Goal: Information Seeking & Learning: Find specific fact

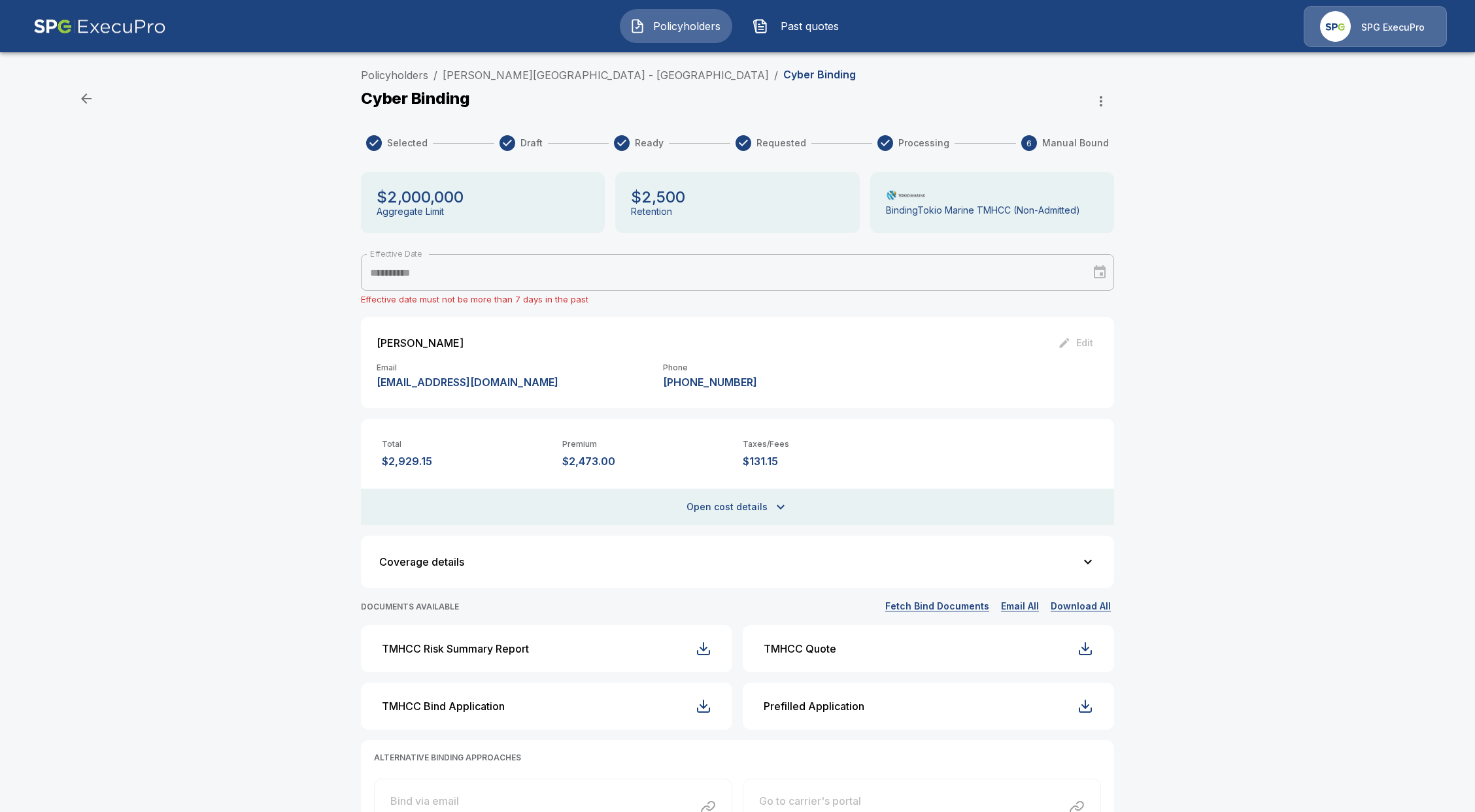
drag, startPoint x: 627, startPoint y: 464, endPoint x: 559, endPoint y: 463, distance: 68.0
click at [559, 463] on div "Total $2,929.15 Premium $2,473.00 Taxes/Fees $131.15" at bounding box center [738, 443] width 753 height 50
click at [599, 458] on p "$2,473.00" at bounding box center [647, 461] width 170 height 12
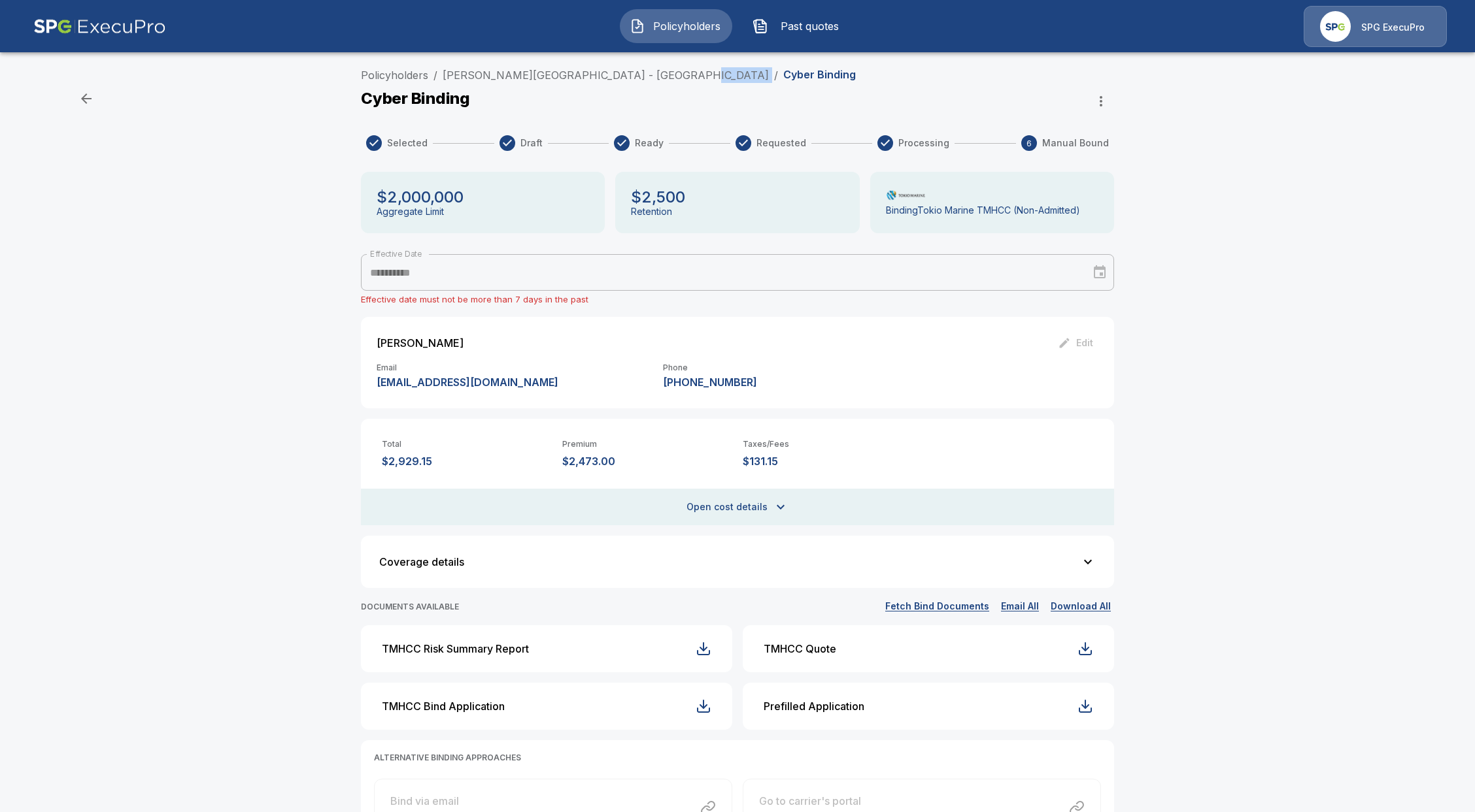
click at [675, 77] on ol "Policyholders / Hochberg Preparatory School - Posnack East / Cyber Binding" at bounding box center [608, 75] width 495 height 16
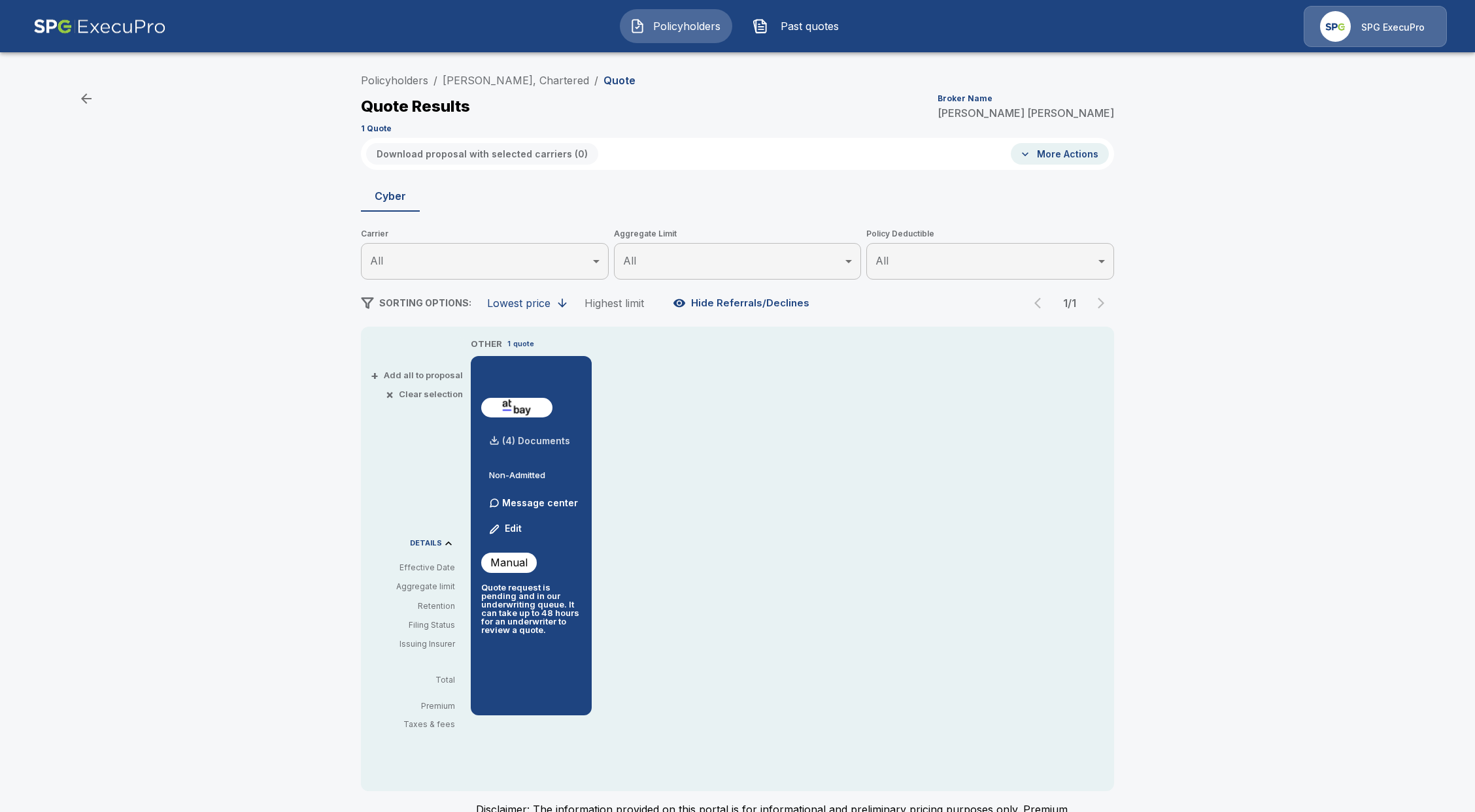
click at [544, 439] on p "(4) Documents" at bounding box center [536, 441] width 68 height 9
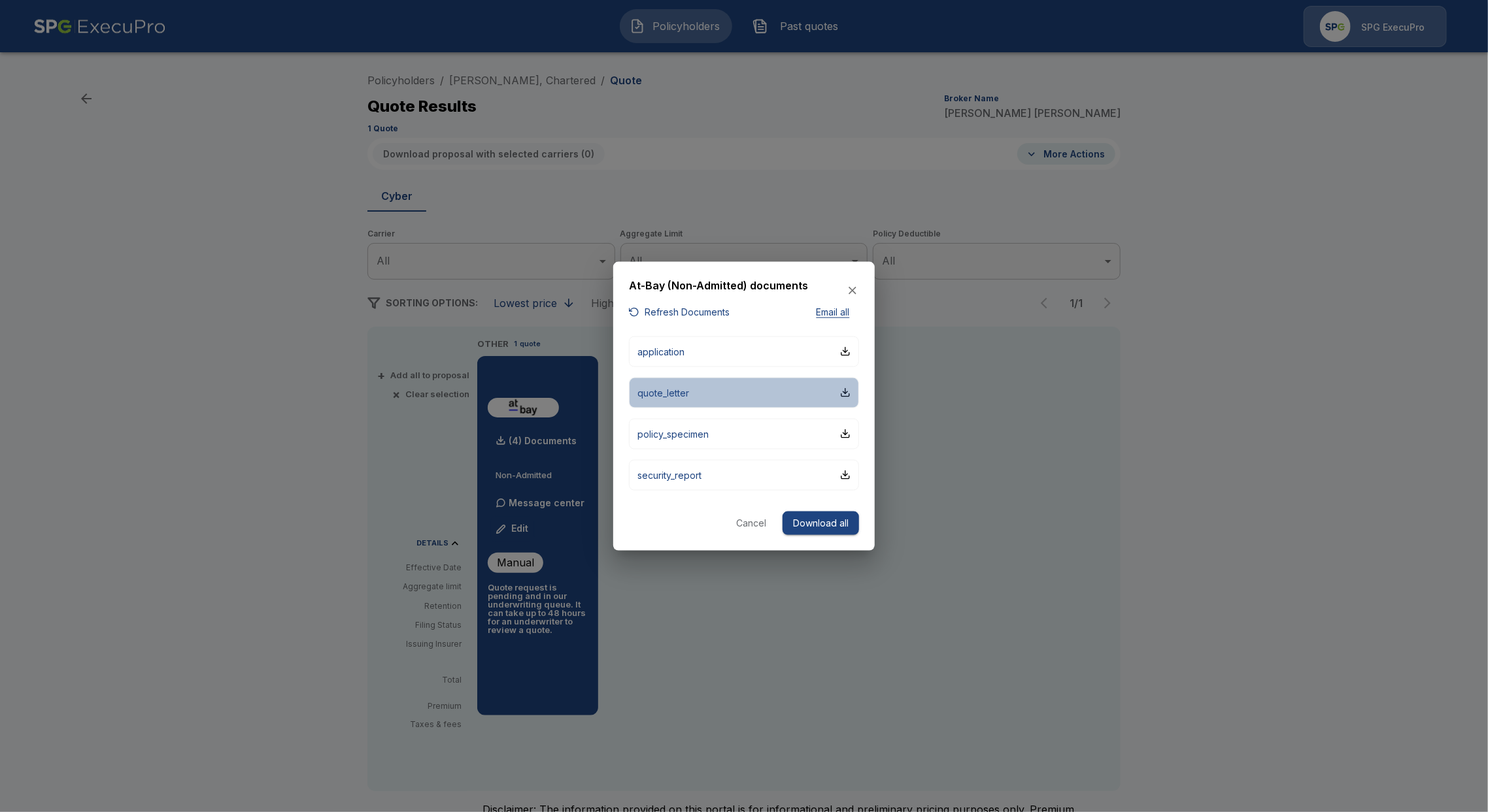
click at [717, 396] on button "quote_letter" at bounding box center [744, 392] width 230 height 31
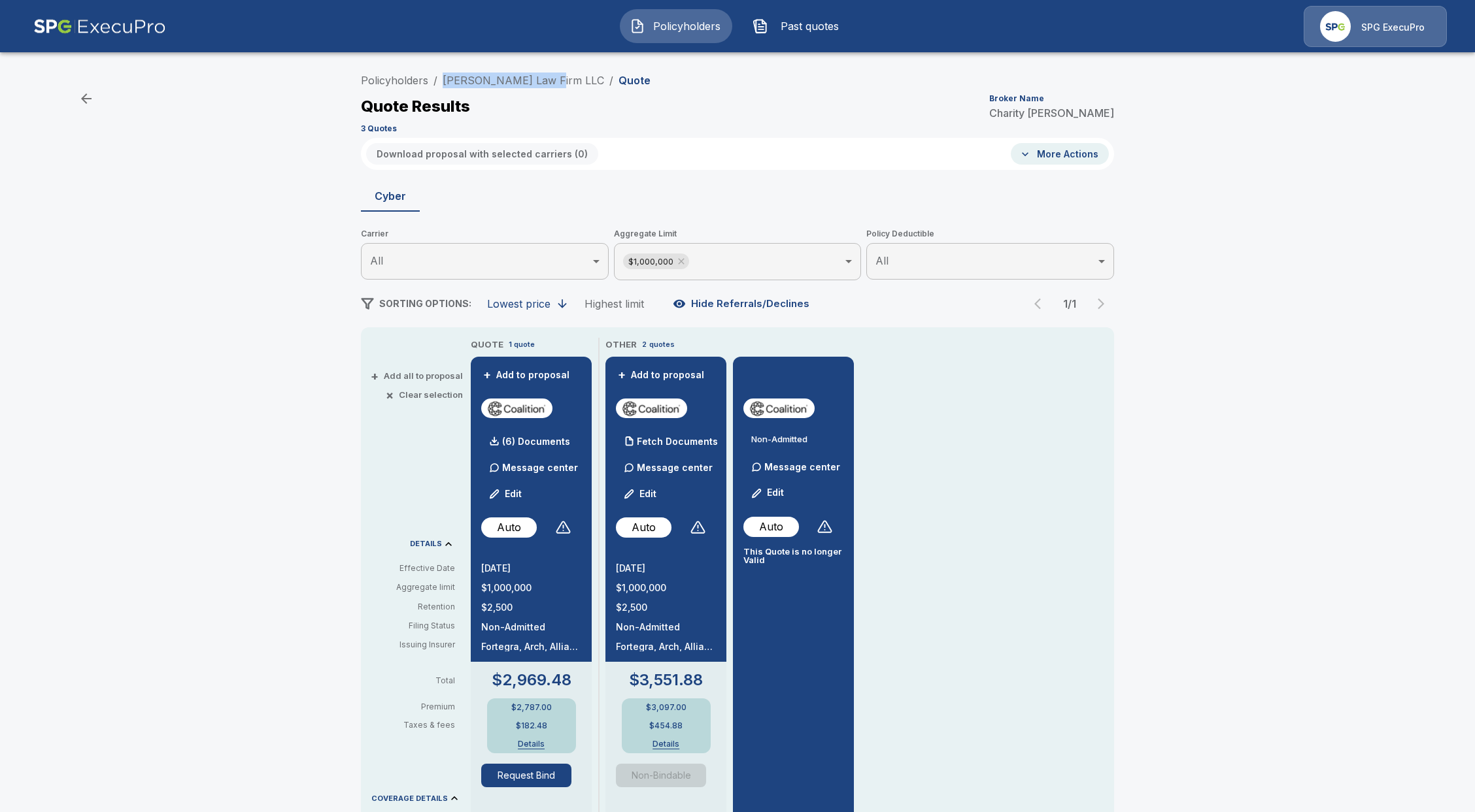
drag, startPoint x: 553, startPoint y: 75, endPoint x: 446, endPoint y: 84, distance: 107.4
click at [446, 84] on ol "Policyholders / Gentry Law Firm LLC / Quote" at bounding box center [505, 80] width 290 height 16
copy link "Gentry Law Firm LLC"
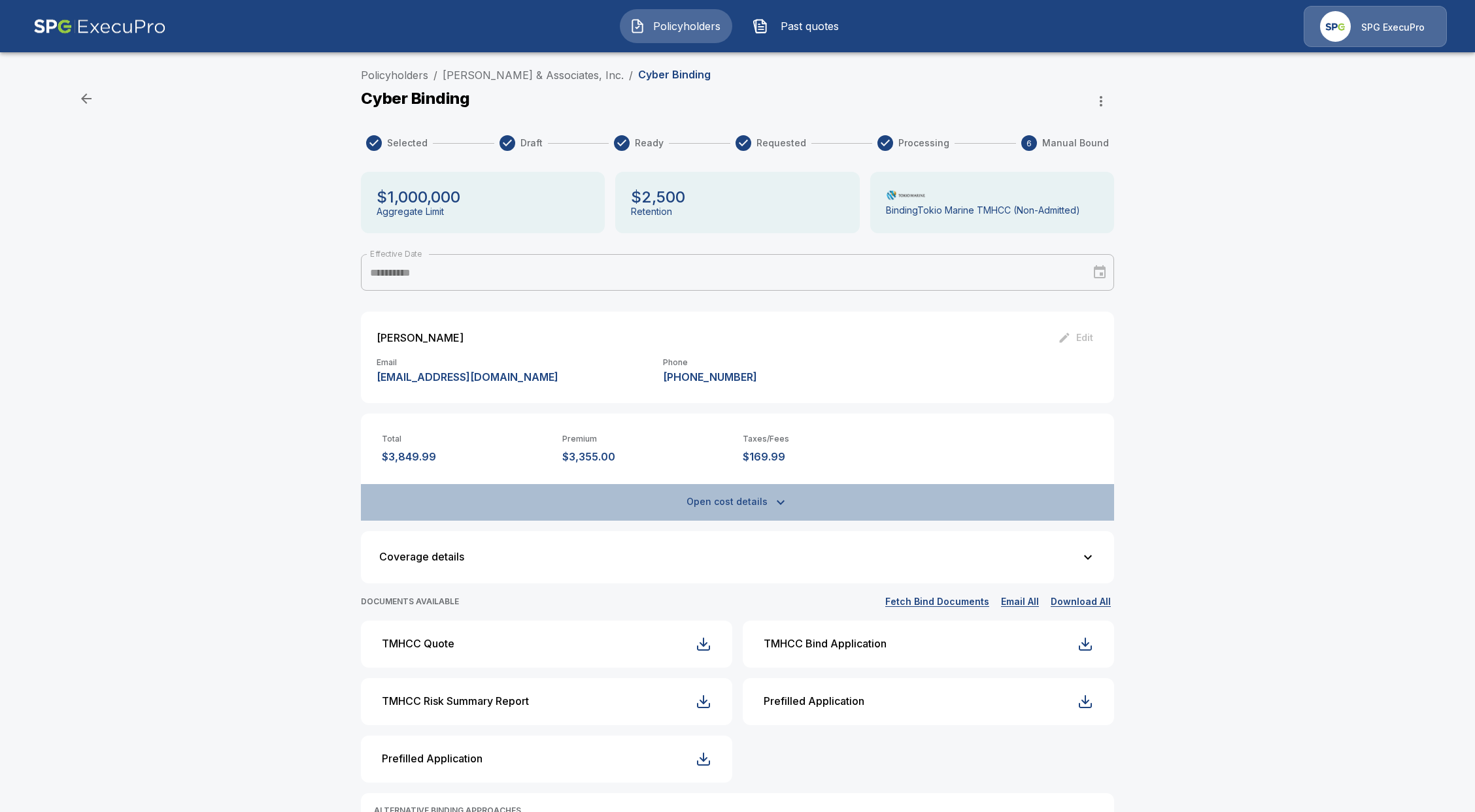
click at [744, 494] on button "Open cost details" at bounding box center [738, 503] width 753 height 37
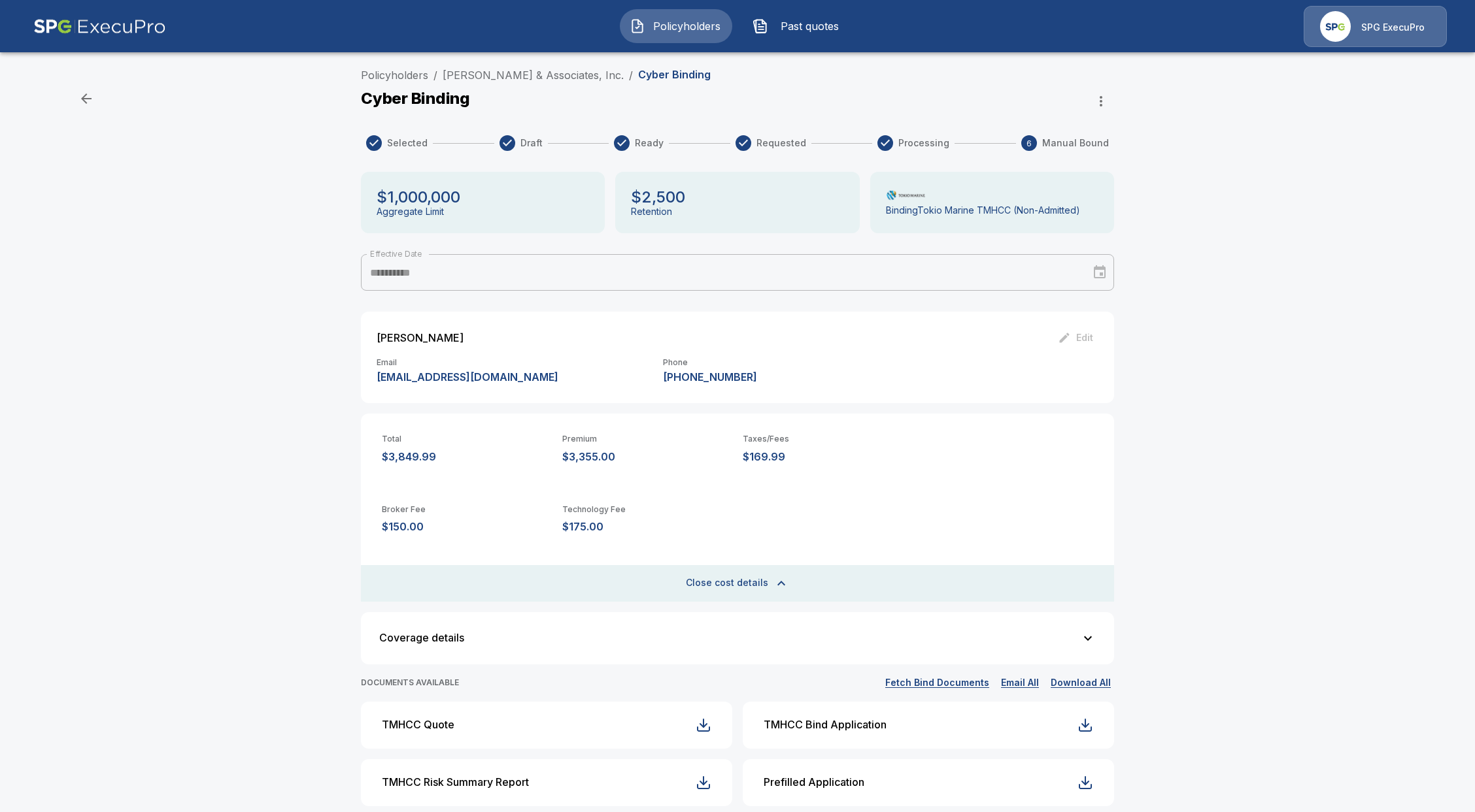
click at [735, 593] on button "Close cost details" at bounding box center [738, 583] width 753 height 37
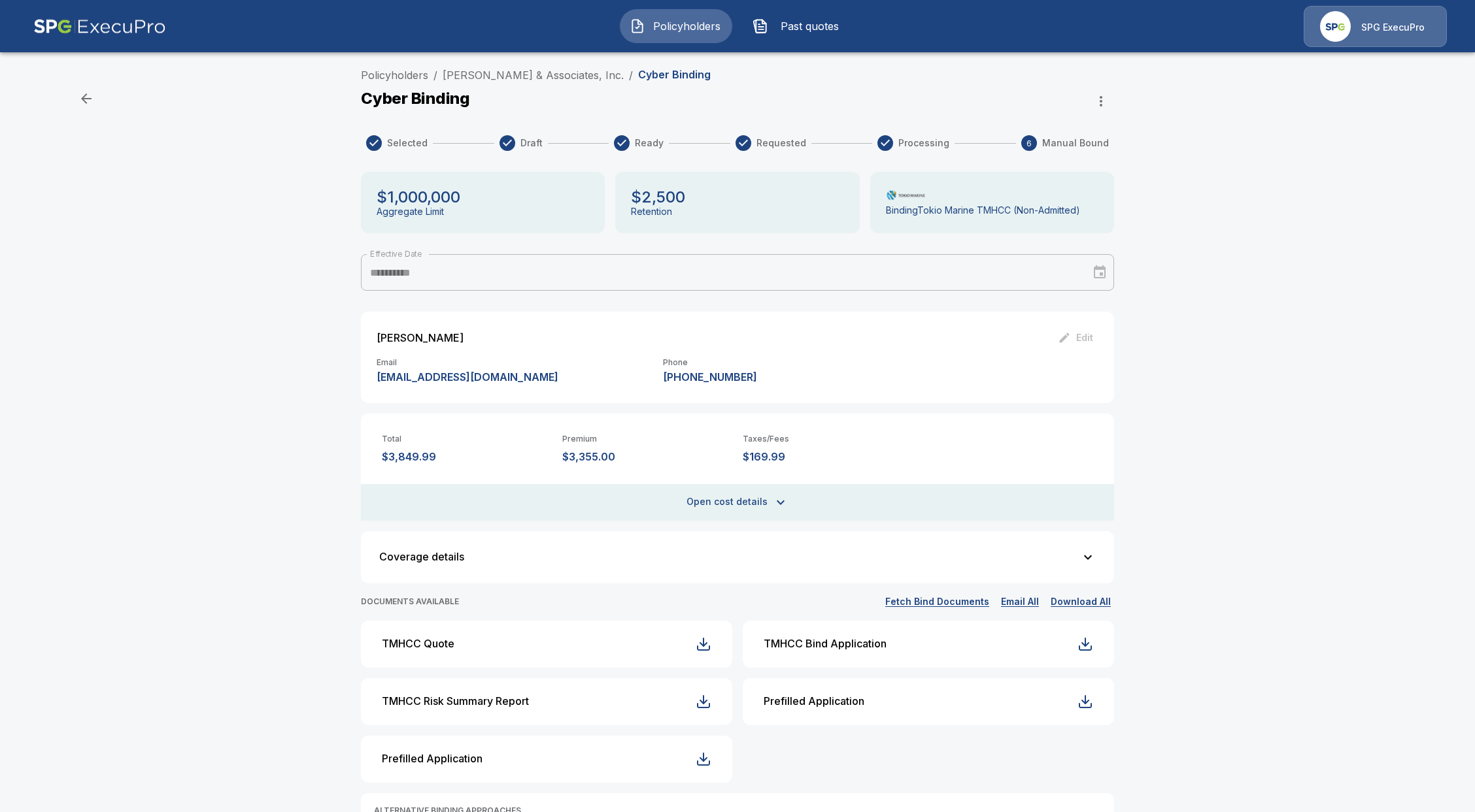
click at [747, 502] on button "Open cost details" at bounding box center [738, 503] width 753 height 37
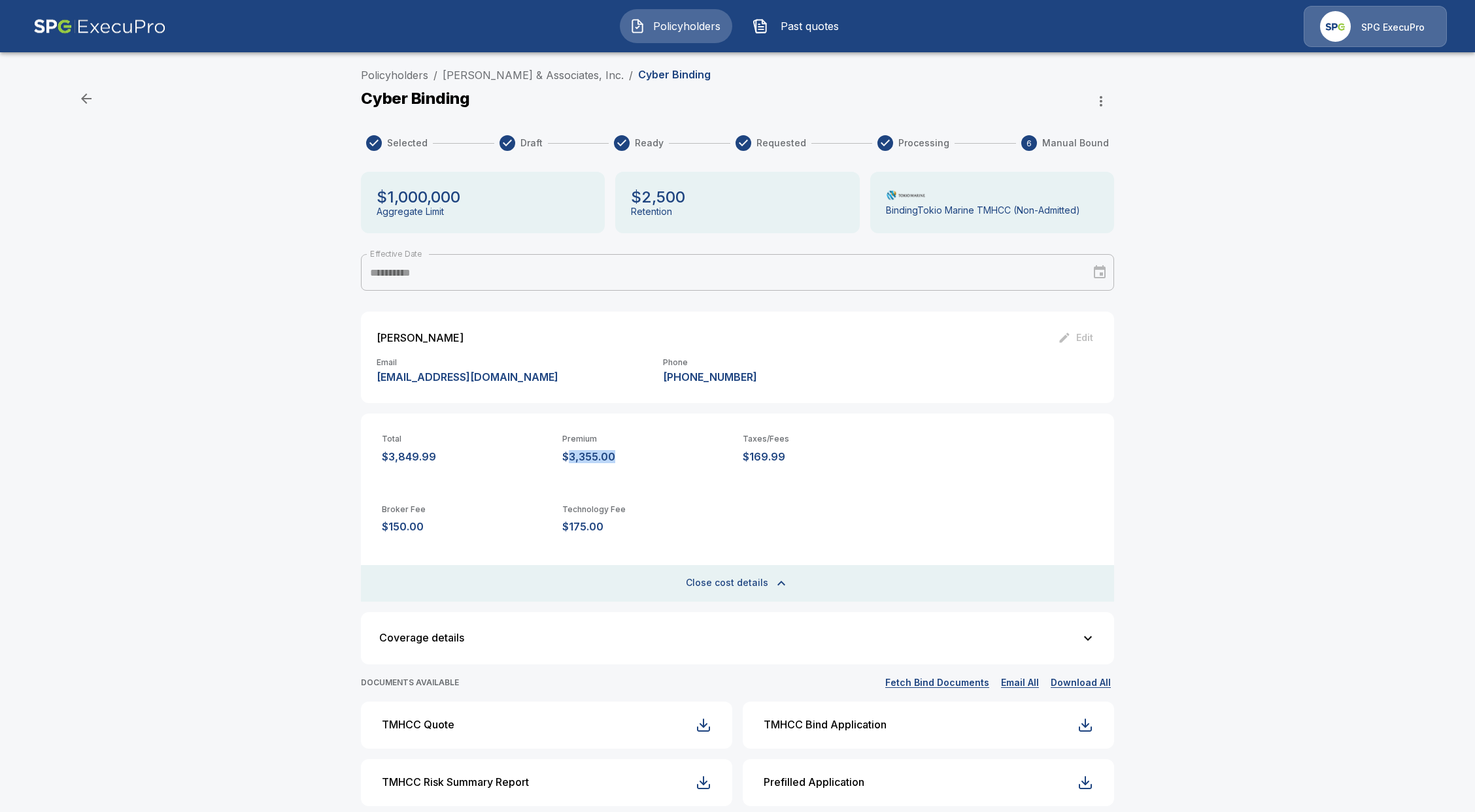
drag, startPoint x: 624, startPoint y: 456, endPoint x: 575, endPoint y: 456, distance: 49.0
click at [575, 456] on p "$3,355.00" at bounding box center [647, 456] width 170 height 12
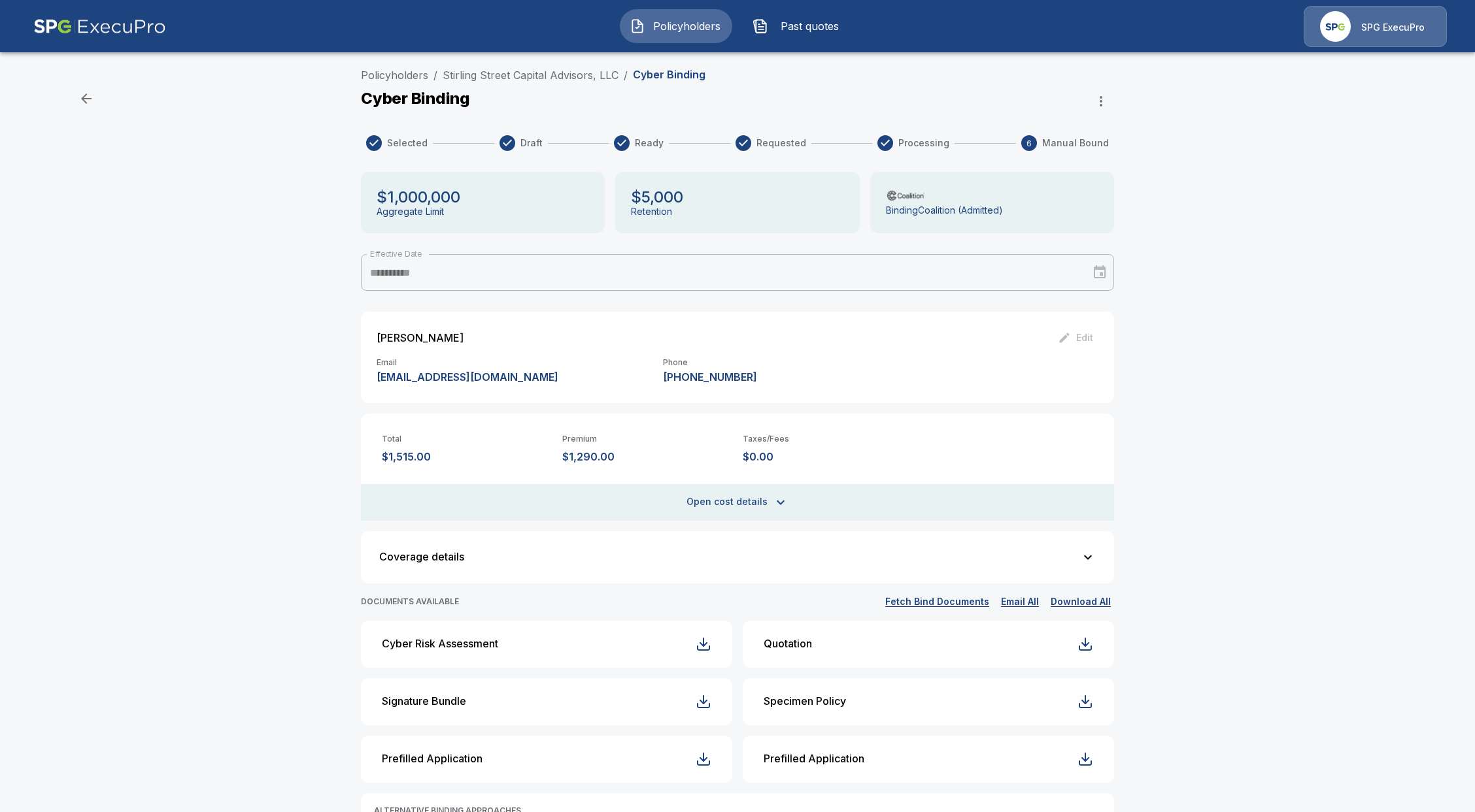
drag, startPoint x: 621, startPoint y: 463, endPoint x: 539, endPoint y: 465, distance: 82.0
click at [539, 465] on div "Total $1,515.00 Premium $1,290.00 Taxes/Fees $0.00 Broker Fee $150.00 Technolog…" at bounding box center [738, 468] width 753 height 108
drag, startPoint x: 627, startPoint y: 459, endPoint x: 566, endPoint y: 460, distance: 61.0
click at [566, 460] on div "Total $1,515.00 Premium $1,290.00 Taxes/Fees $0.00" at bounding box center [738, 439] width 753 height 50
copy p "$1,290.00"
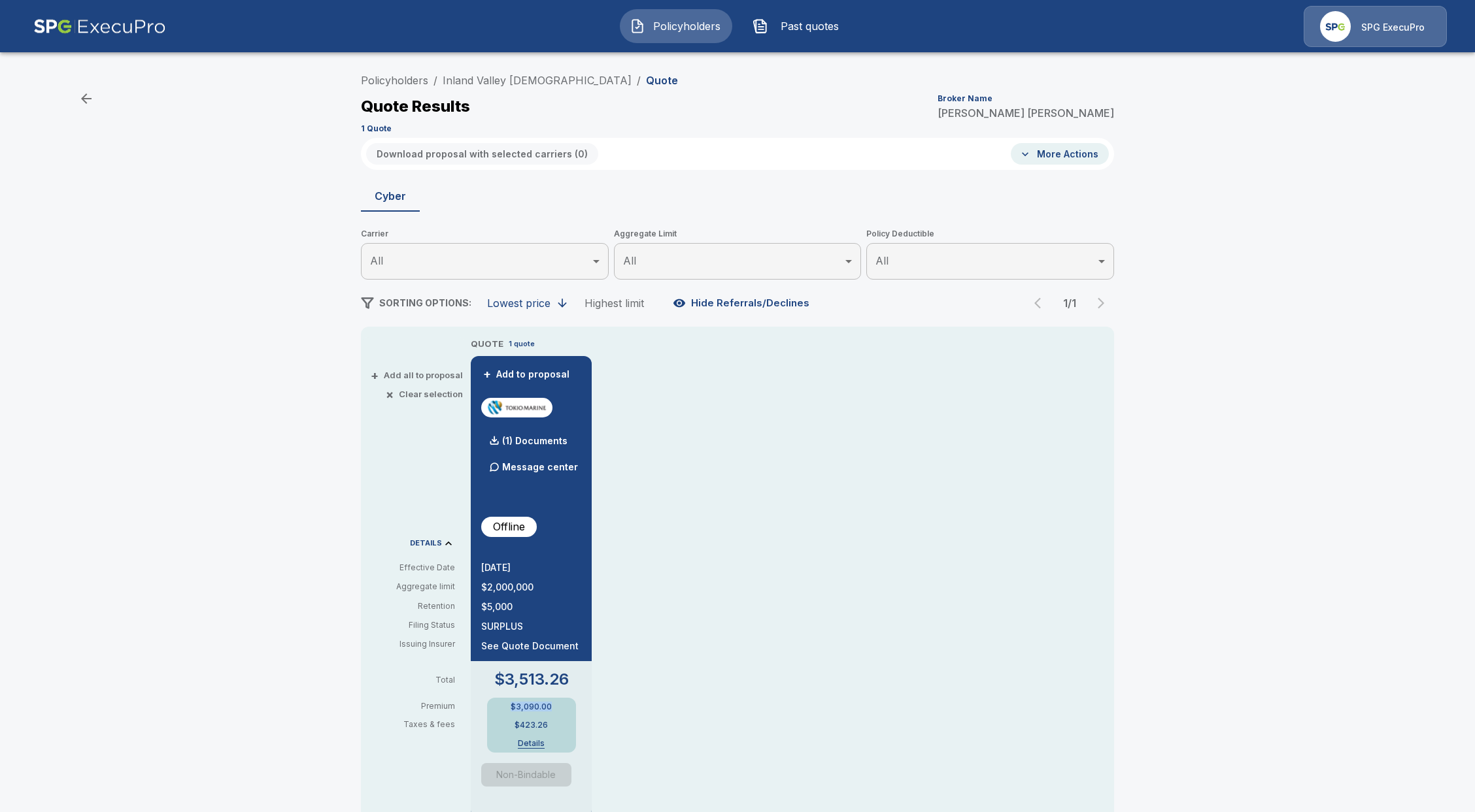
drag, startPoint x: 559, startPoint y: 707, endPoint x: 497, endPoint y: 712, distance: 62.2
click at [497, 712] on div "$3,090.00 $423.26 Details" at bounding box center [531, 725] width 89 height 55
copy p "$3,090.00"
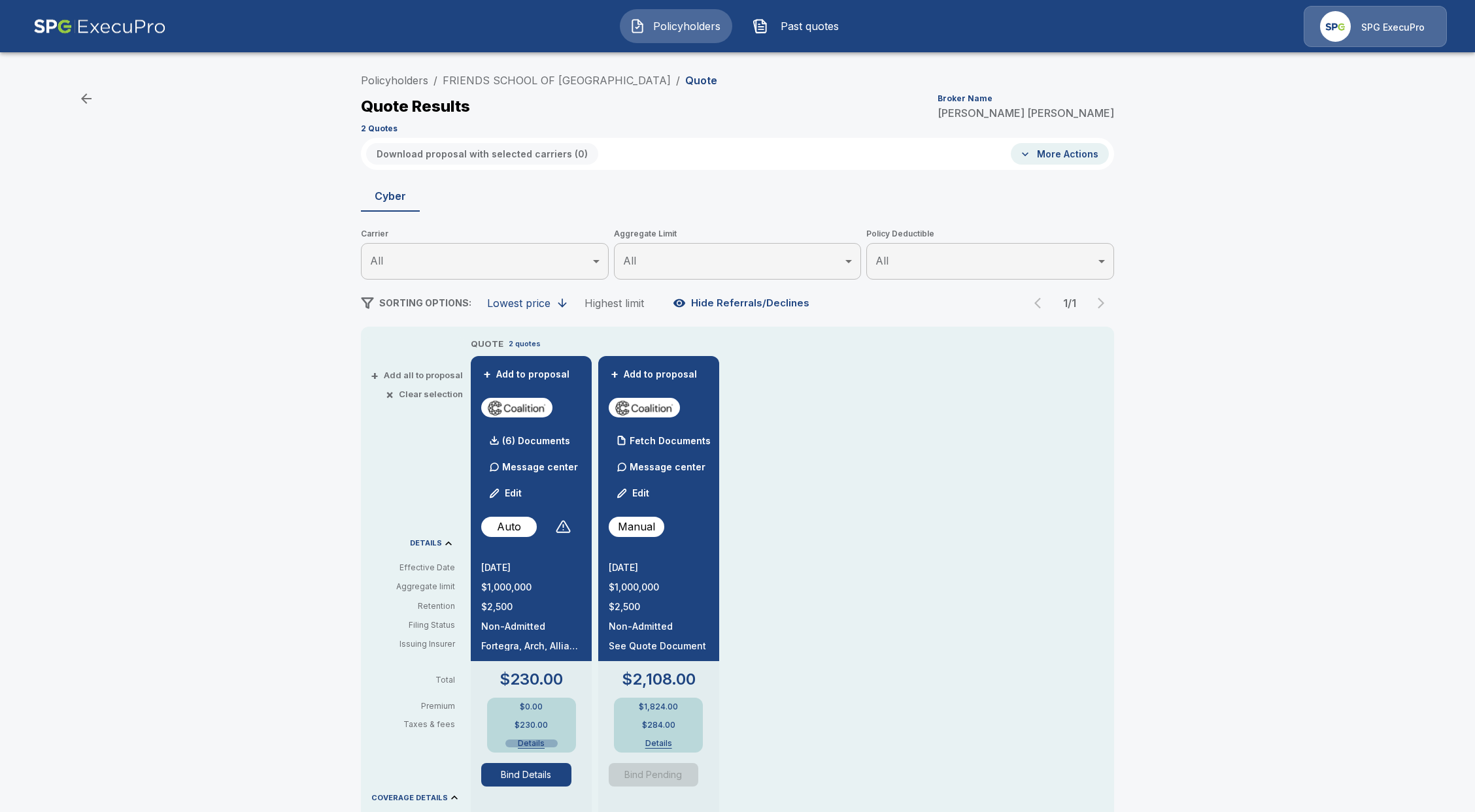
click at [534, 740] on button "Details" at bounding box center [531, 744] width 52 height 8
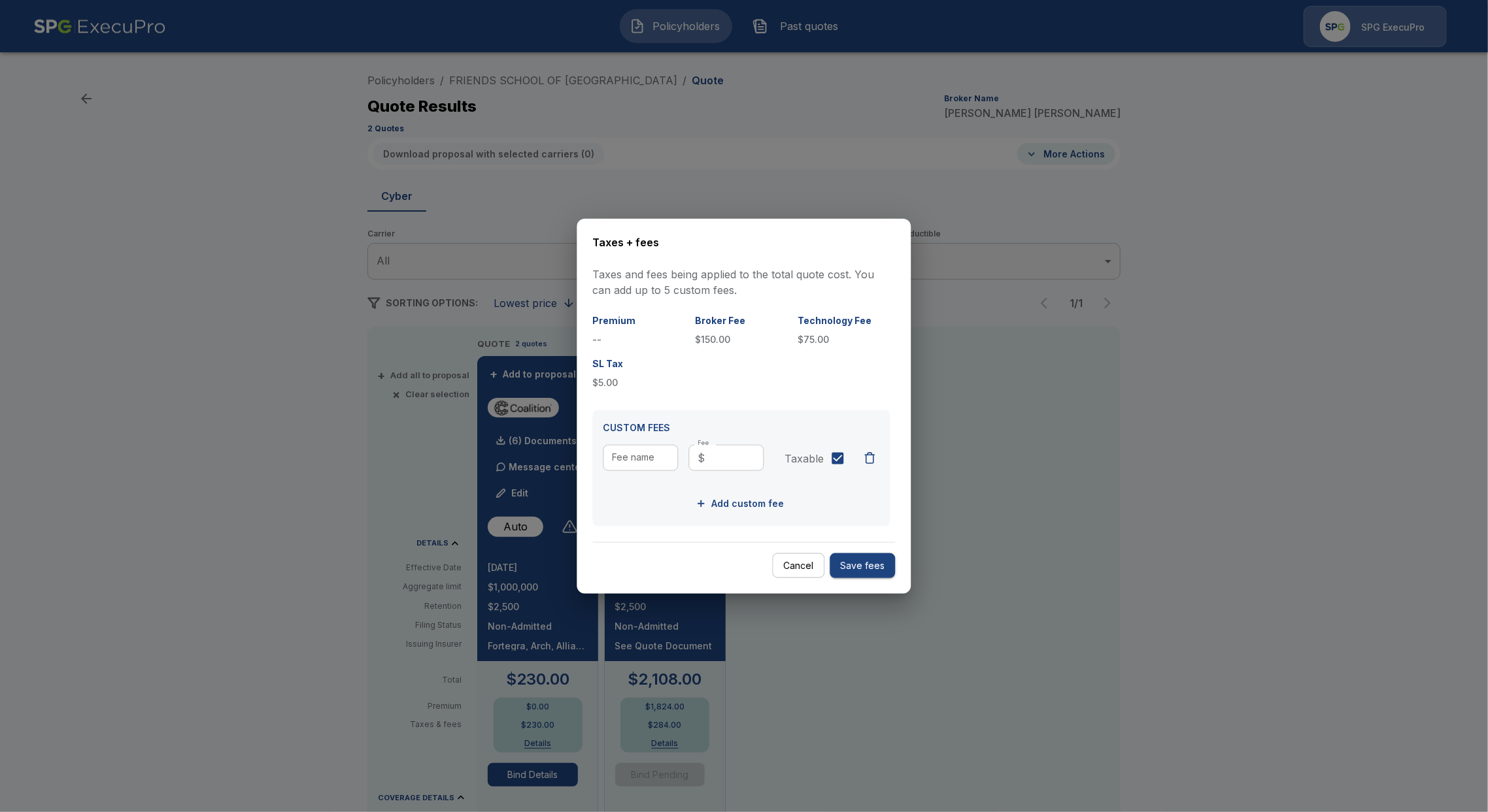
click at [775, 97] on div at bounding box center [744, 406] width 1488 height 812
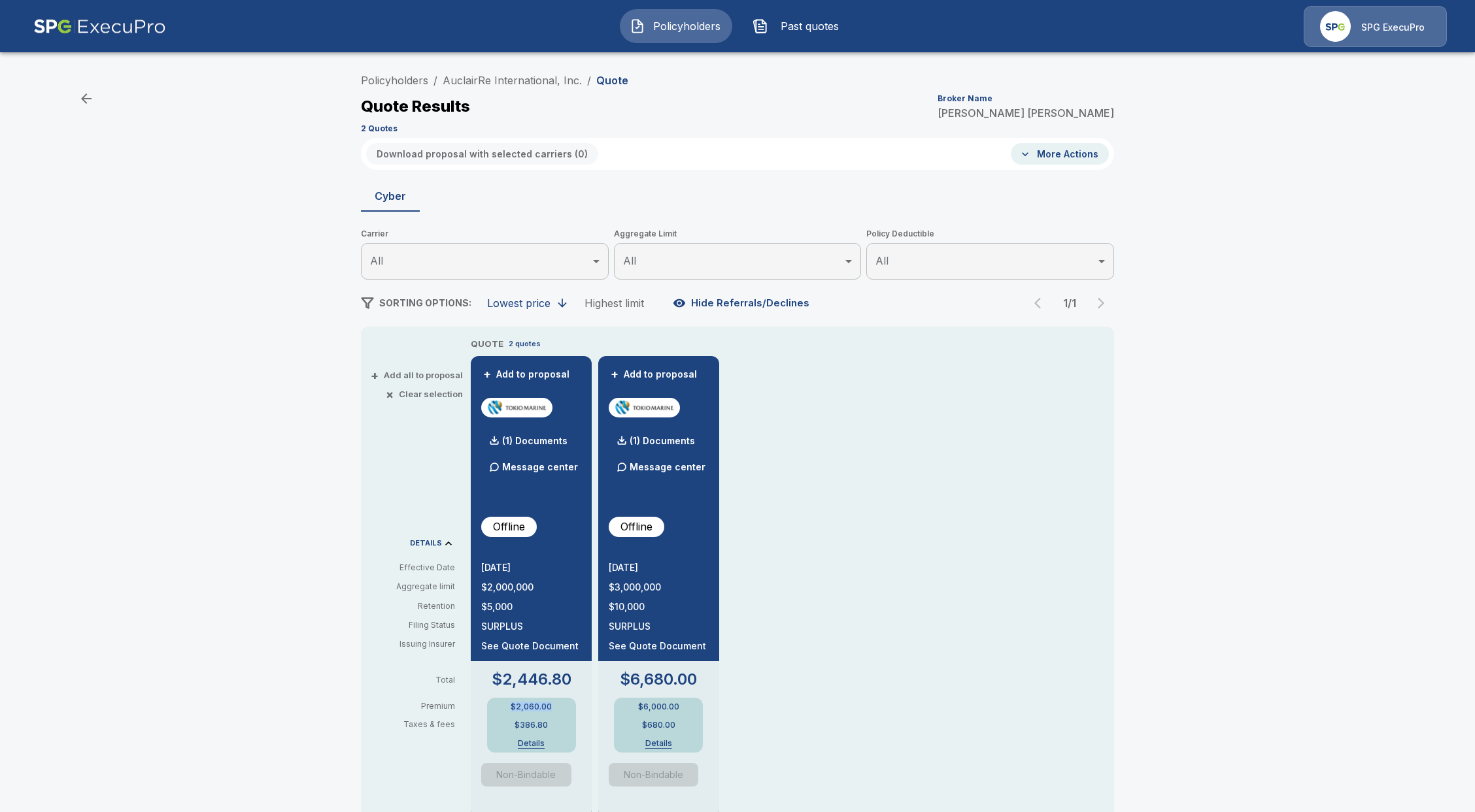
drag, startPoint x: 562, startPoint y: 705, endPoint x: 495, endPoint y: 694, distance: 67.9
click at [495, 694] on div "$2,446.80 $2,060.00 $386.80 Details" at bounding box center [531, 712] width 100 height 81
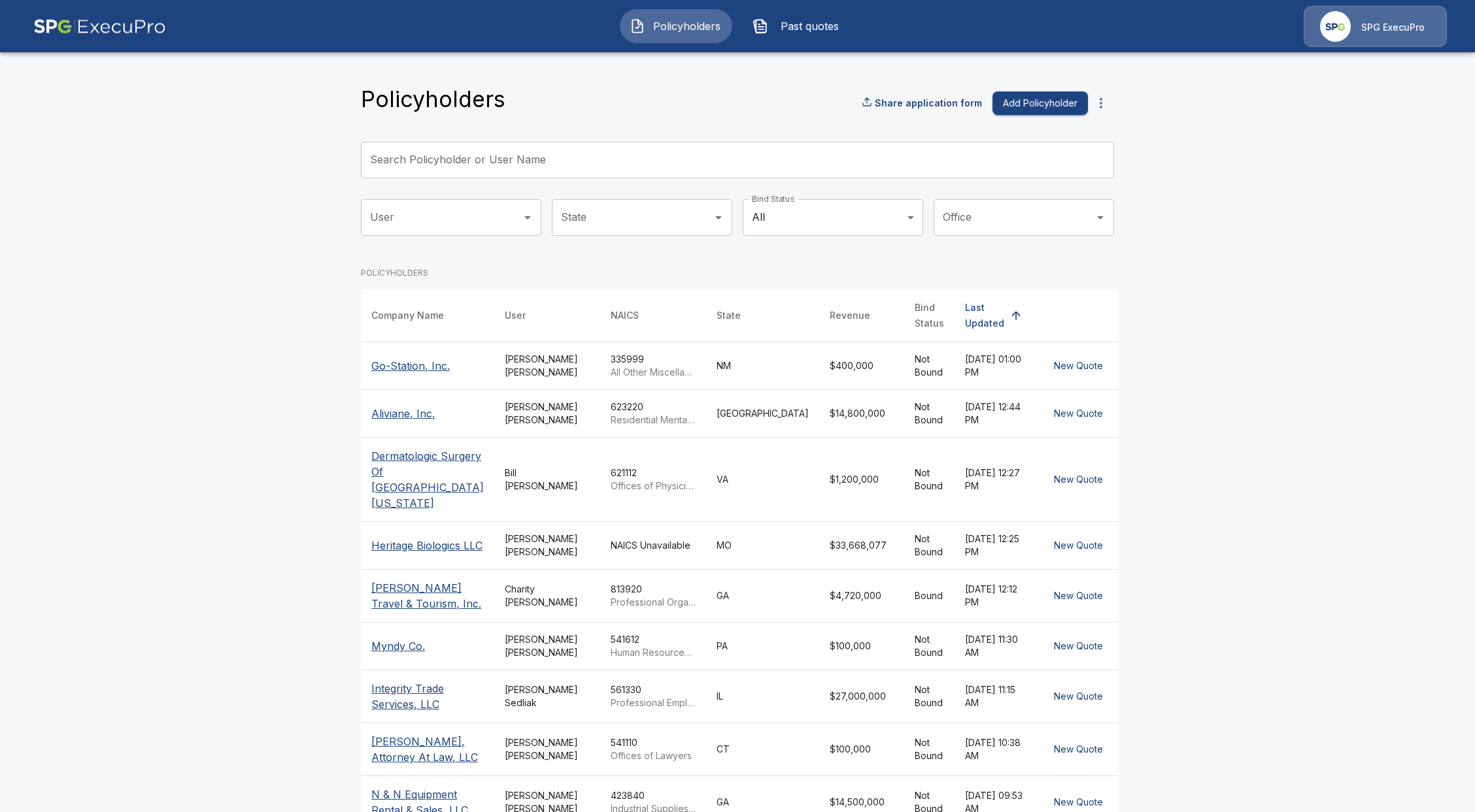
click at [524, 159] on input "Search Policyholder or User Name" at bounding box center [730, 159] width 738 height 37
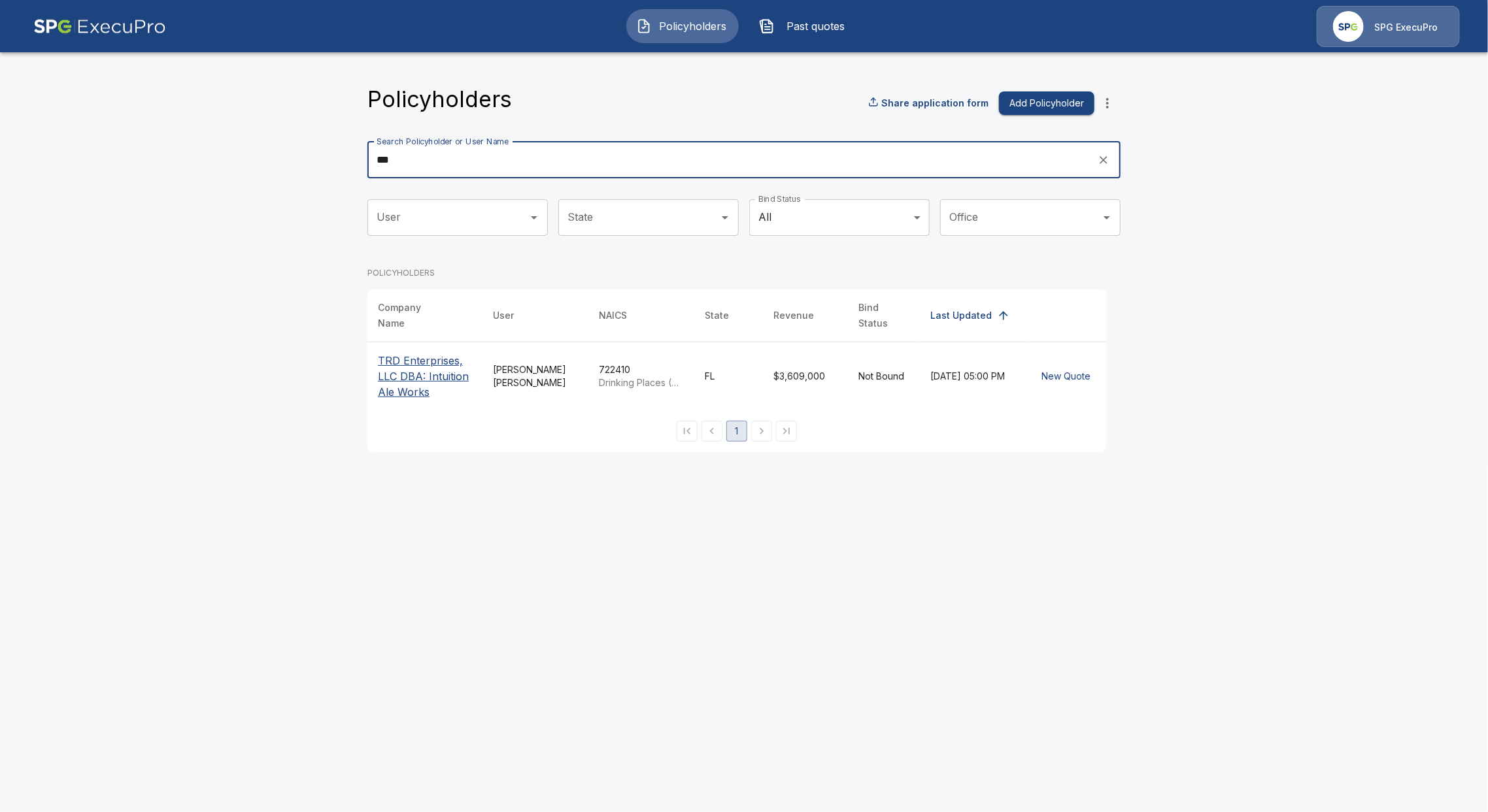
type input "***"
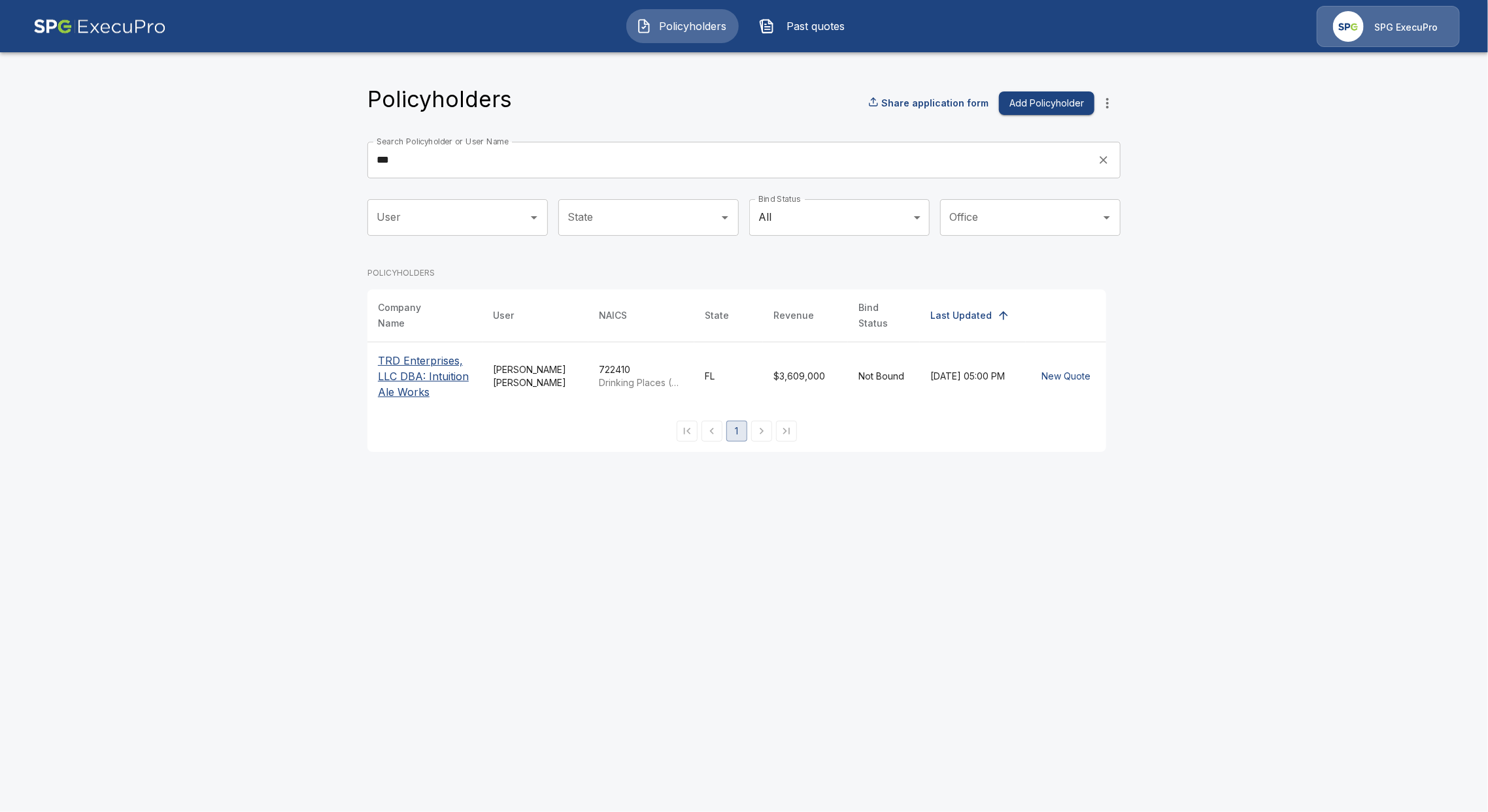
click at [410, 355] on p "TRD Enterprises, LLC DBA: Intuition Ale Works" at bounding box center [426, 376] width 94 height 47
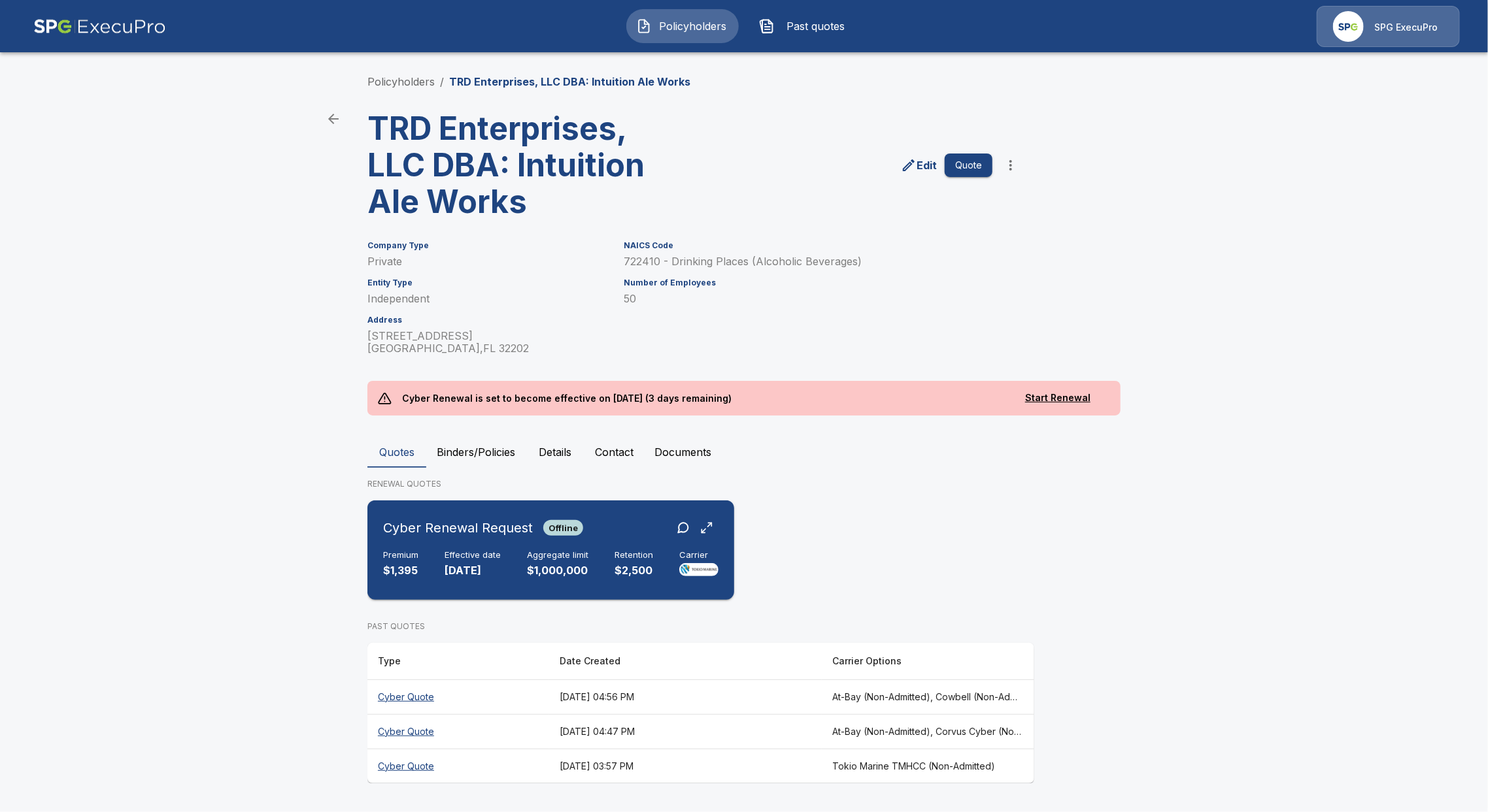
click at [521, 567] on div "Premium $1,395 Effective date 9/1/2025 Aggregate limit $1,000,000 Retention $2,…" at bounding box center [551, 565] width 336 height 28
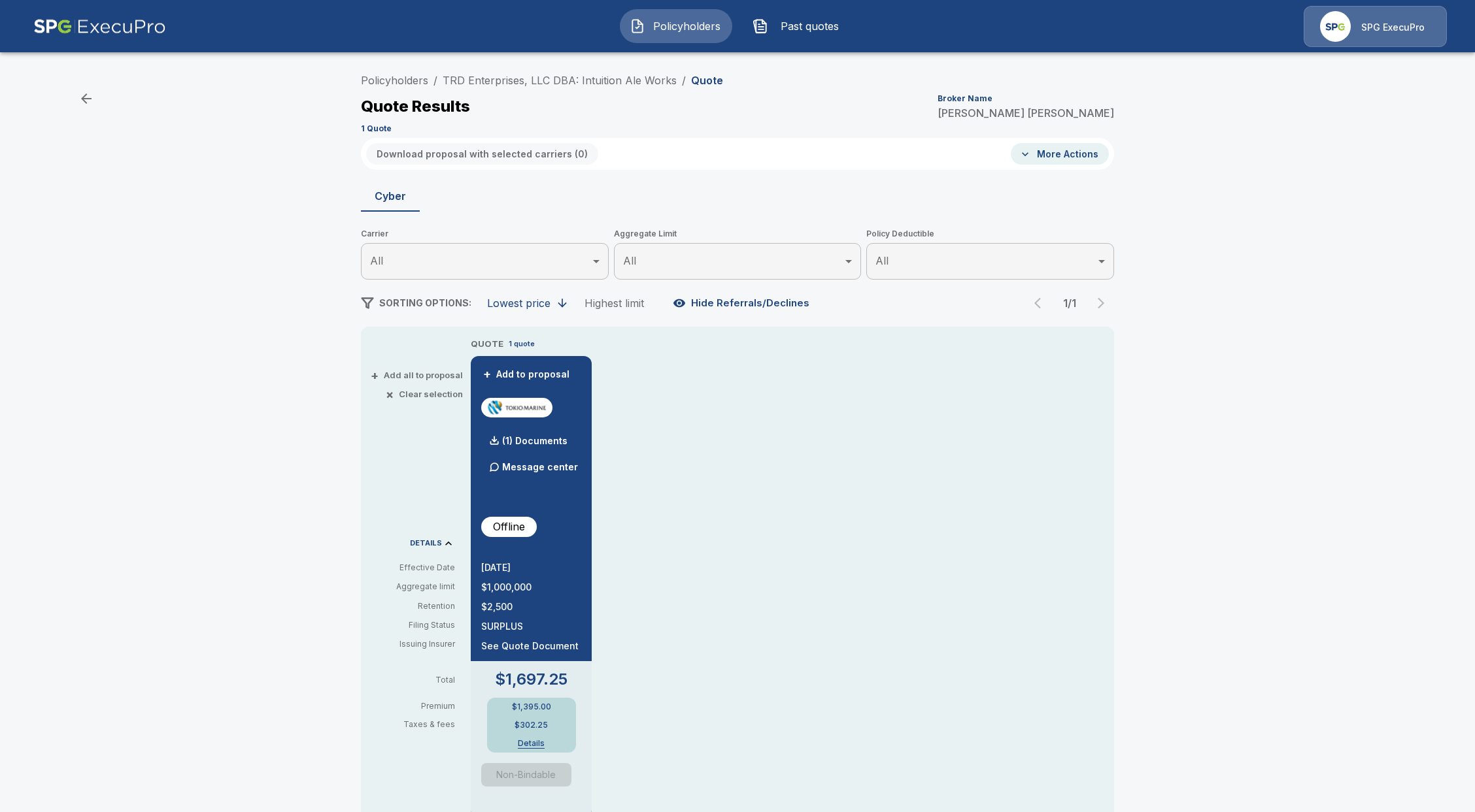
click at [549, 783] on span "Non-Bindable" at bounding box center [531, 774] width 100 height 24
click at [546, 776] on span "Non-Bindable" at bounding box center [531, 774] width 100 height 24
click at [534, 740] on button "Details" at bounding box center [531, 744] width 52 height 8
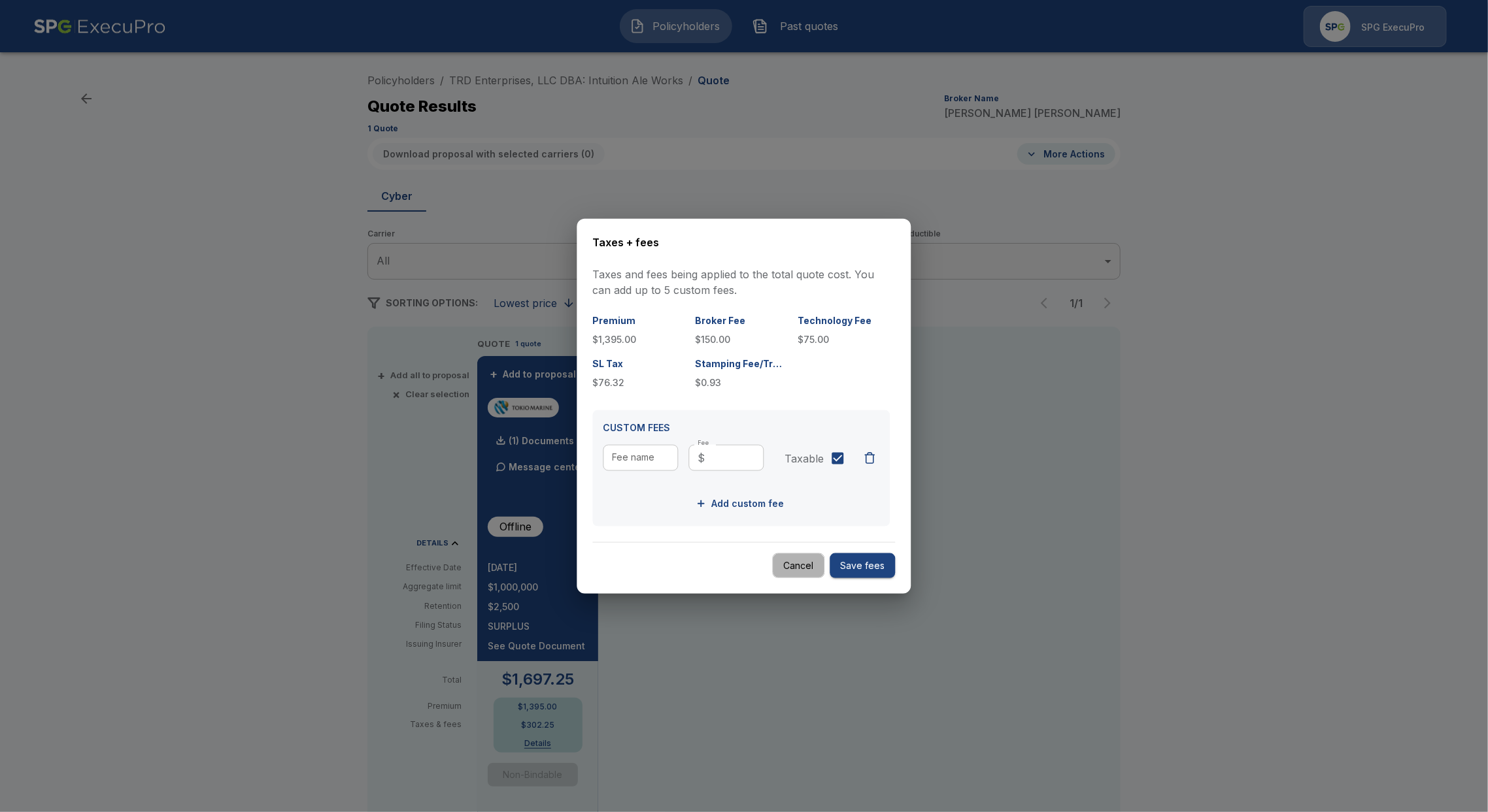
click at [802, 556] on button "Cancel" at bounding box center [798, 565] width 52 height 25
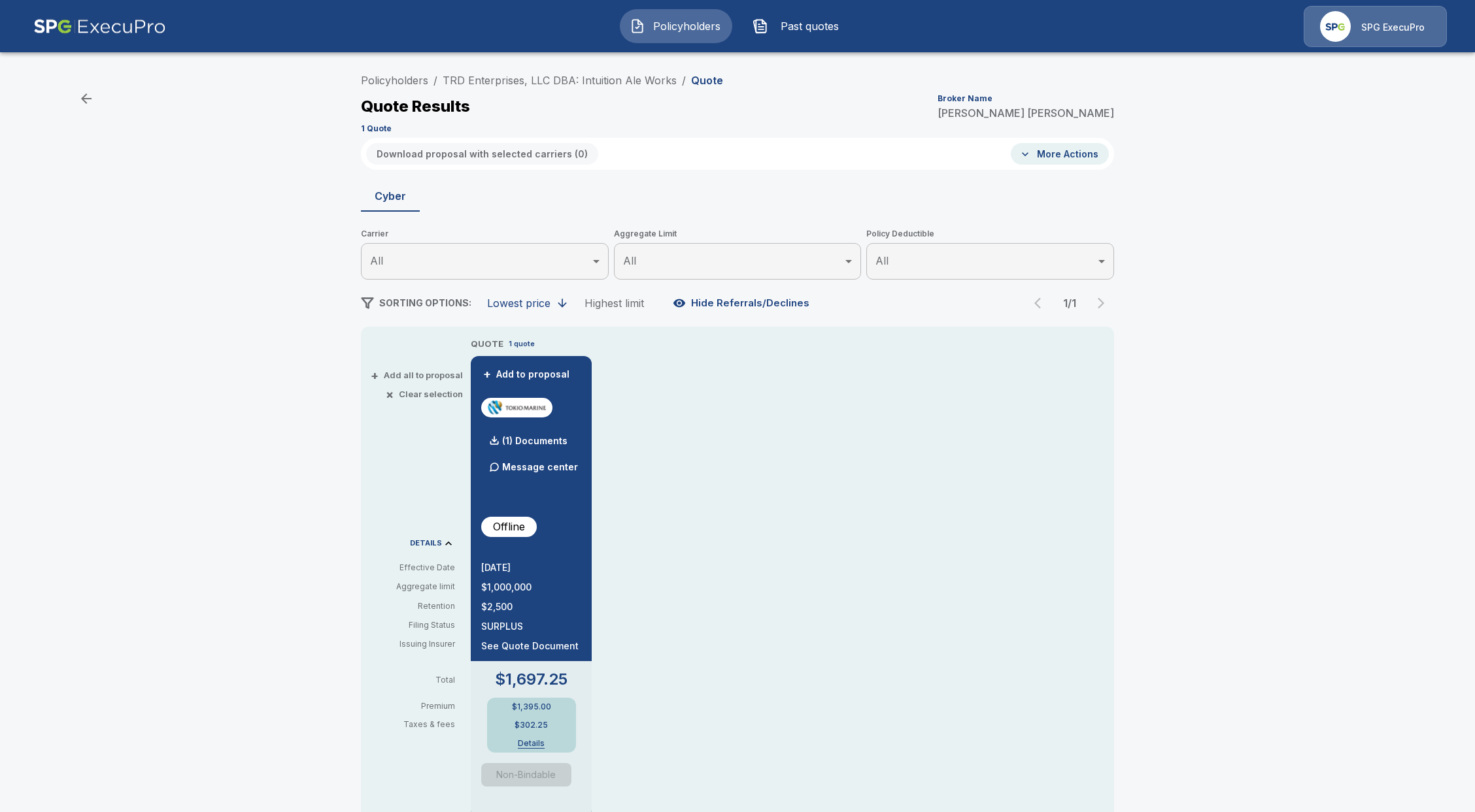
click at [659, 26] on span "Policyholders" at bounding box center [687, 25] width 72 height 16
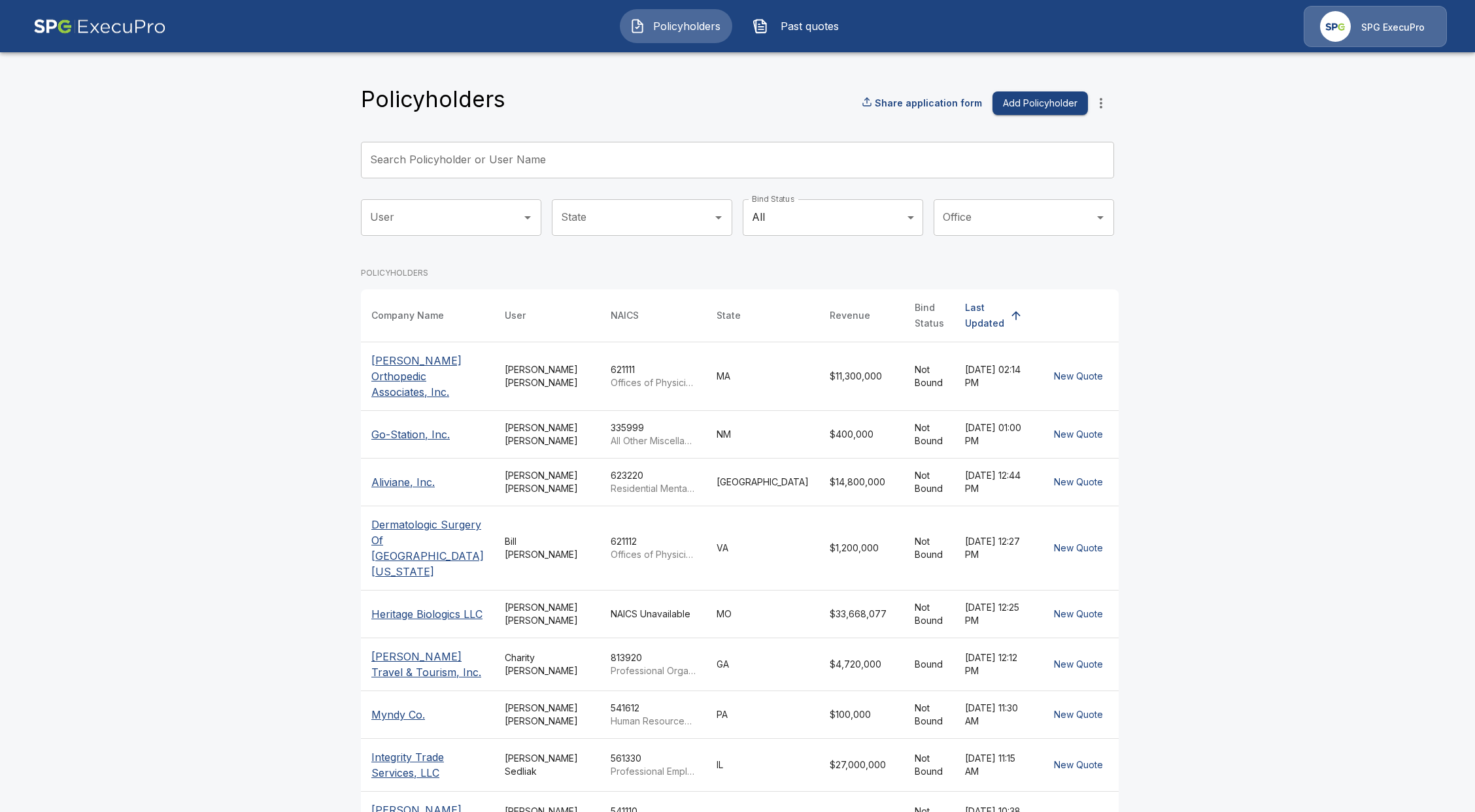
click at [456, 167] on input "Search Policyholder or User Name" at bounding box center [730, 159] width 738 height 37
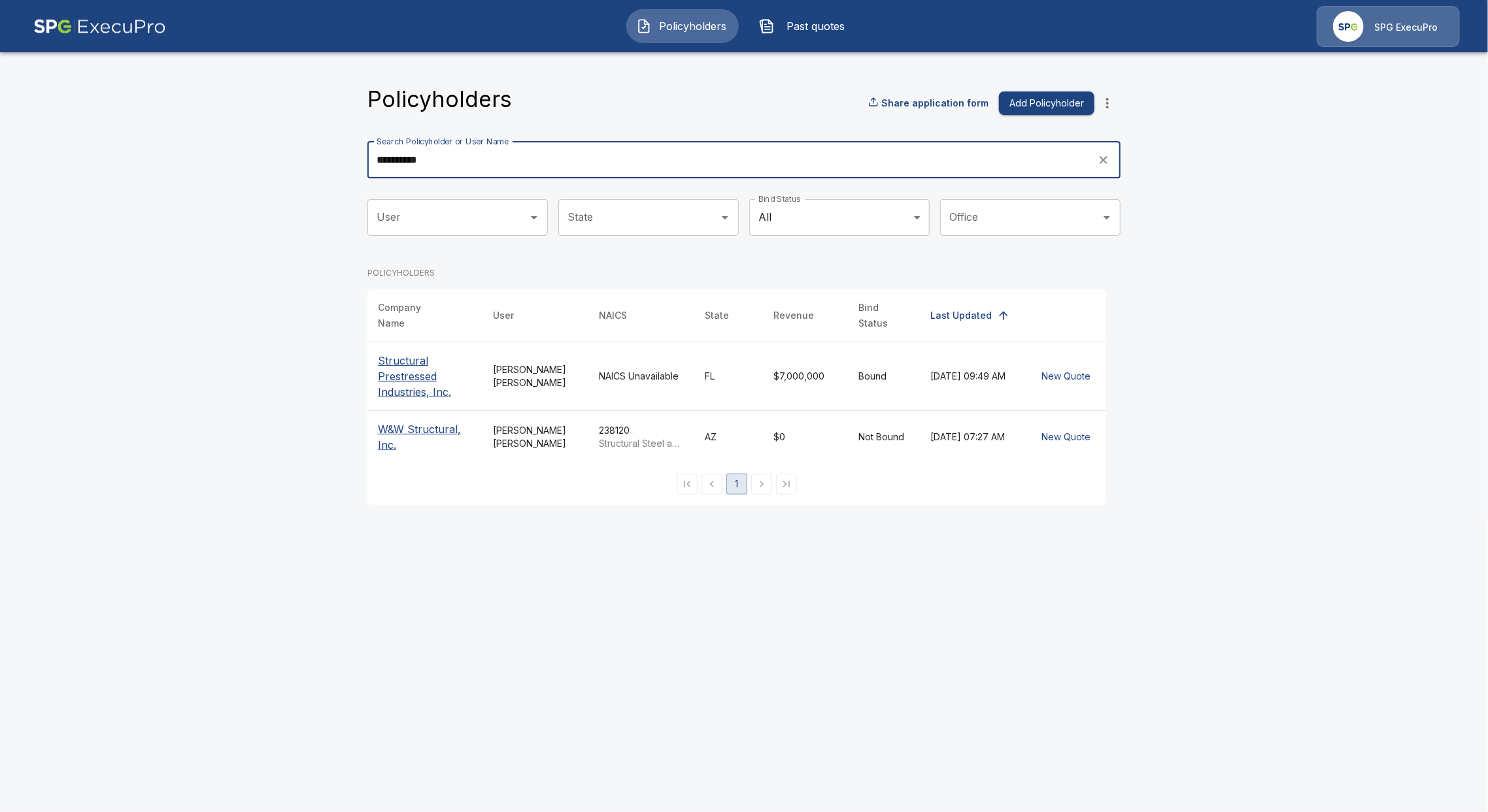
type input "**********"
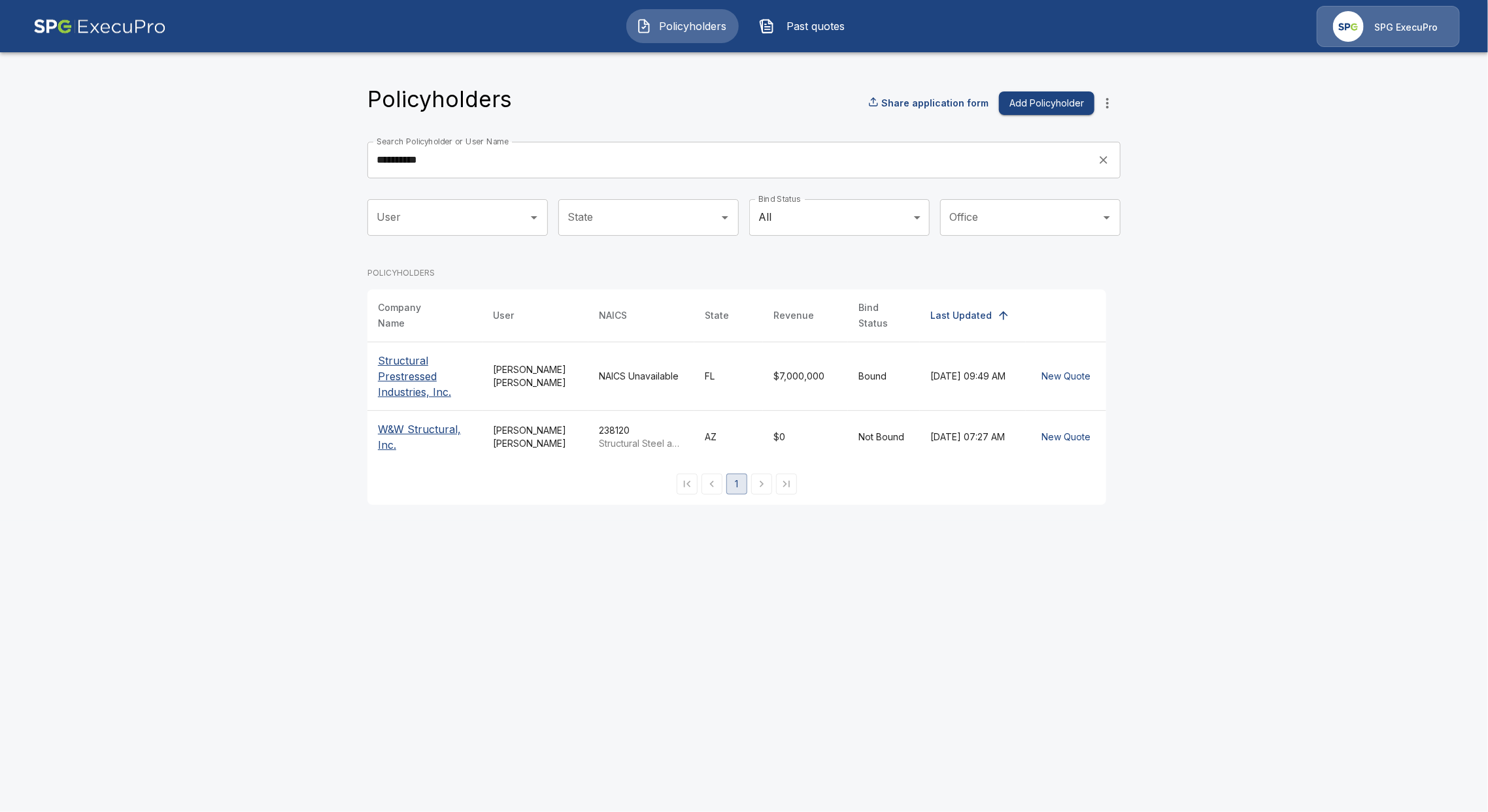
click at [385, 376] on p "Structural Prestressed Industries, Inc." at bounding box center [426, 376] width 94 height 47
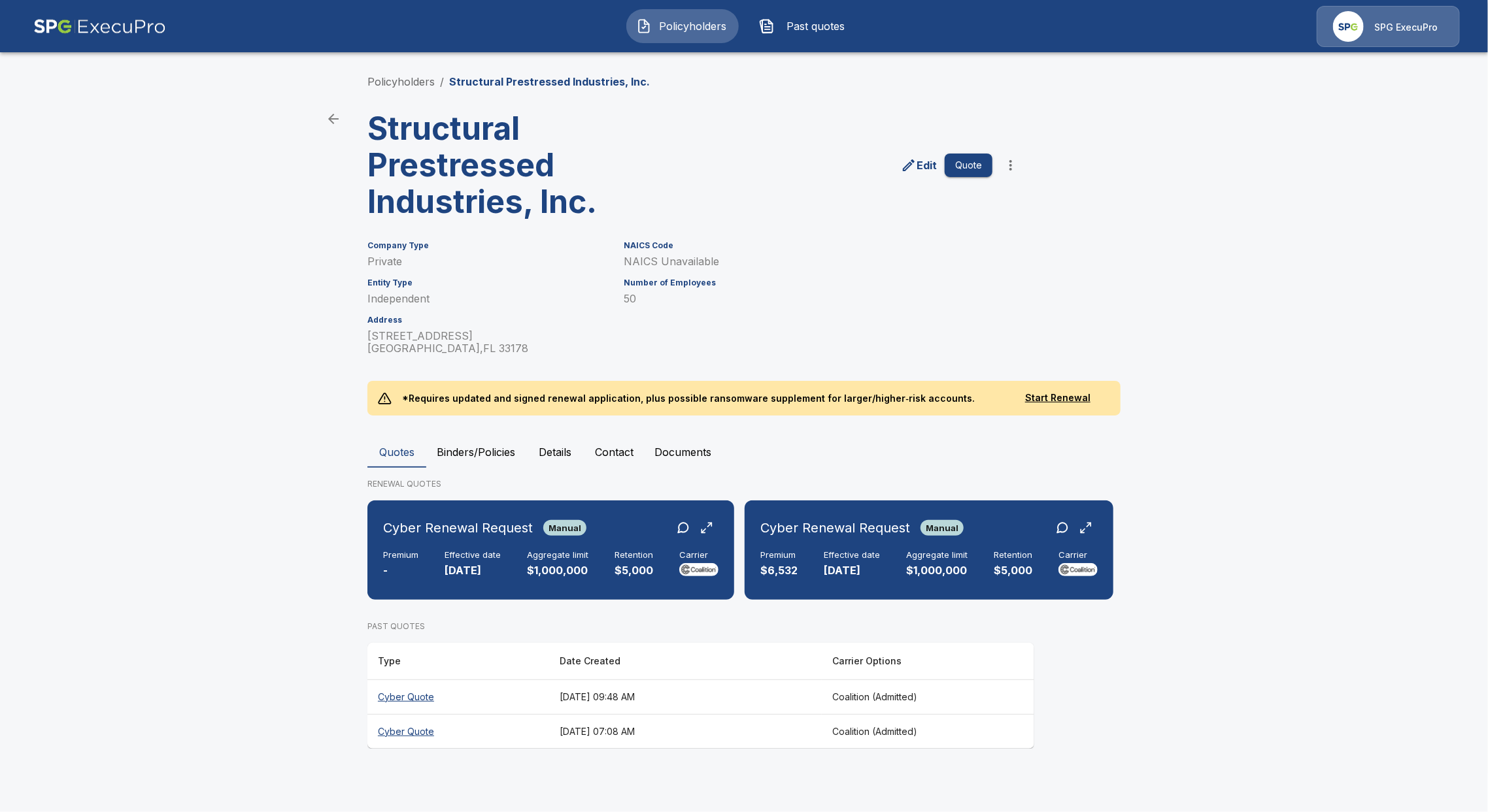
click at [397, 698] on th "Cyber Quote" at bounding box center [458, 697] width 182 height 35
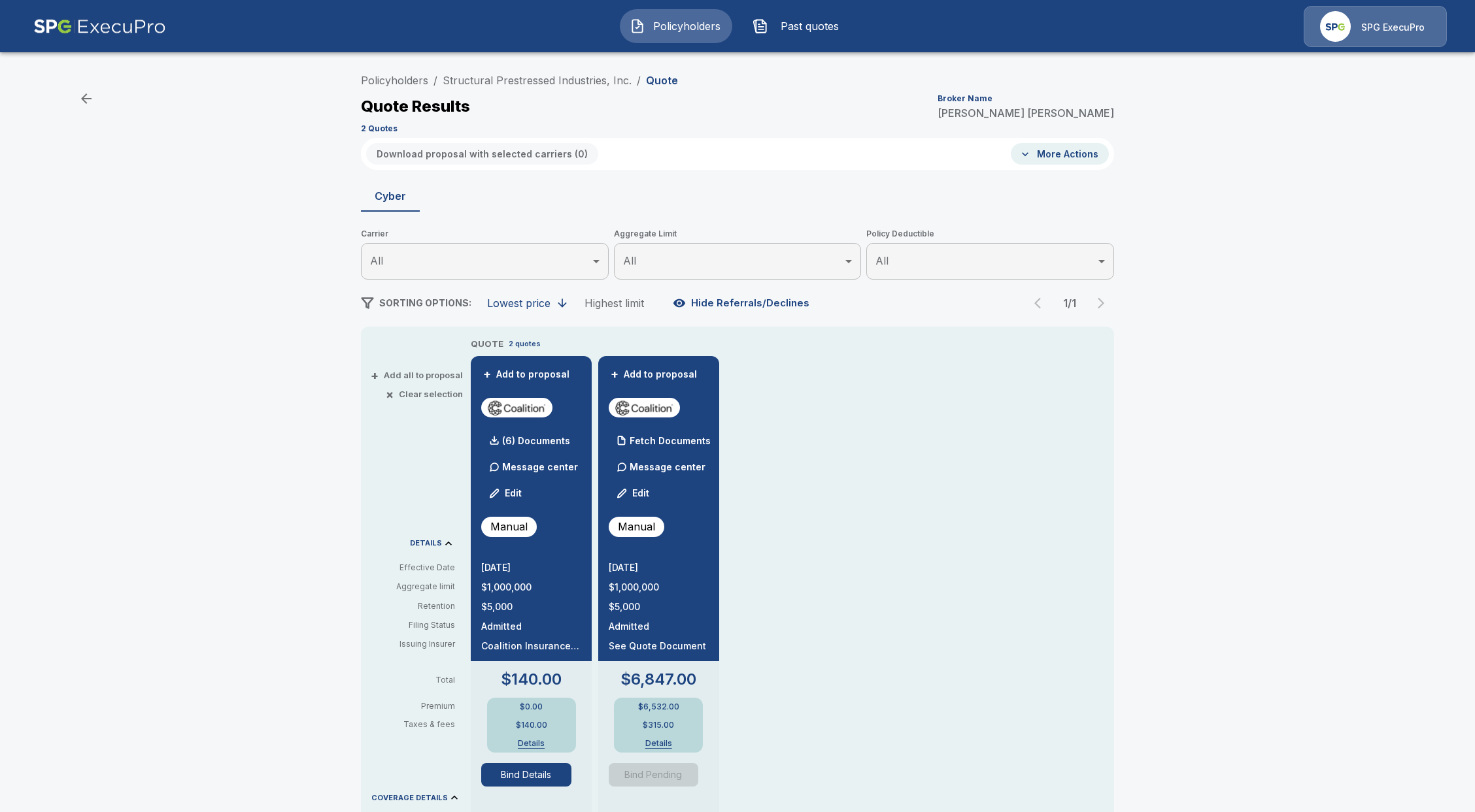
click at [1417, 630] on div "Policyholders / Structural Prestressed Industries, Inc. / Quote Quote Results B…" at bounding box center [738, 687] width 1475 height 1250
click at [703, 27] on span "Policyholders" at bounding box center [687, 25] width 72 height 16
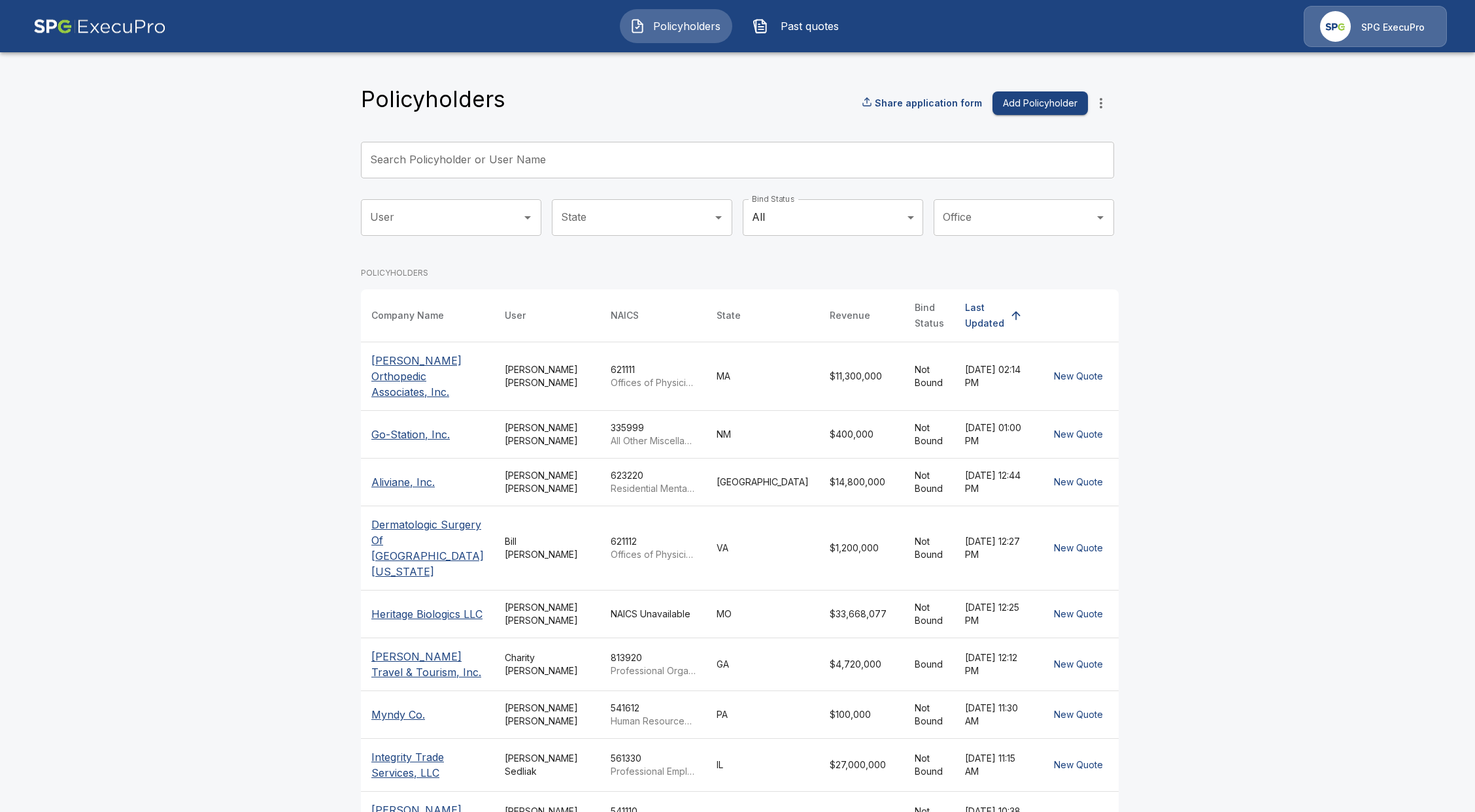
drag, startPoint x: 545, startPoint y: 133, endPoint x: 544, endPoint y: 148, distance: 15.0
click at [545, 135] on div "Policyholders Share application form Add Policyholder Search Policyholder or Us…" at bounding box center [738, 512] width 753 height 853
click at [544, 158] on input "Search Policyholder or User Name" at bounding box center [730, 159] width 738 height 37
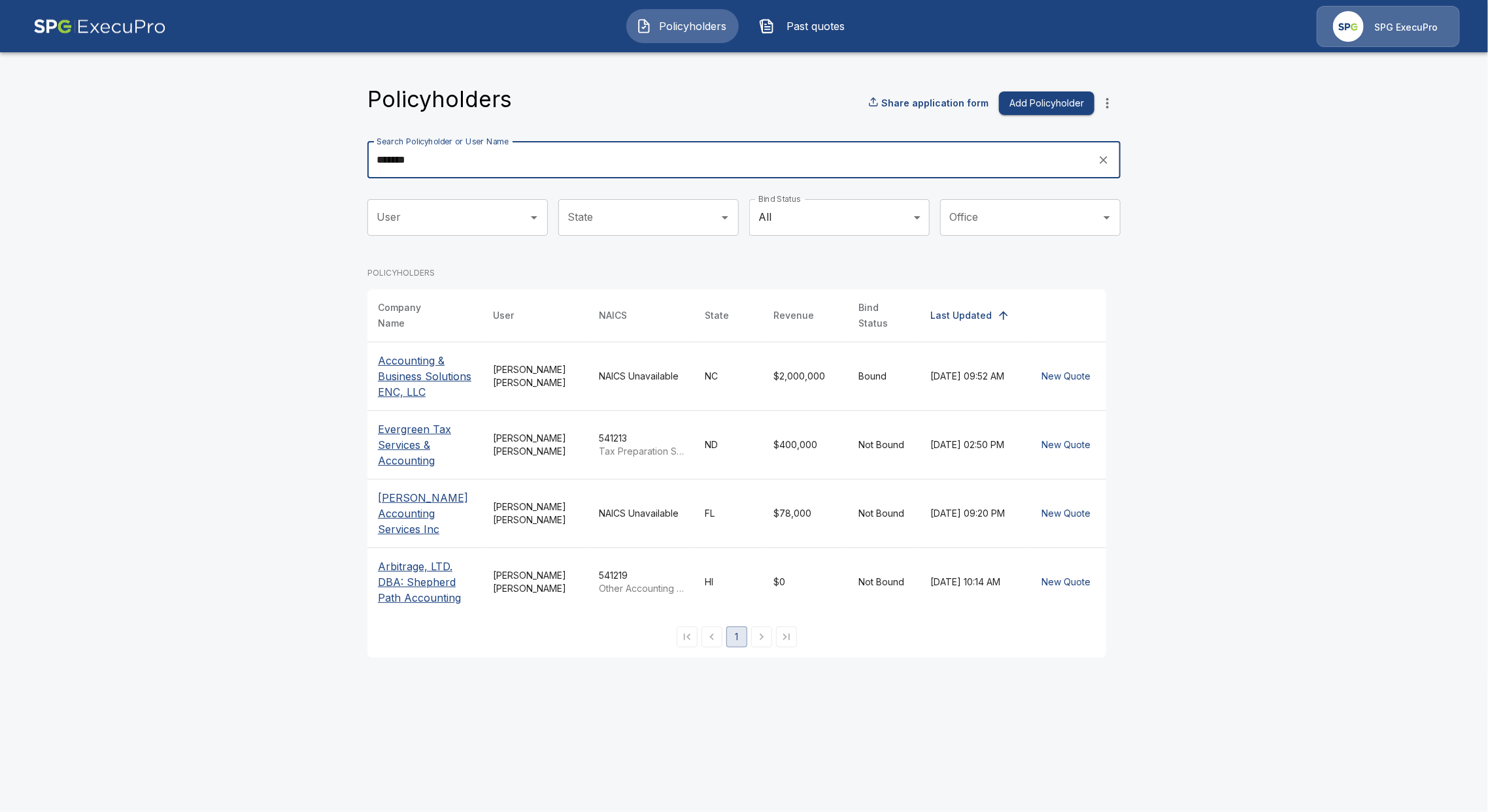
type input "*******"
click at [422, 373] on p "Accounting & Business Solutions ENC, LLC" at bounding box center [426, 376] width 94 height 47
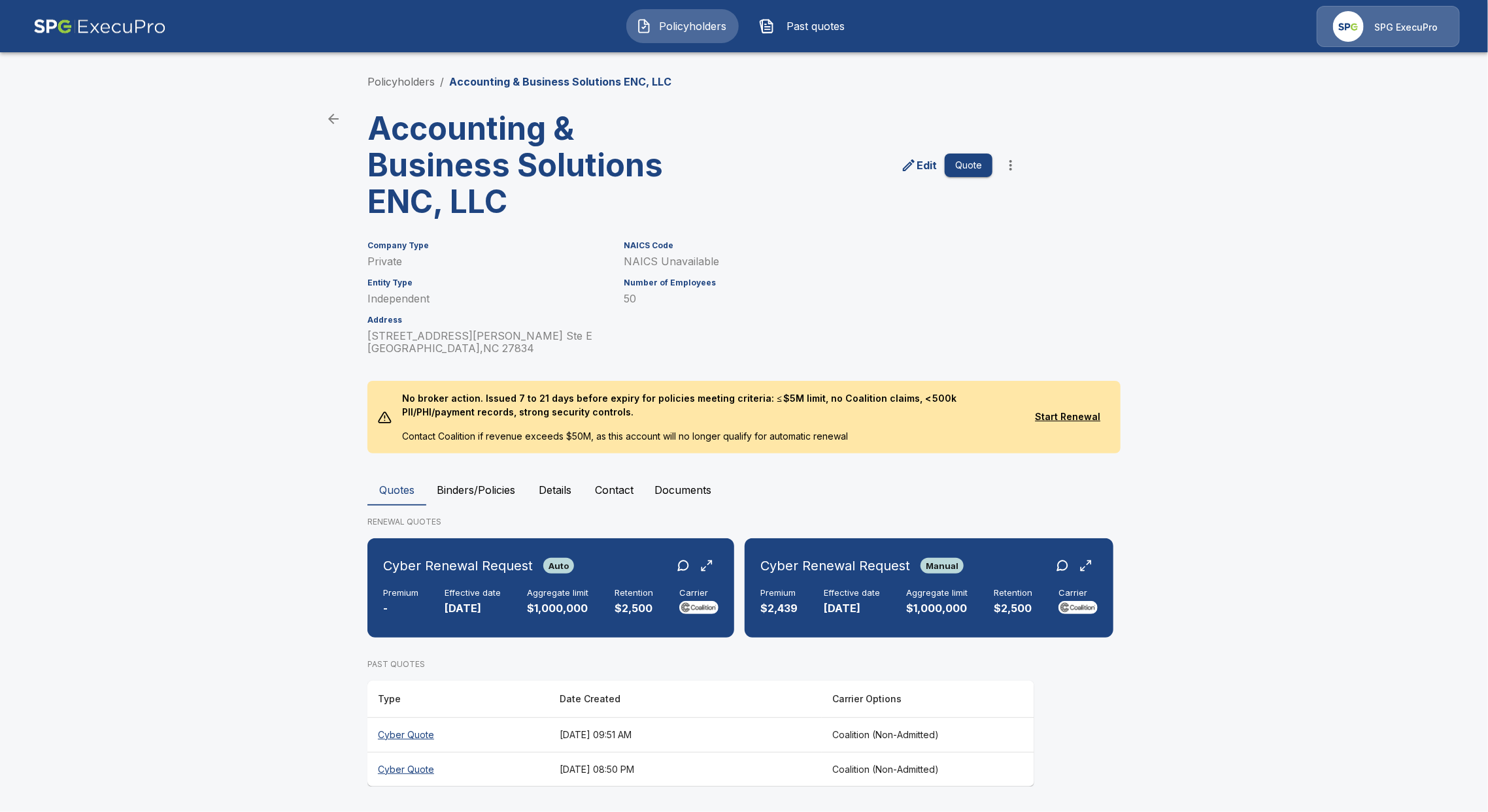
click at [413, 724] on th "Cyber Quote" at bounding box center [458, 735] width 182 height 35
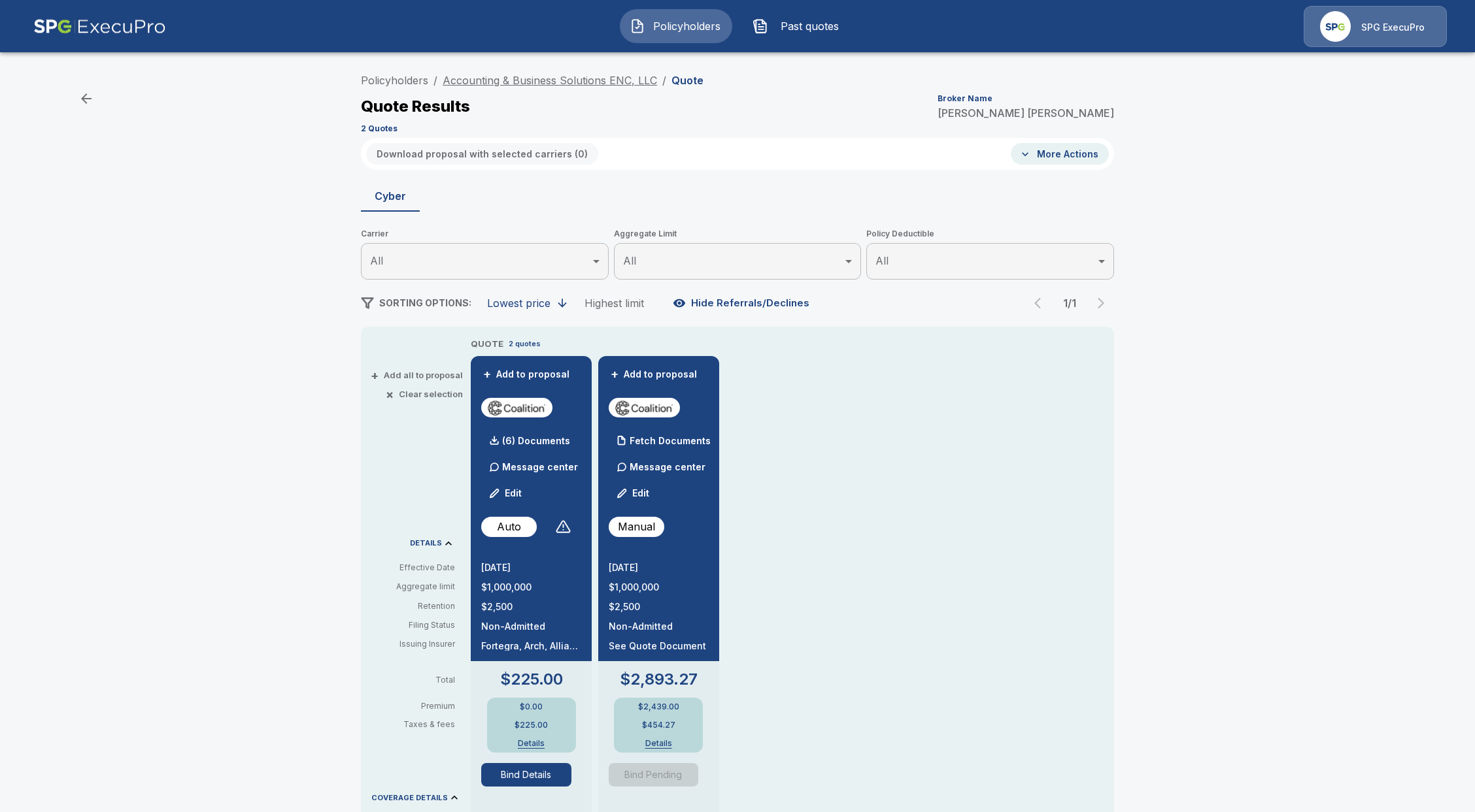
click at [560, 75] on link "Accounting & Business Solutions ENC, LLC" at bounding box center [549, 80] width 214 height 13
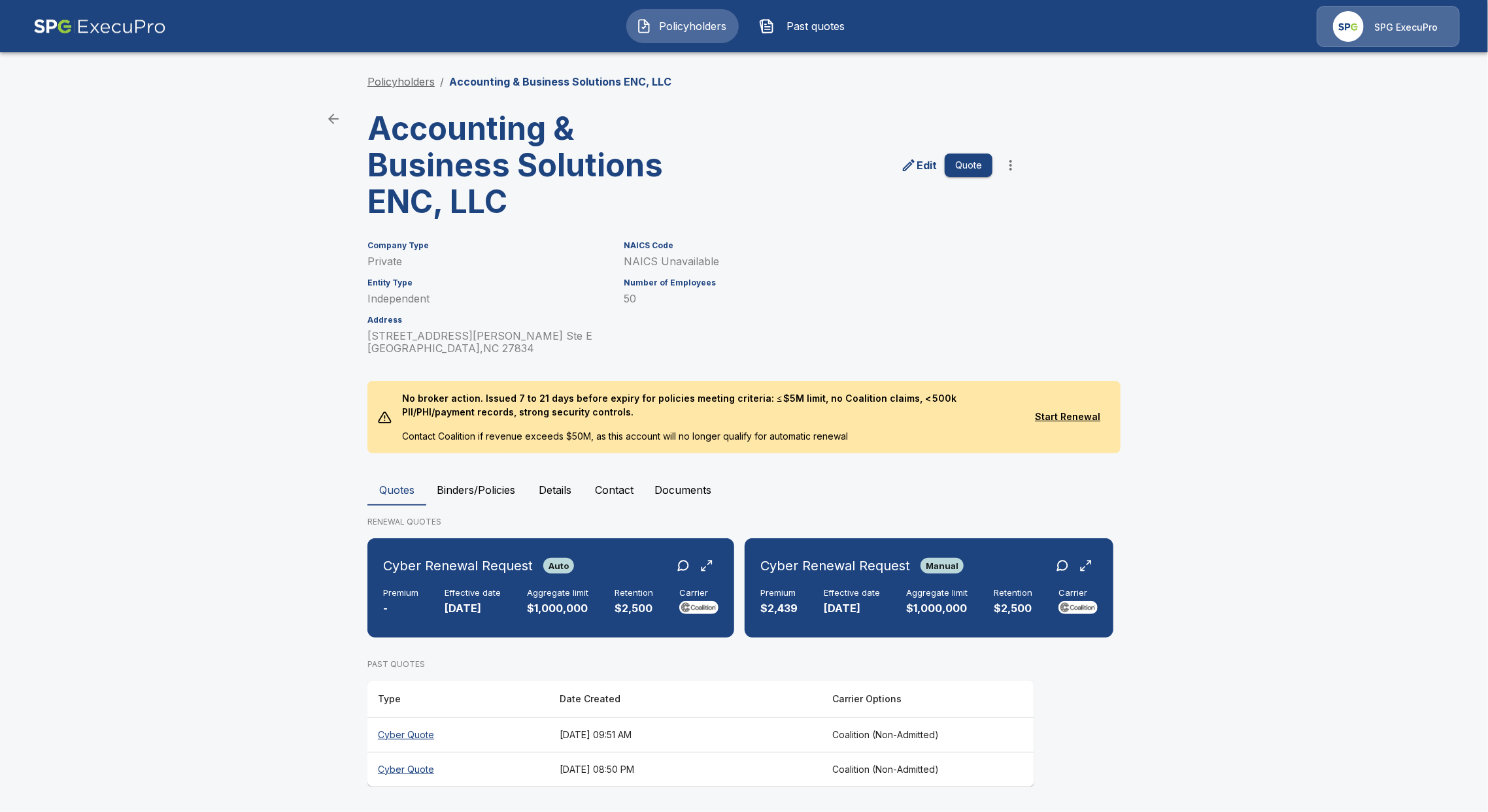
click at [416, 80] on link "Policyholders" at bounding box center [400, 82] width 67 height 13
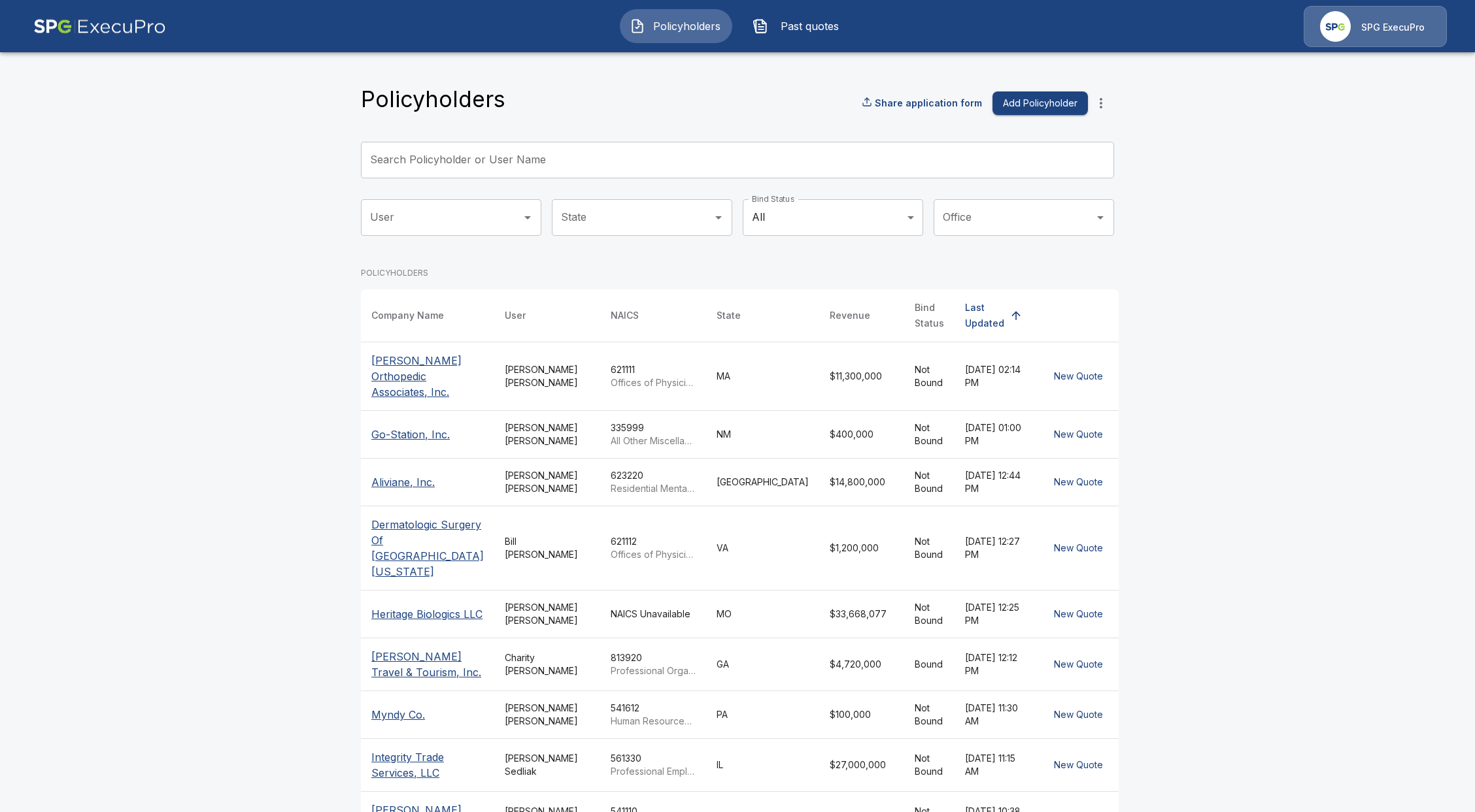
click at [556, 175] on input "Search Policyholder or User Name" at bounding box center [730, 159] width 738 height 37
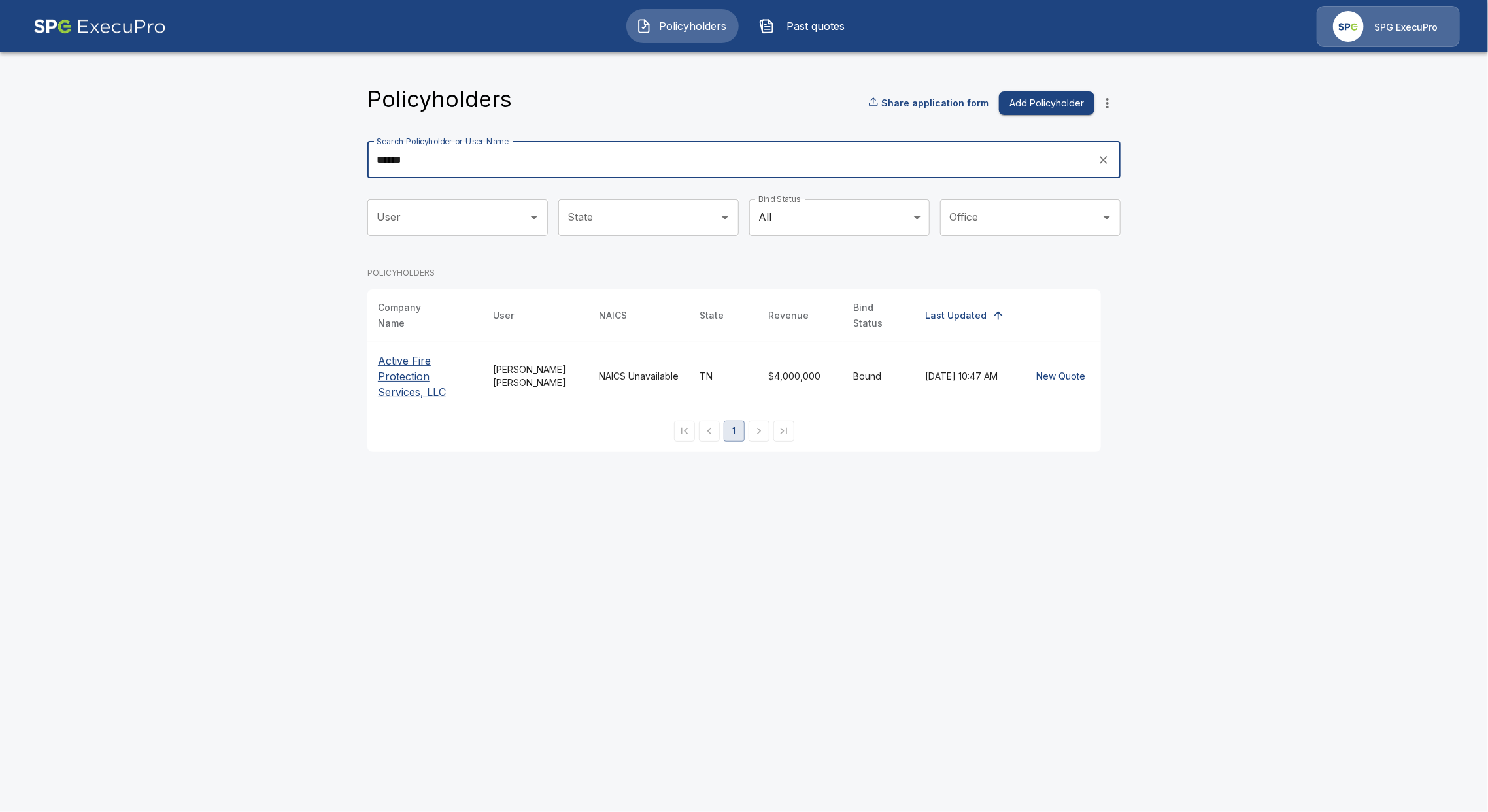
type input "******"
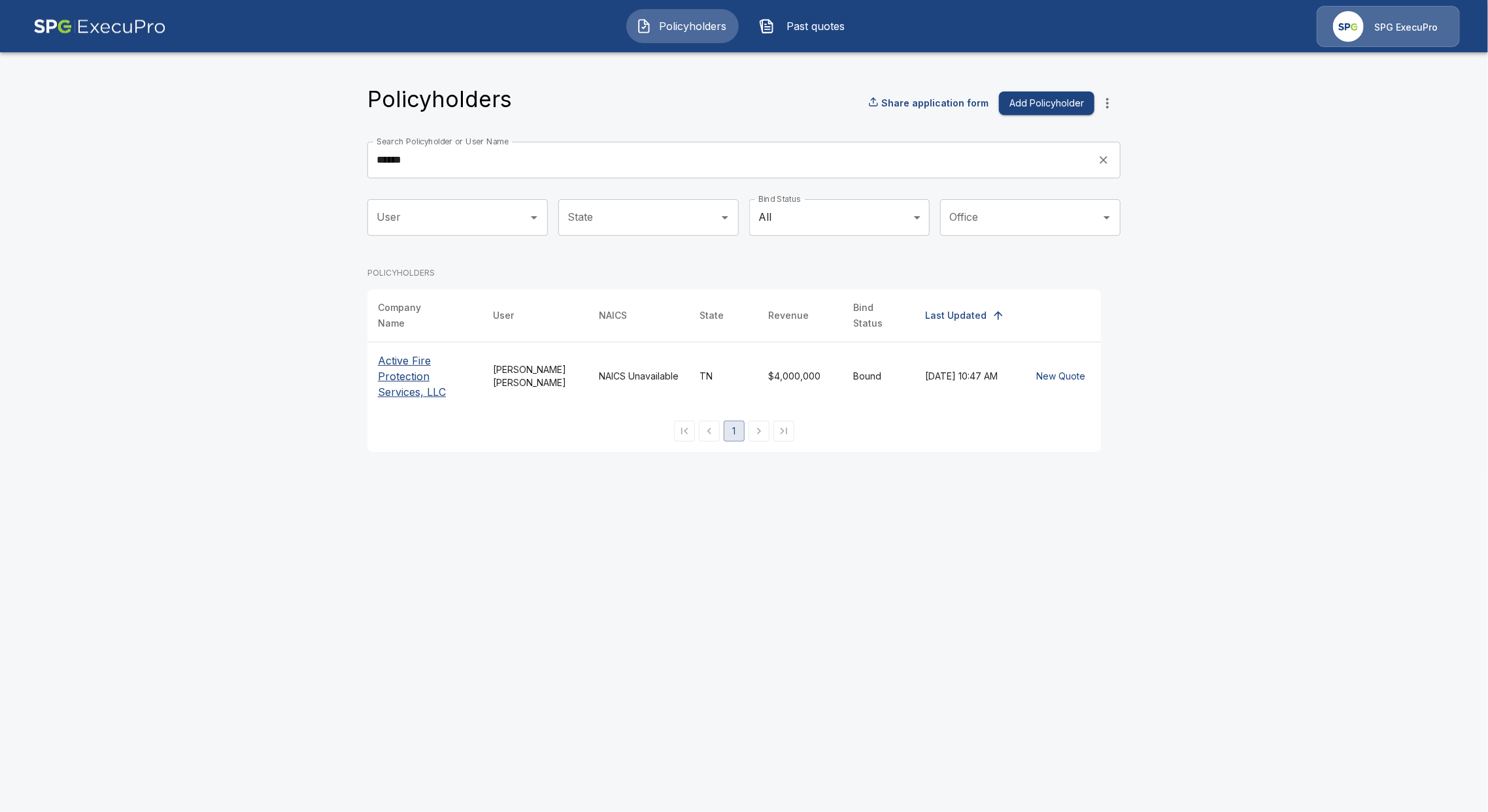
click at [410, 361] on p "Active Fire Protection Services, LLC" at bounding box center [426, 376] width 94 height 47
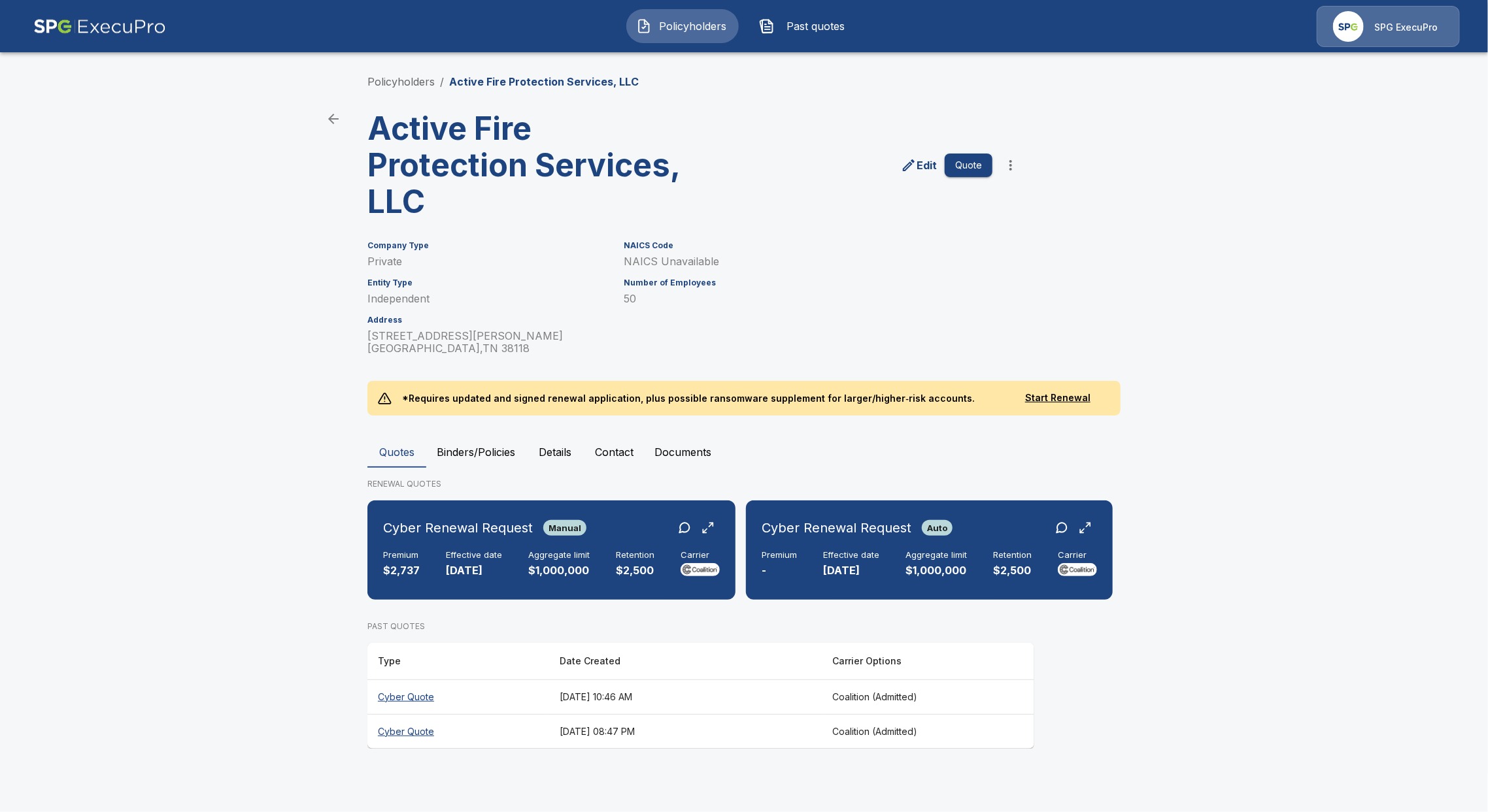
click at [397, 695] on th "Cyber Quote" at bounding box center [458, 697] width 182 height 35
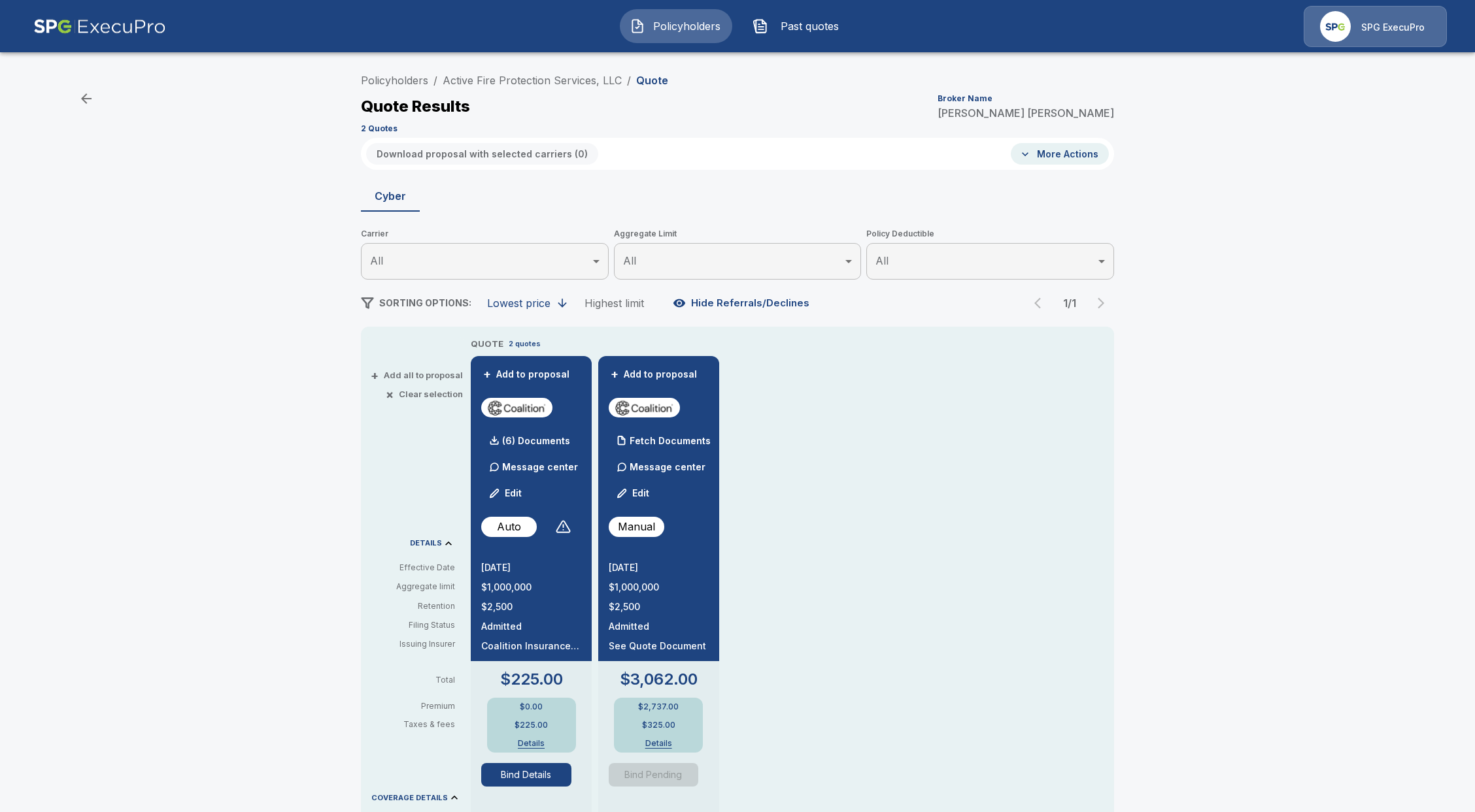
drag, startPoint x: 697, startPoint y: 109, endPoint x: 690, endPoint y: 113, distance: 8.1
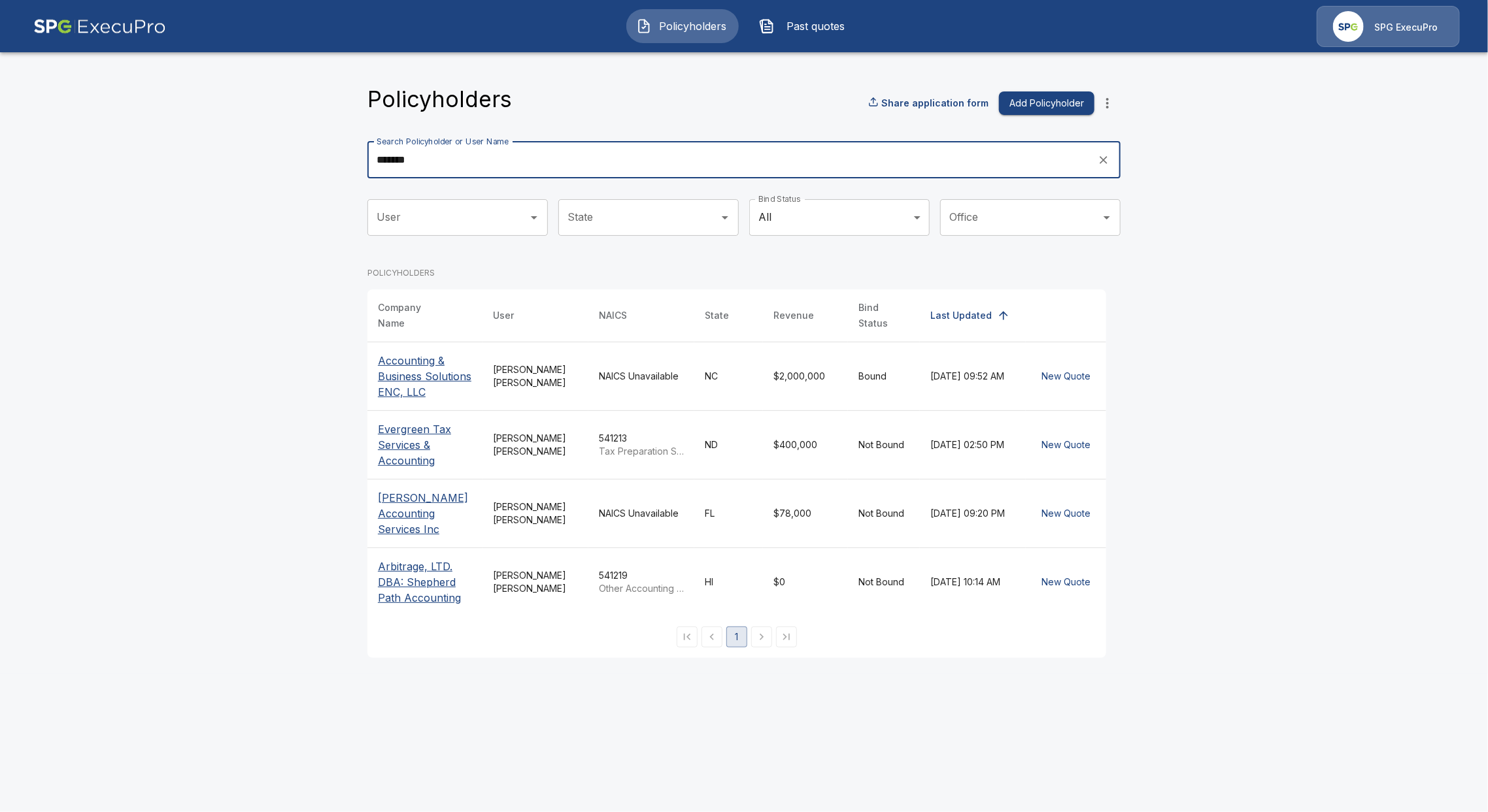
drag, startPoint x: 580, startPoint y: 168, endPoint x: 322, endPoint y: 169, distance: 258.0
click at [322, 169] on main "Policyholders Share application form Add Policyholder Search Policyholder or Us…" at bounding box center [744, 337] width 1488 height 674
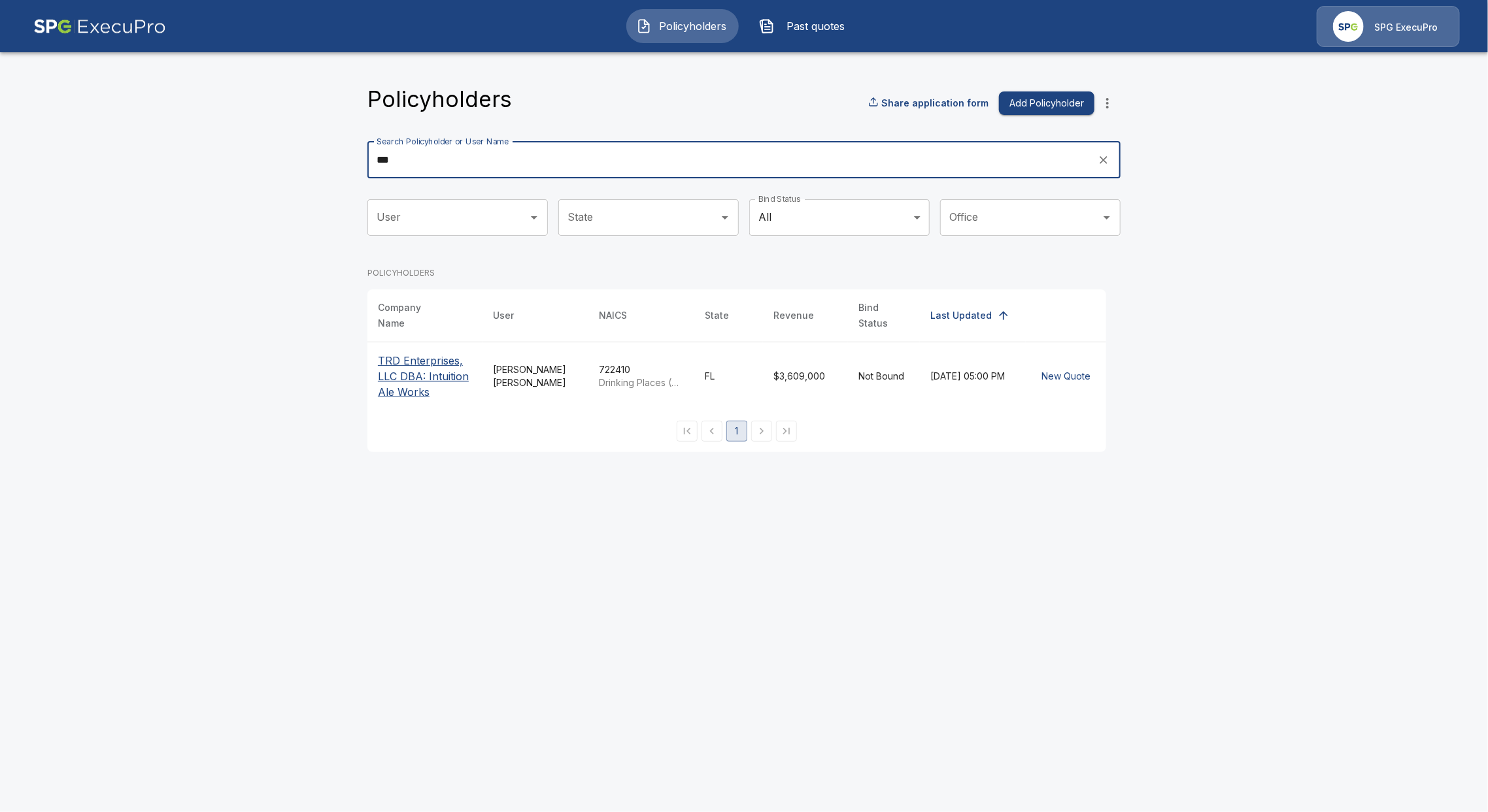
type input "***"
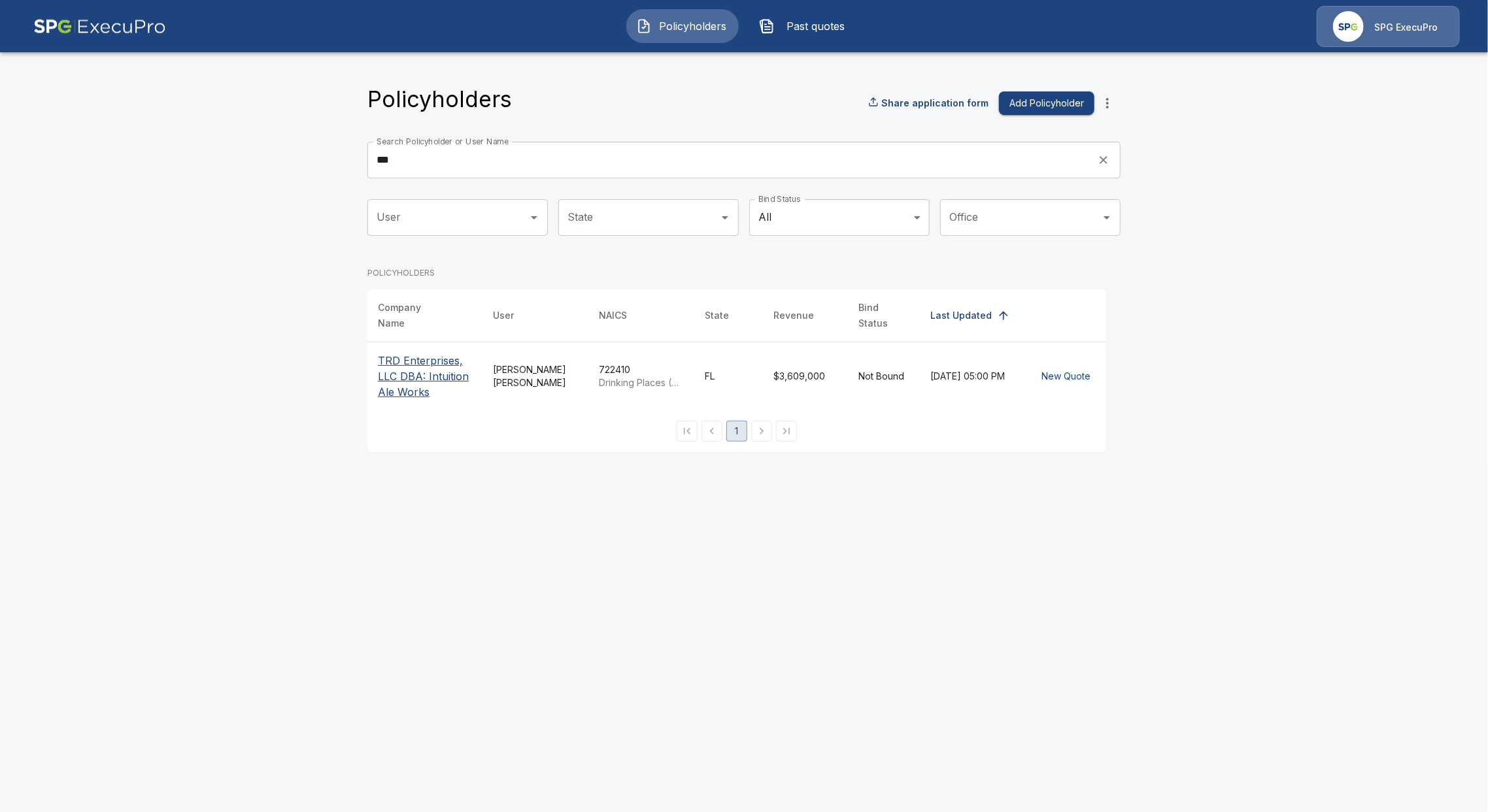
click at [411, 365] on p "TRD Enterprises, LLC DBA: Intuition Ale Works" at bounding box center [426, 376] width 94 height 47
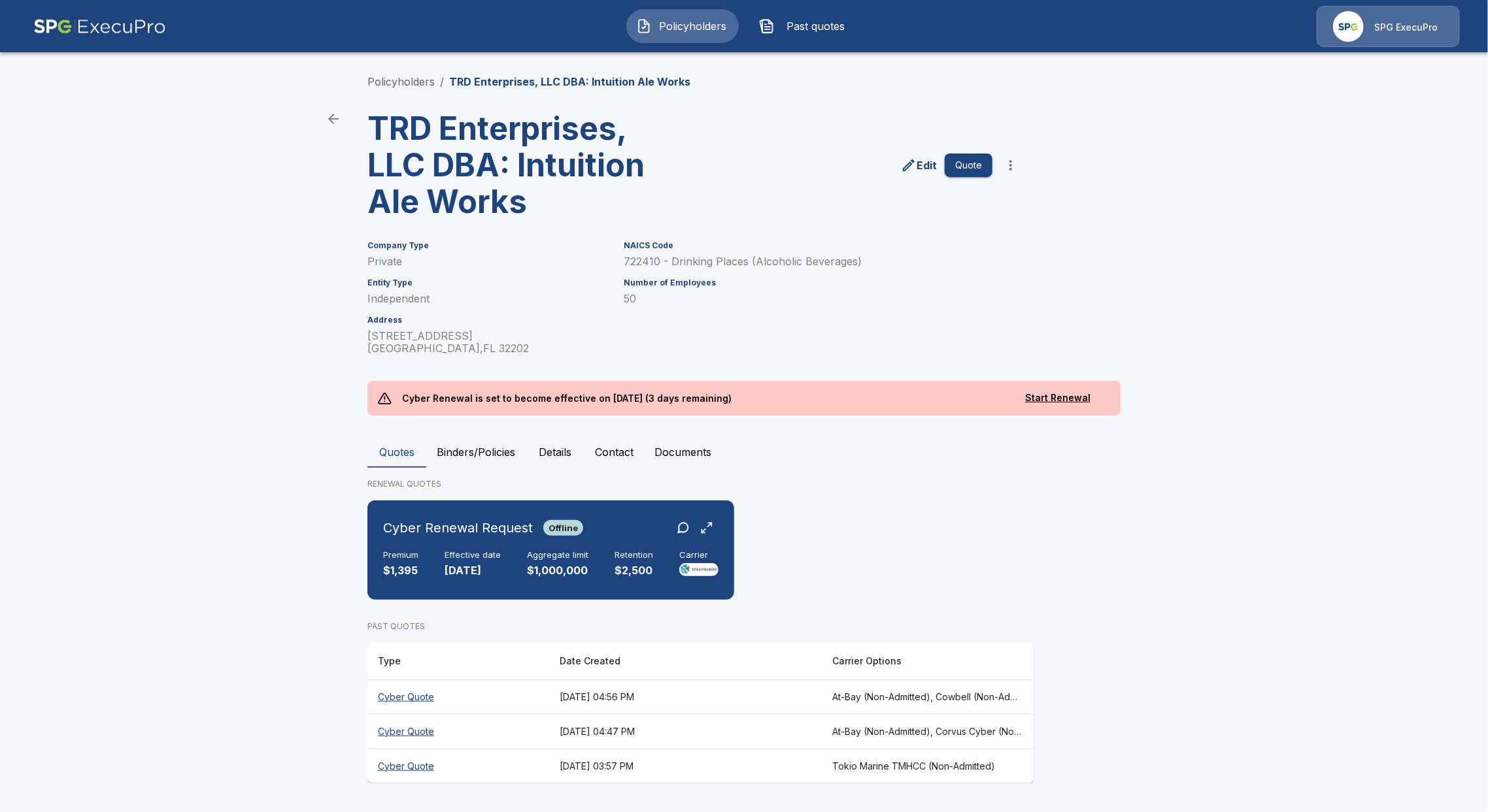
click at [404, 691] on th "Cyber Quote" at bounding box center [458, 697] width 182 height 35
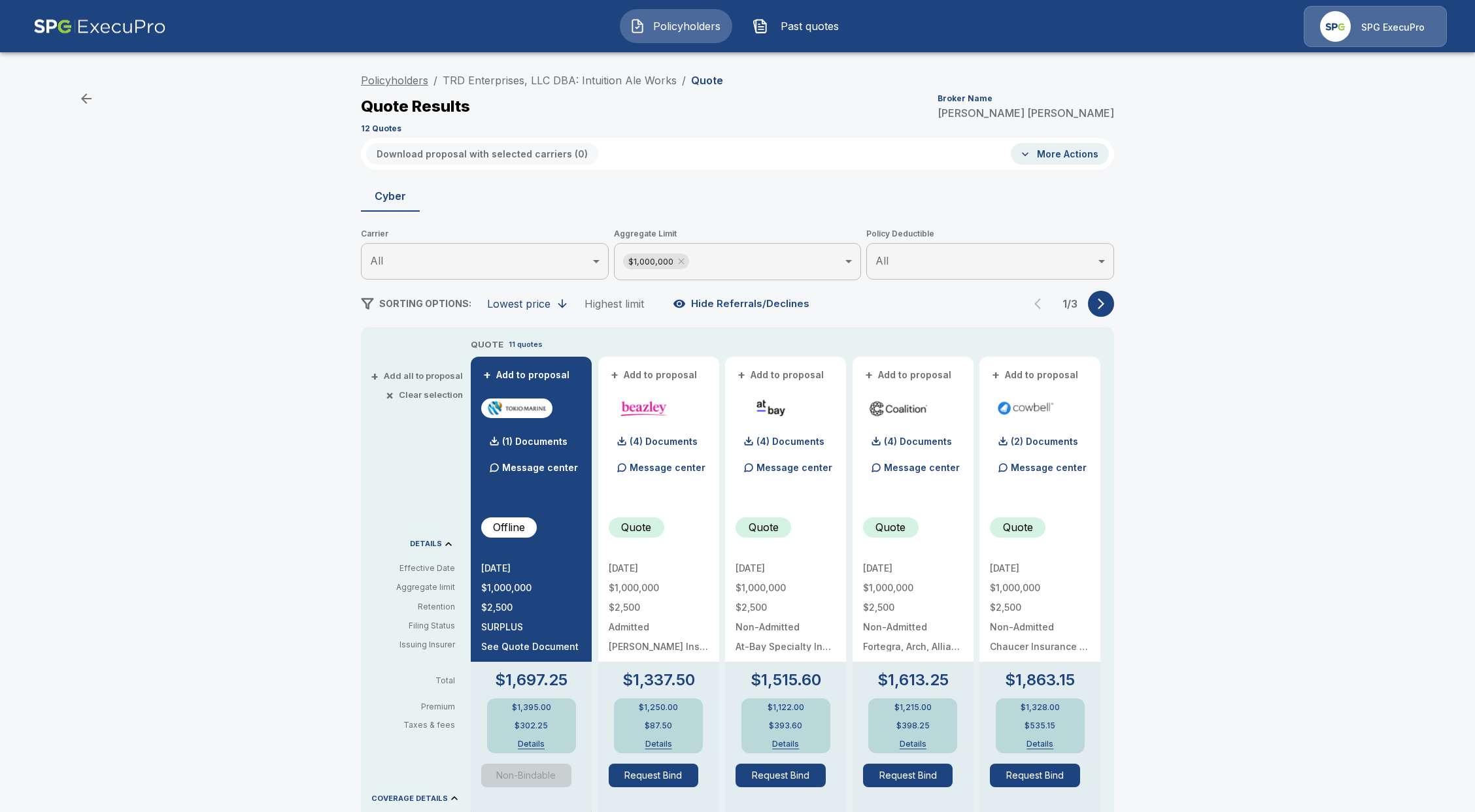
click at [410, 77] on link "Policyholders" at bounding box center [394, 80] width 67 height 13
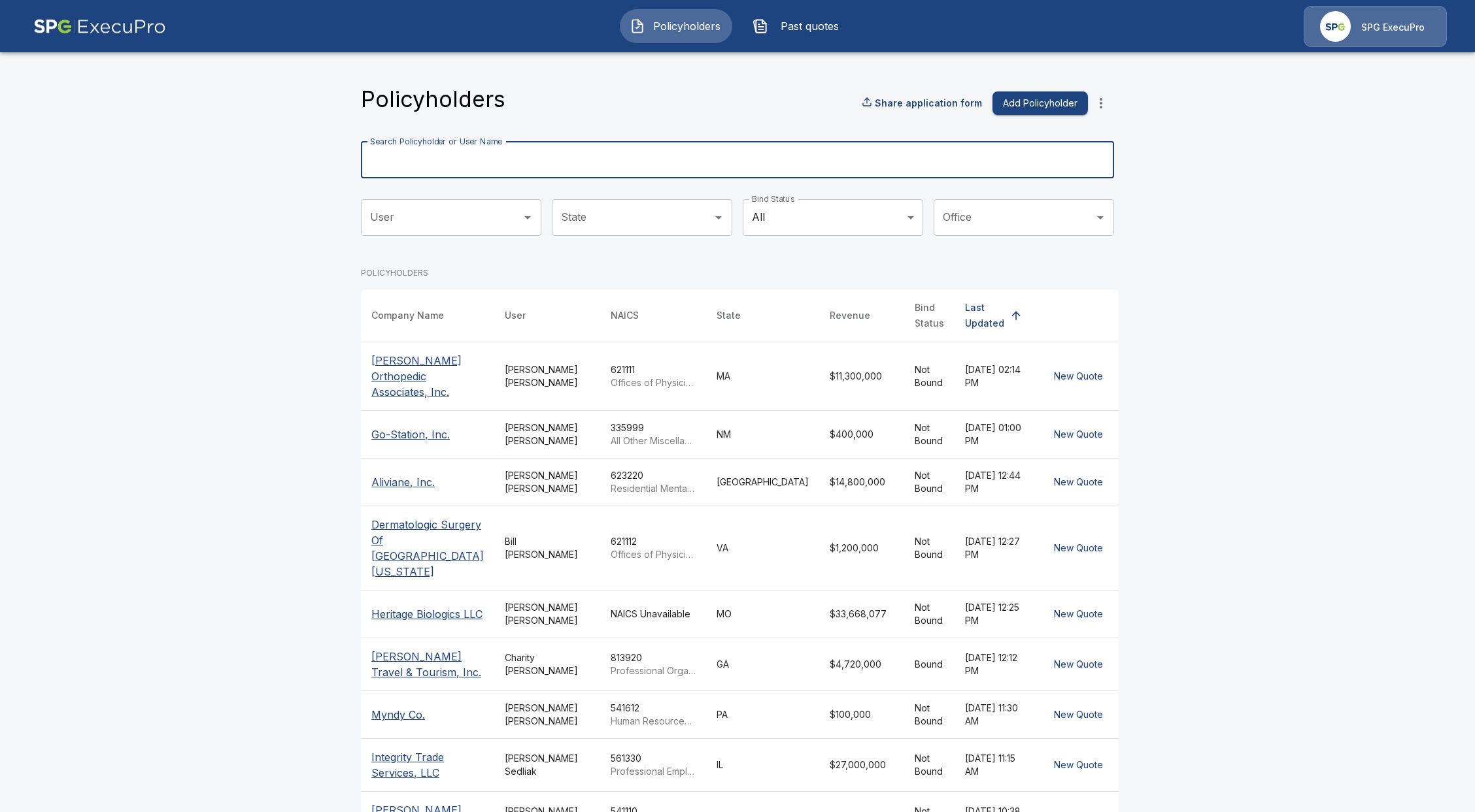
click at [605, 160] on input "Search Policyholder or User Name" at bounding box center [730, 159] width 738 height 37
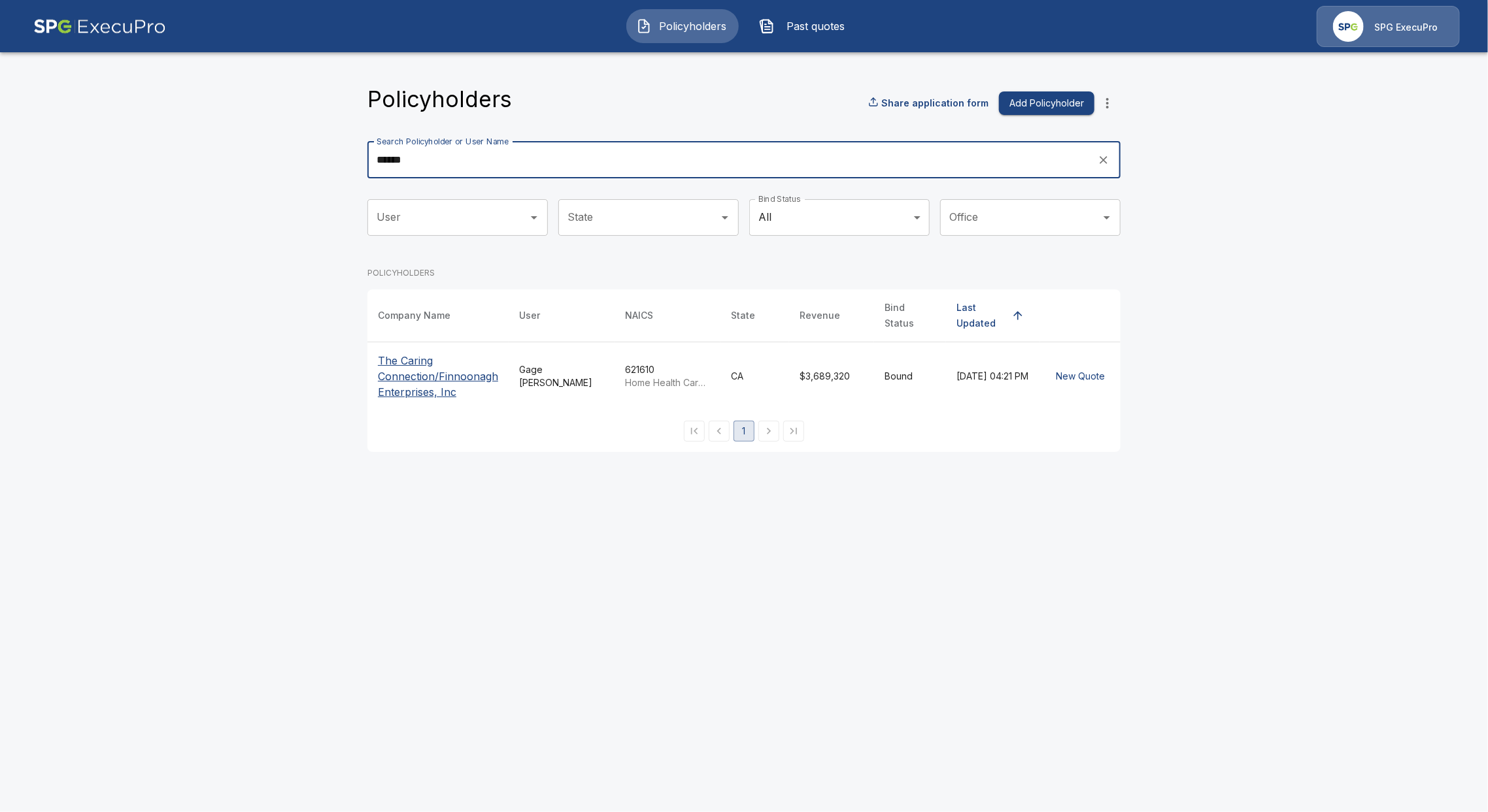
type input "******"
click at [417, 382] on p "The Caring Connection/Finnoonagh Enterprises, Inc" at bounding box center [439, 376] width 121 height 47
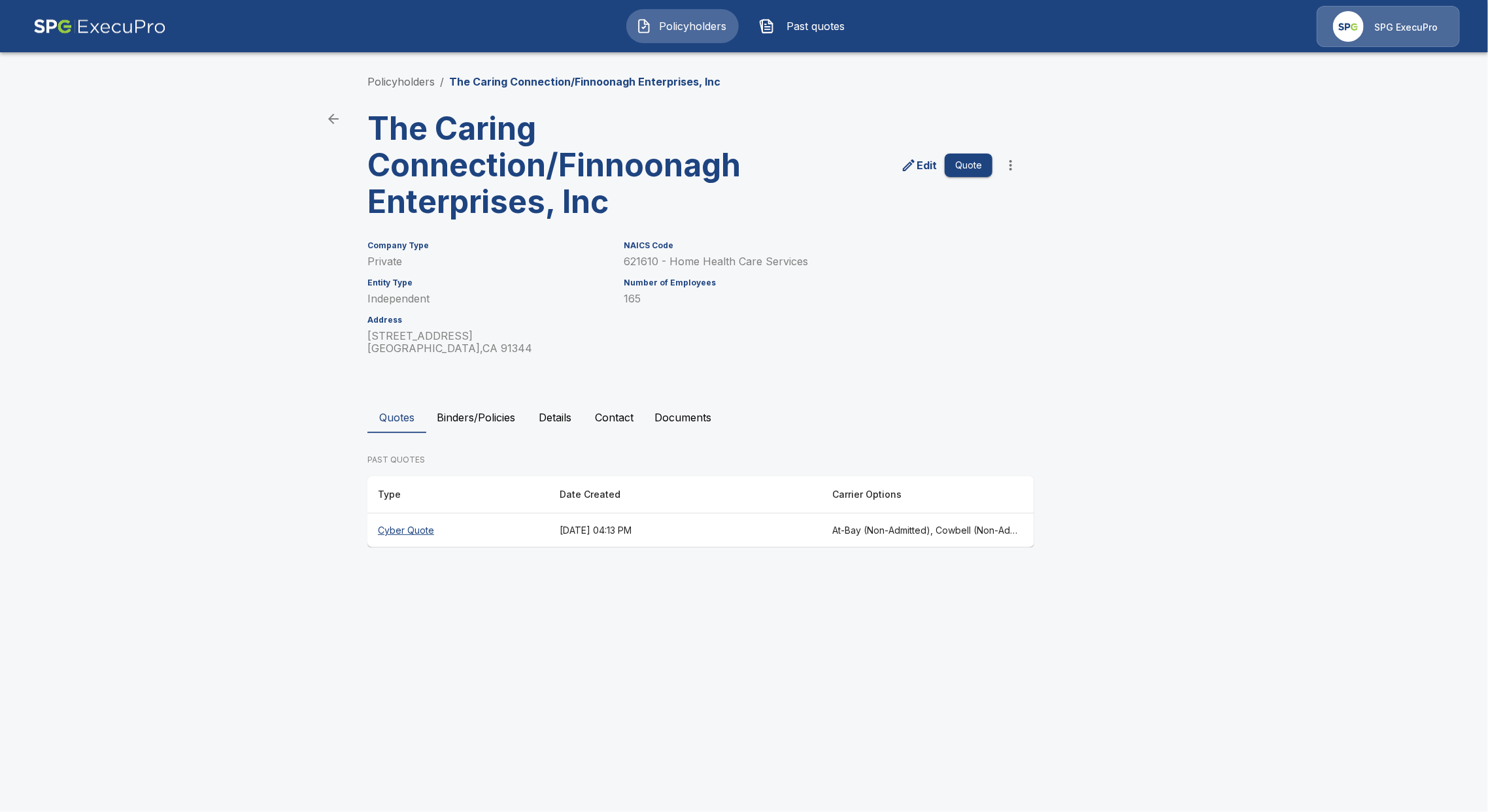
click at [418, 534] on th "Cyber Quote" at bounding box center [458, 531] width 182 height 35
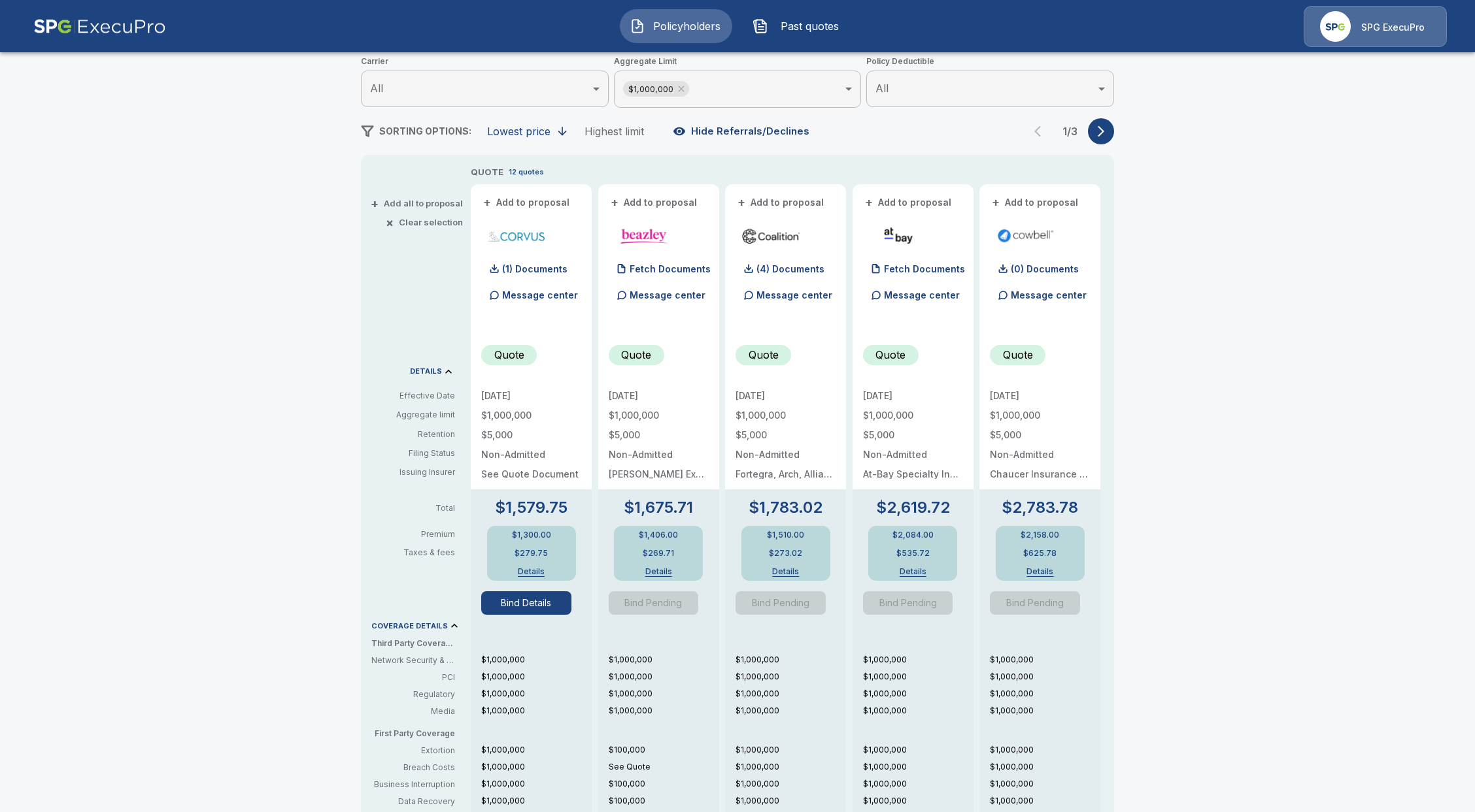
scroll to position [174, 0]
click at [514, 599] on button "Bind Details" at bounding box center [526, 602] width 91 height 24
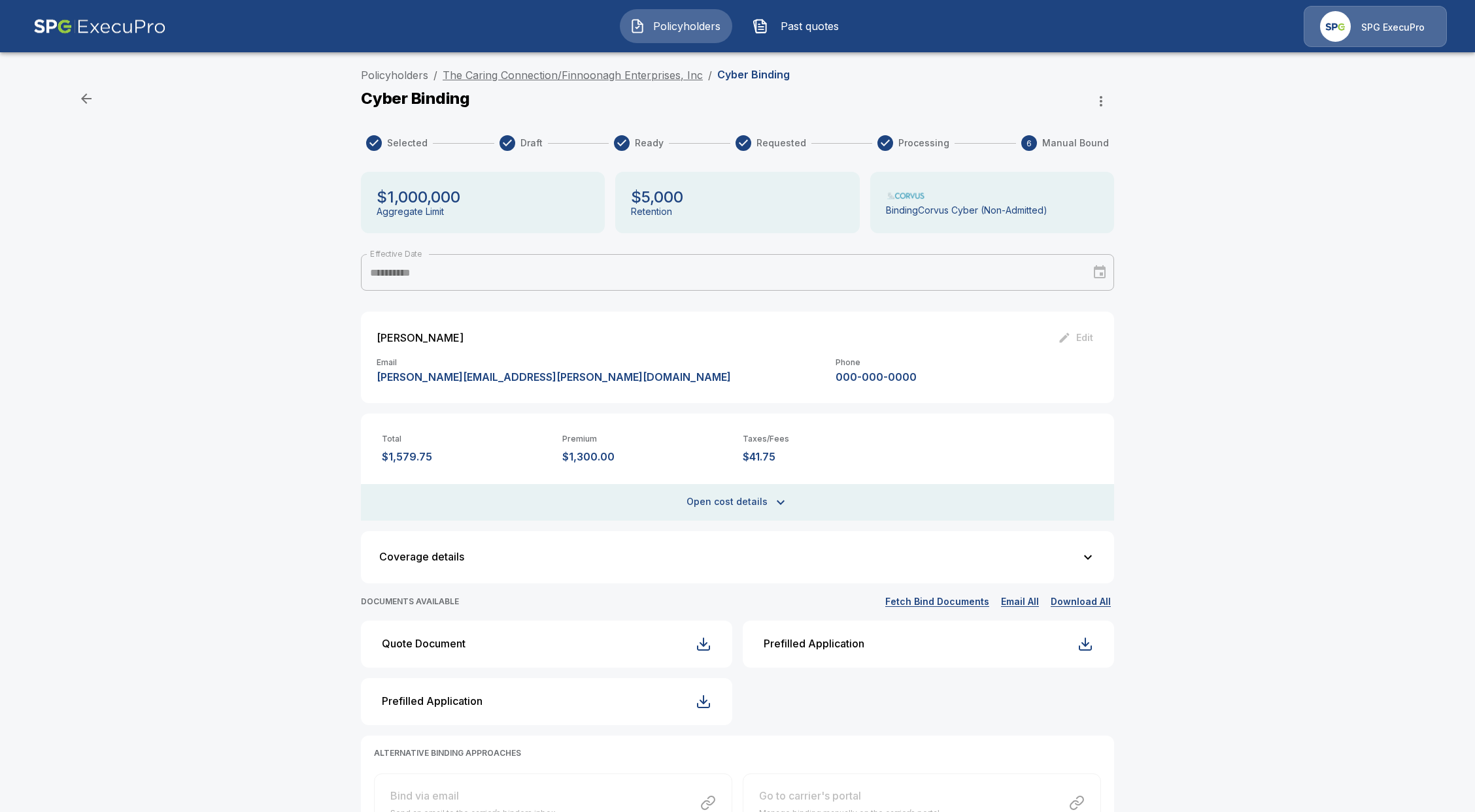
click at [566, 72] on link "The Caring Connection/Finnoonagh Enterprises, Inc" at bounding box center [572, 75] width 260 height 13
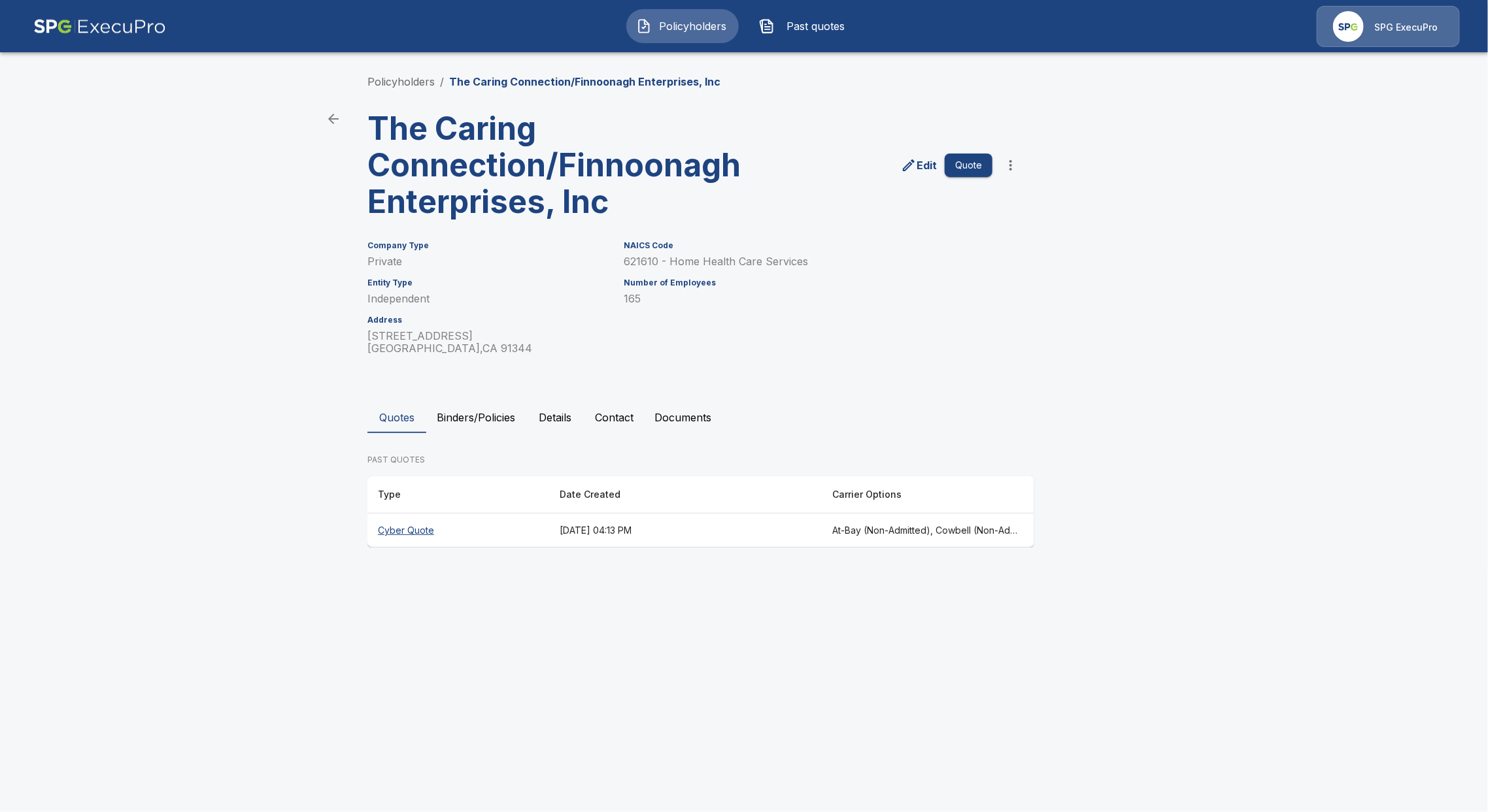
click at [608, 412] on button "Contact" at bounding box center [614, 417] width 59 height 31
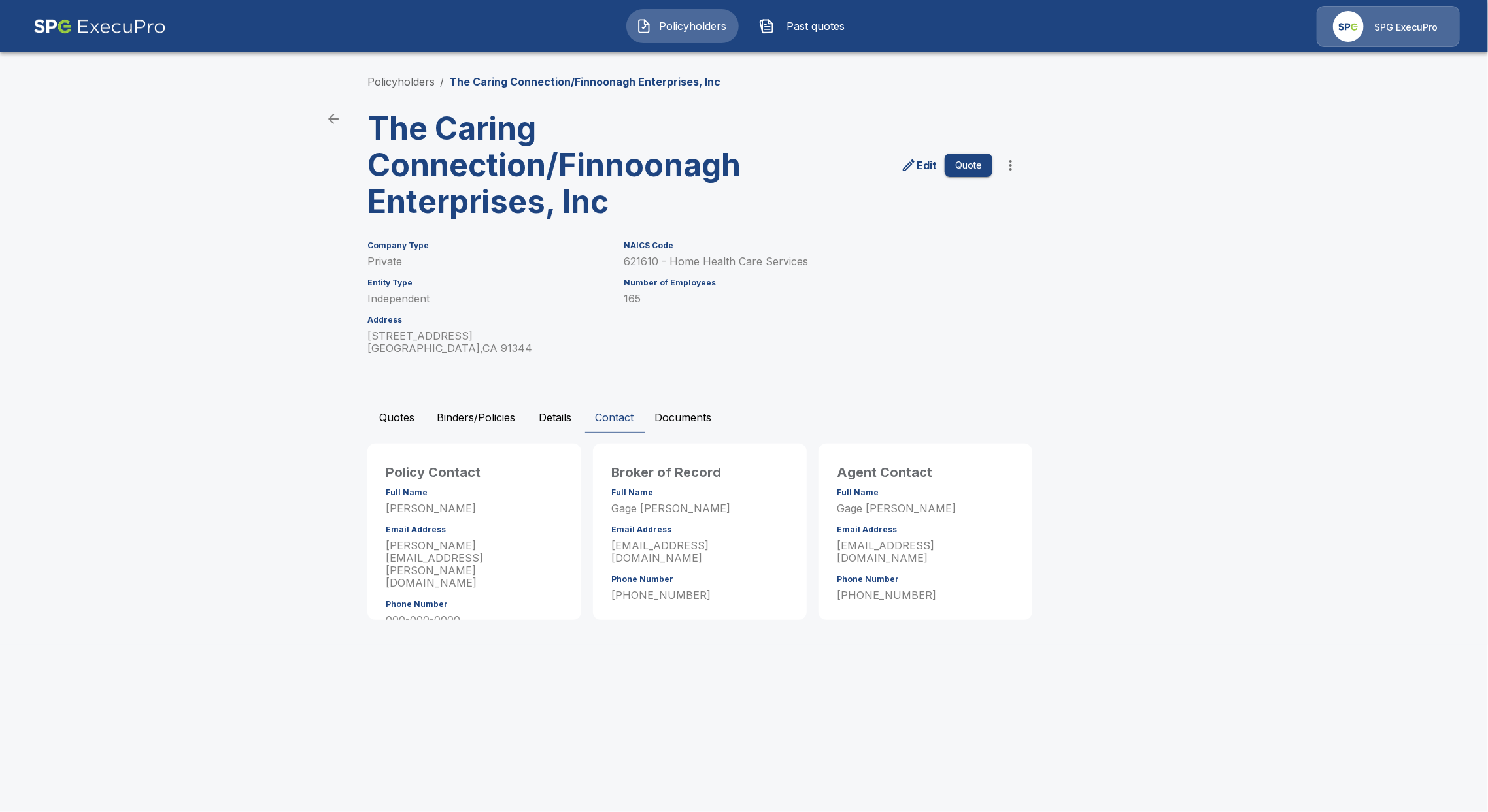
click at [387, 419] on button "Quotes" at bounding box center [396, 417] width 59 height 31
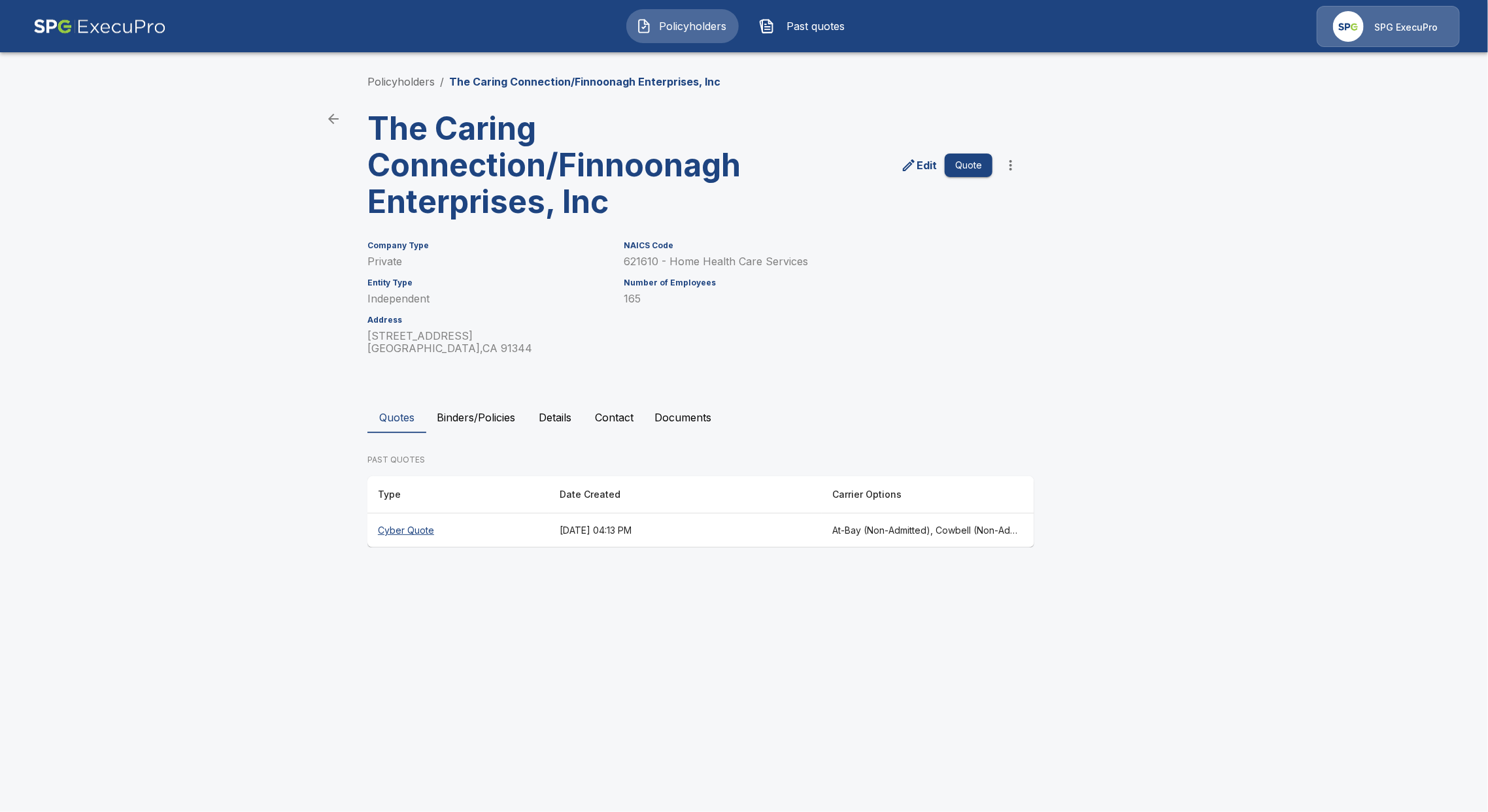
click at [427, 529] on th "Cyber Quote" at bounding box center [458, 531] width 182 height 35
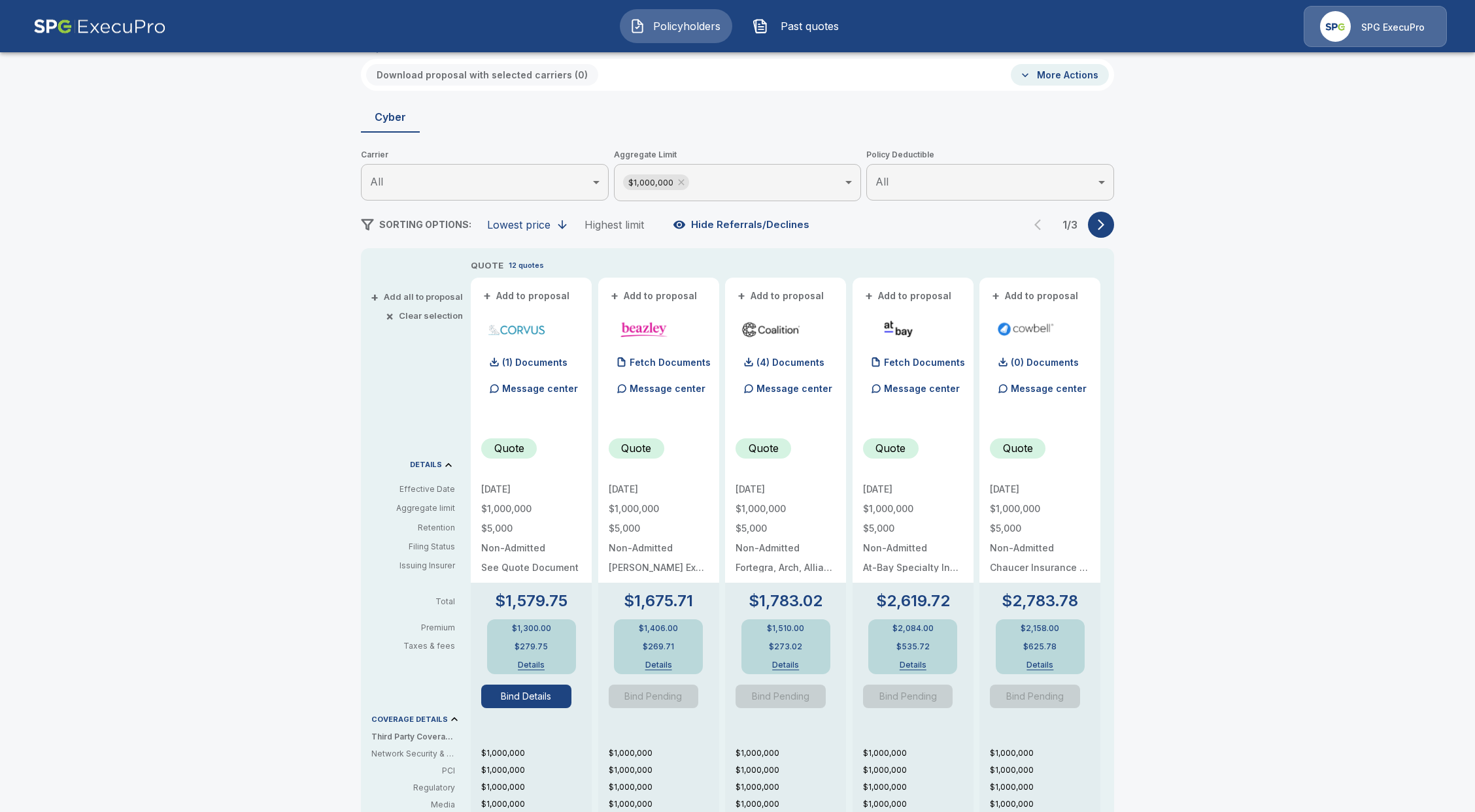
scroll to position [87, 0]
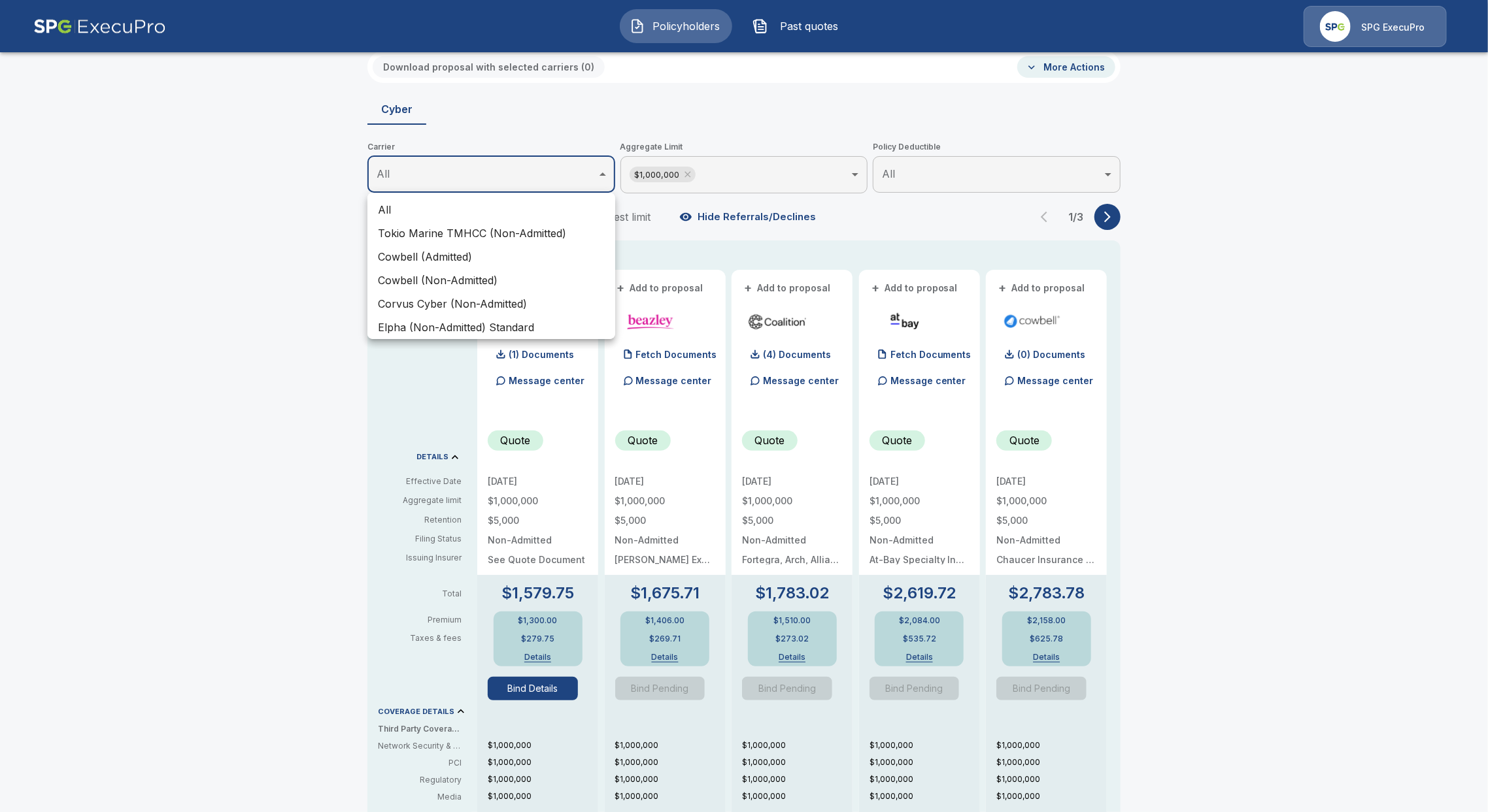
click at [508, 182] on body "Policyholders Past quotes SPG ExecuPro Policyholders / The Caring Connection/Fi…" at bounding box center [744, 570] width 1488 height 1313
click at [450, 306] on li "Corvus Cyber (Non-Admitted)" at bounding box center [491, 304] width 248 height 24
type input "**********"
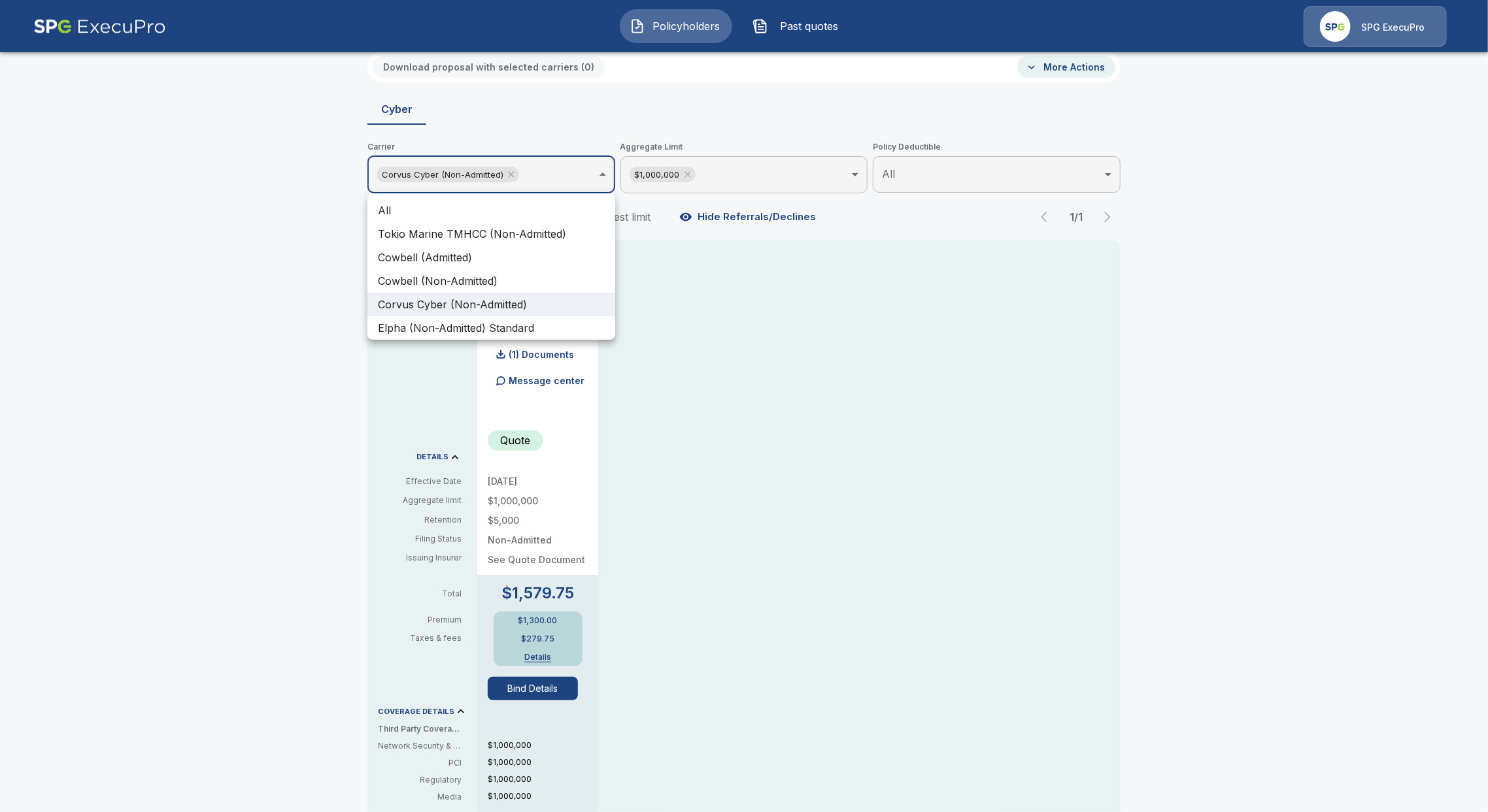
click at [680, 172] on div at bounding box center [744, 406] width 1488 height 812
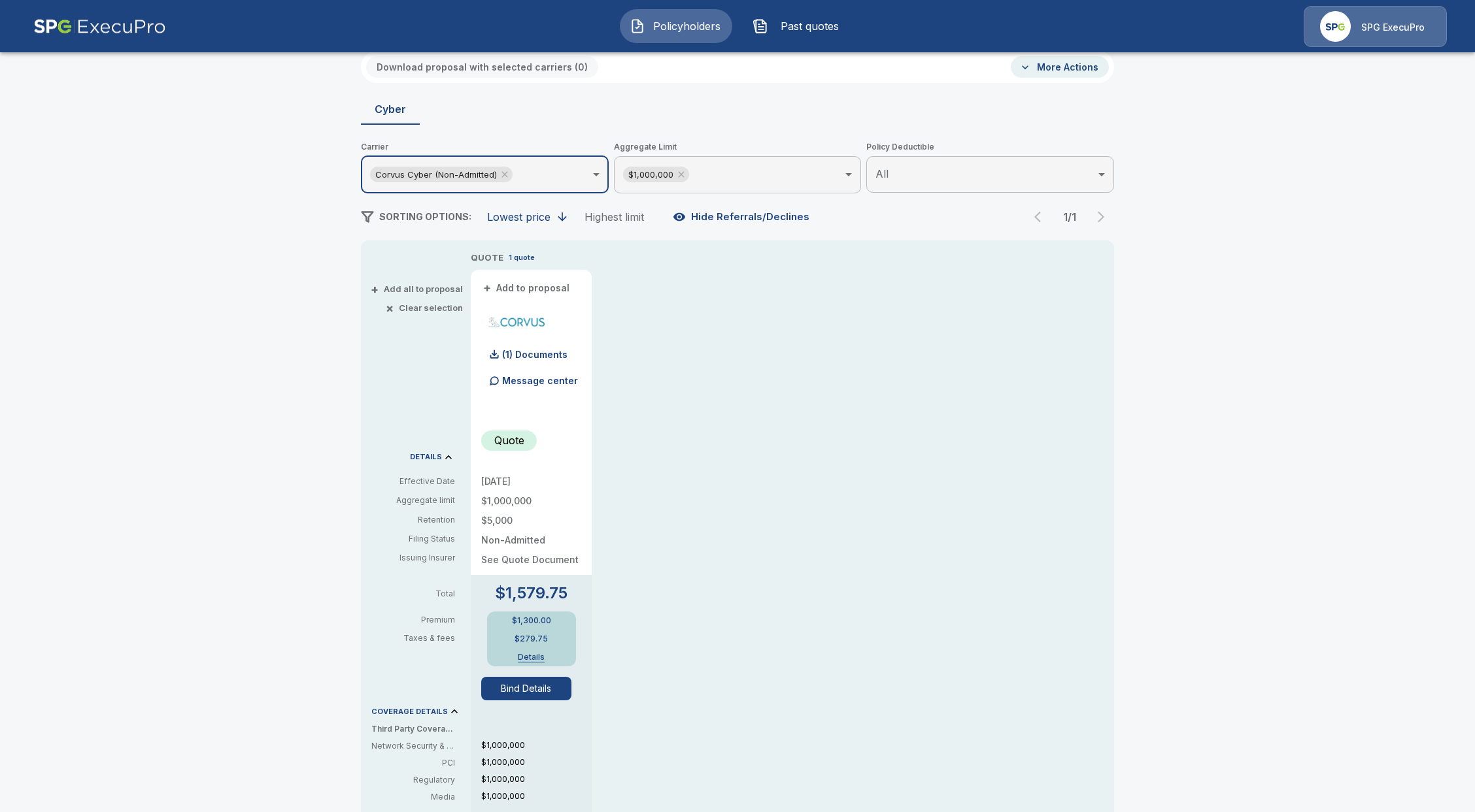
click at [684, 175] on icon at bounding box center [681, 174] width 6 height 6
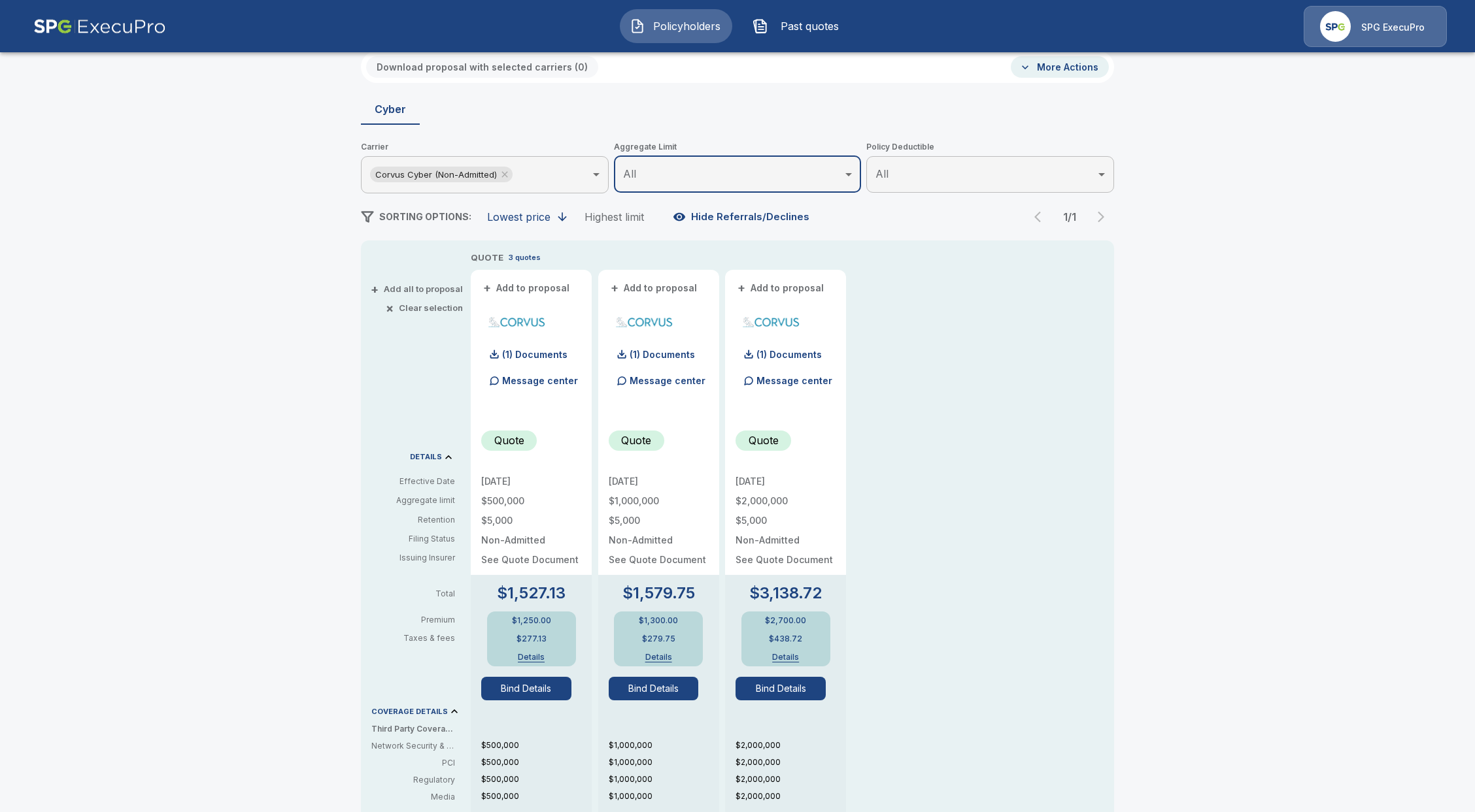
click at [655, 693] on button "Bind Details" at bounding box center [654, 688] width 91 height 24
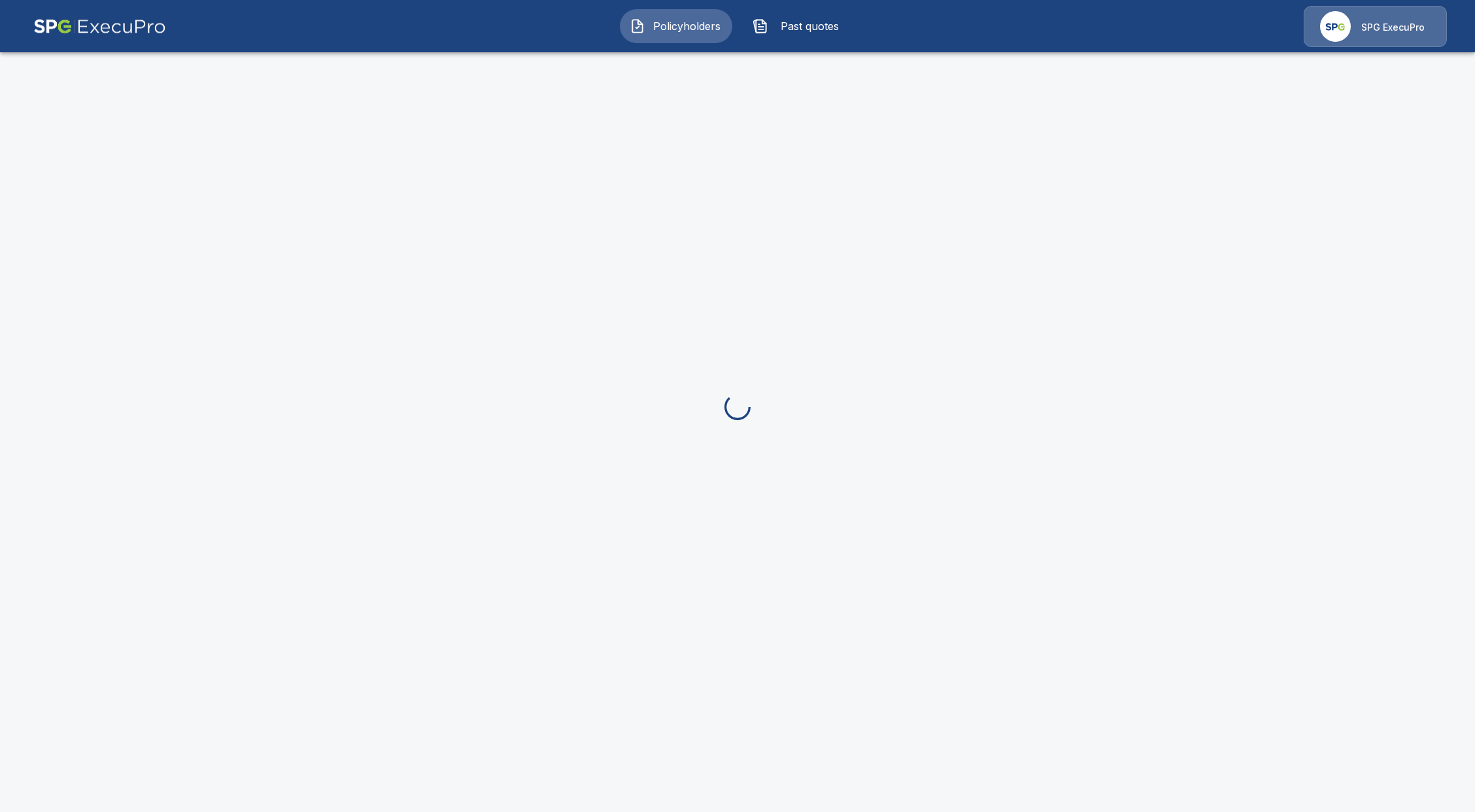
scroll to position [87, 0]
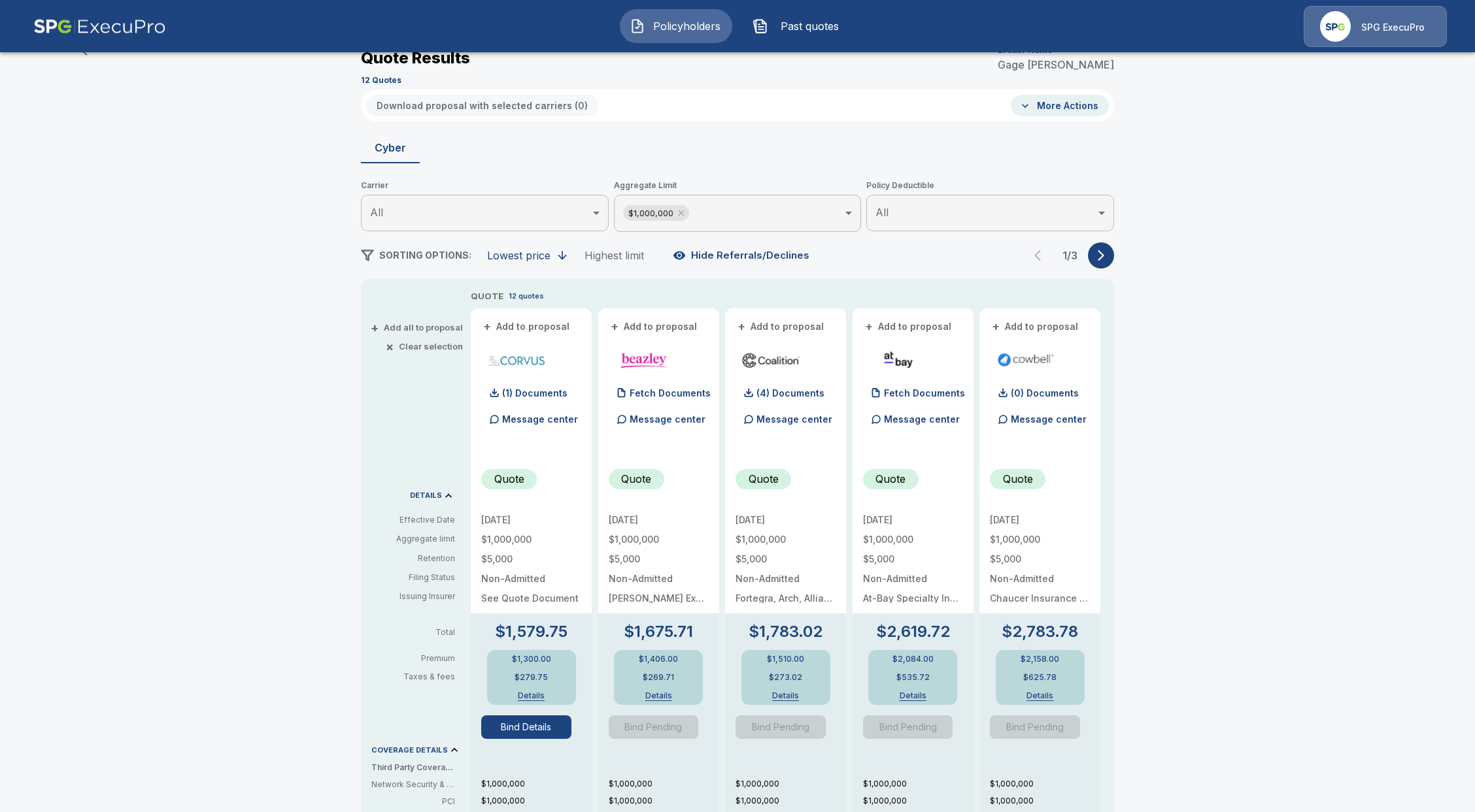
scroll to position [87, 0]
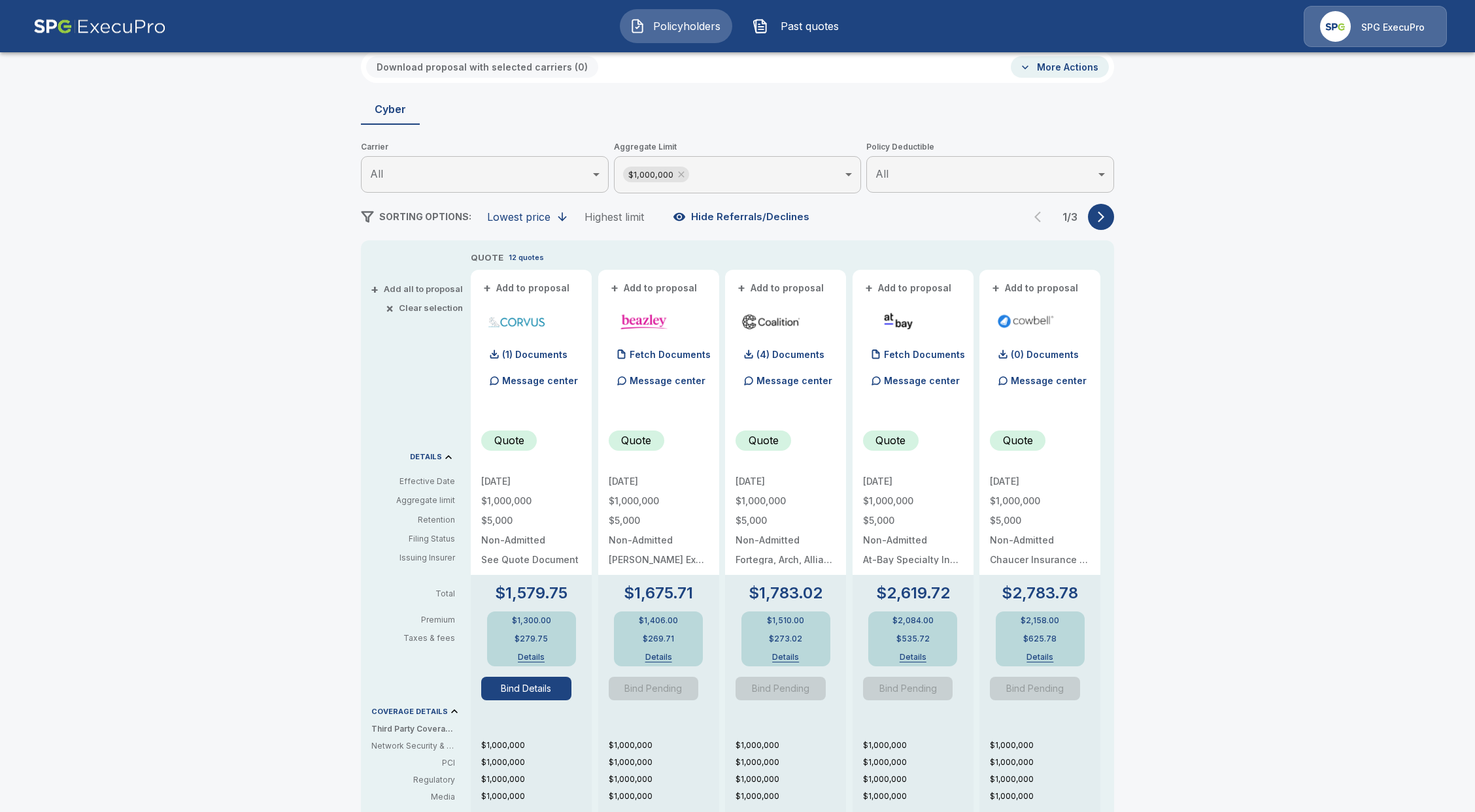
click at [722, 216] on button "Hide Referrals/Declines" at bounding box center [741, 217] width 144 height 25
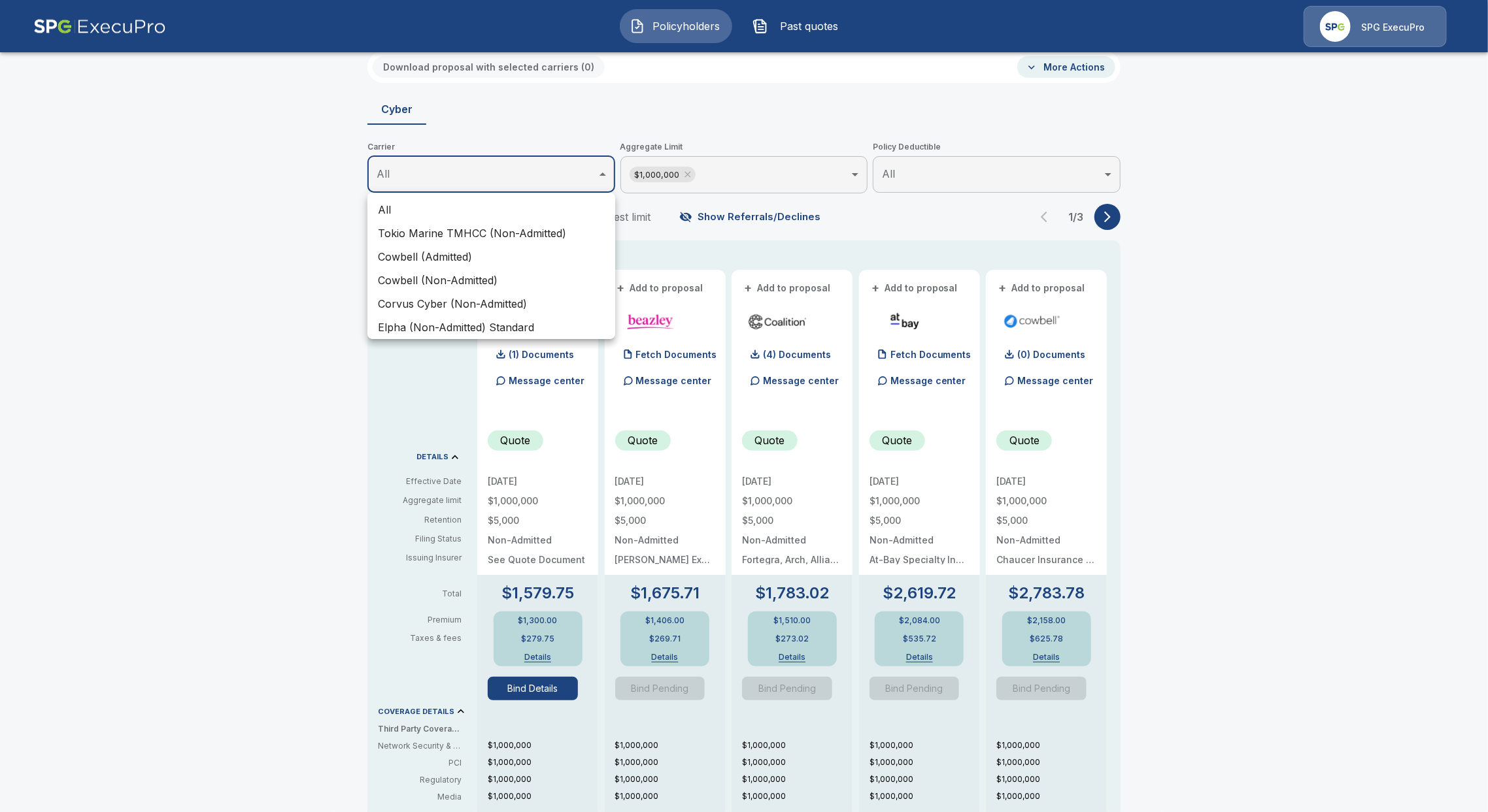
click at [566, 175] on body "Policyholders Past quotes SPG ExecuPro Policyholders / The Caring Connection/Fi…" at bounding box center [744, 570] width 1488 height 1313
click at [515, 207] on li "All" at bounding box center [491, 209] width 248 height 24
click at [470, 296] on li "Corvus Cyber (Non-Admitted)" at bounding box center [491, 304] width 248 height 24
type input "**********"
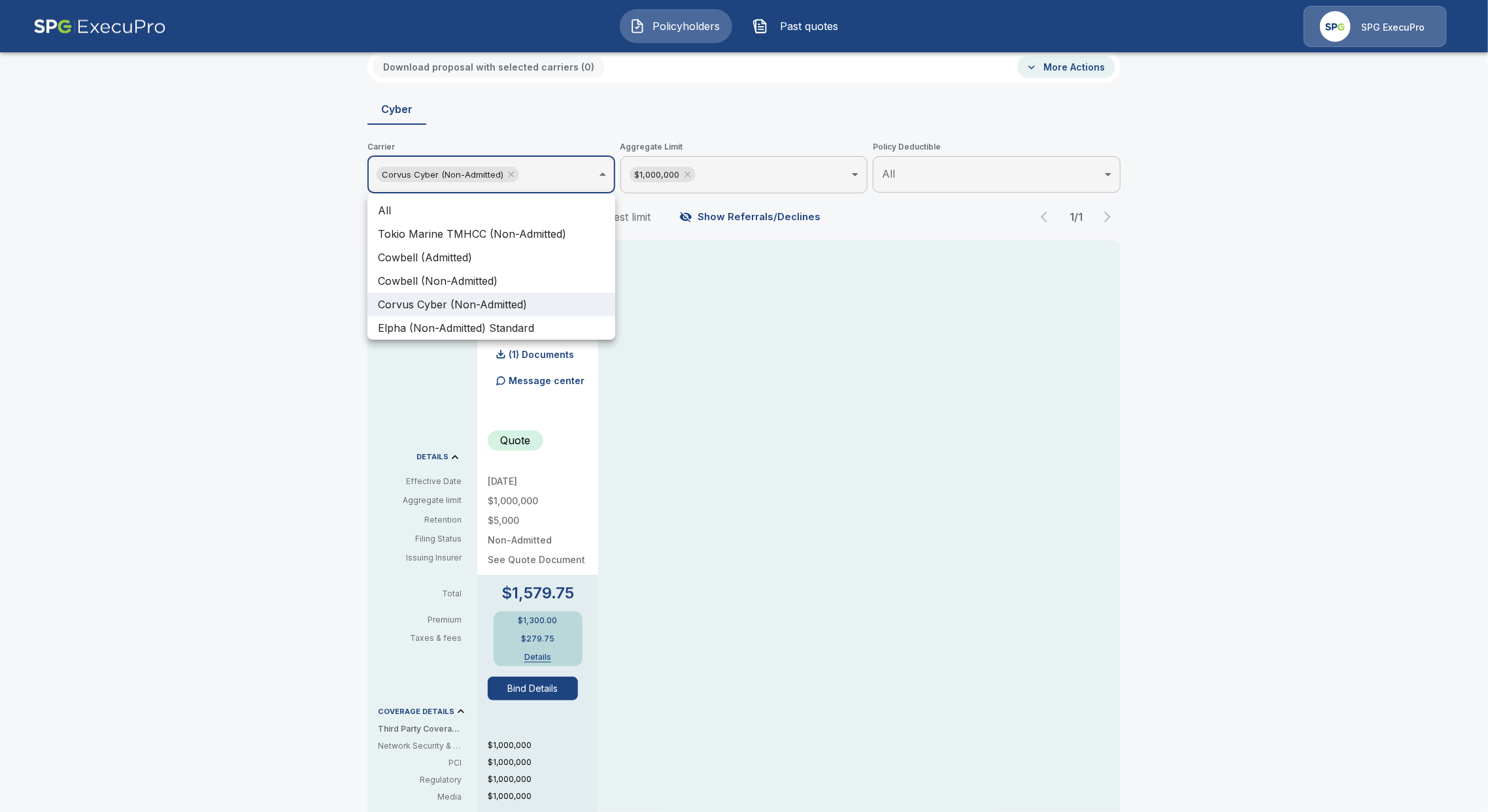
click at [687, 172] on div at bounding box center [744, 406] width 1488 height 812
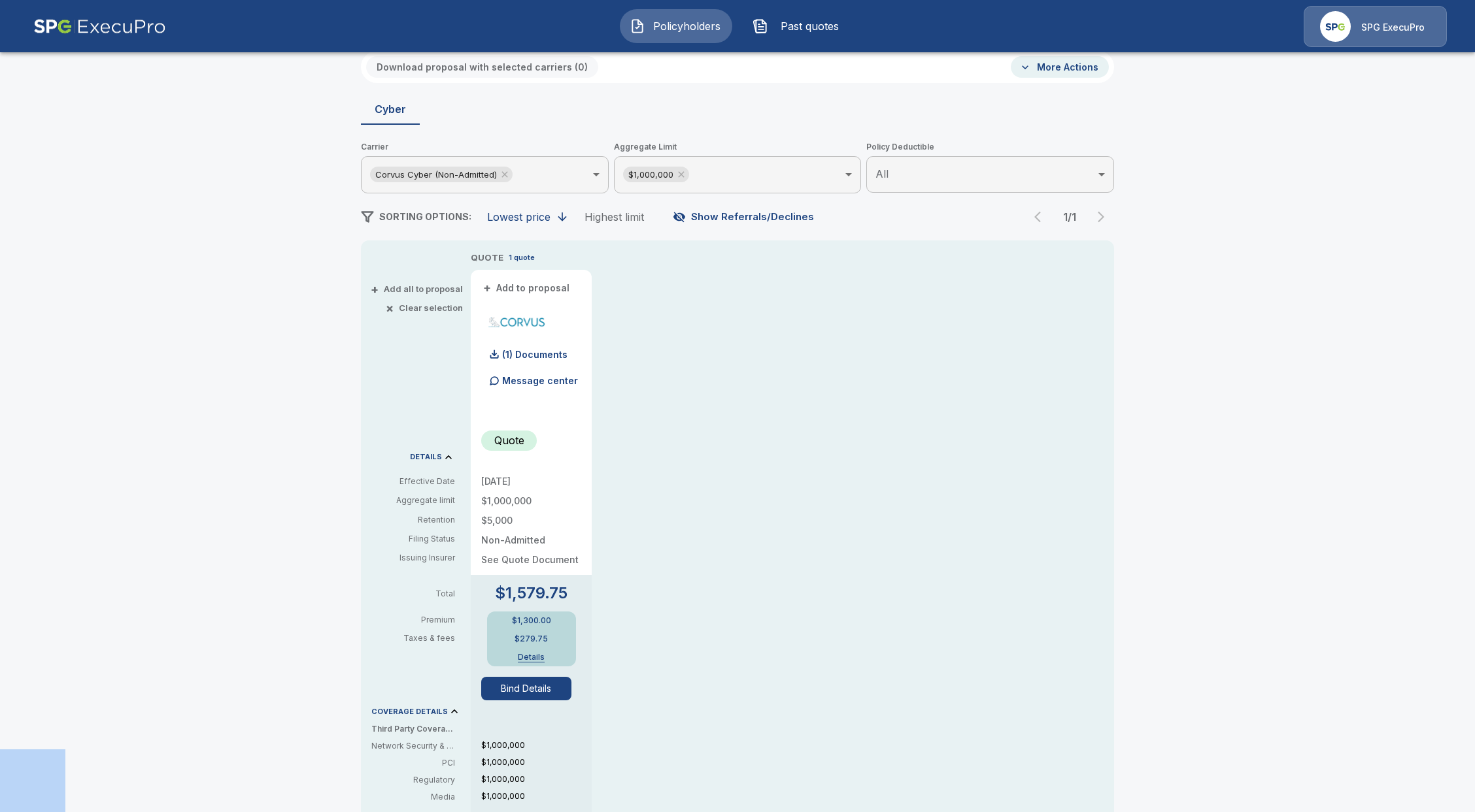
click at [687, 172] on icon at bounding box center [681, 174] width 10 height 10
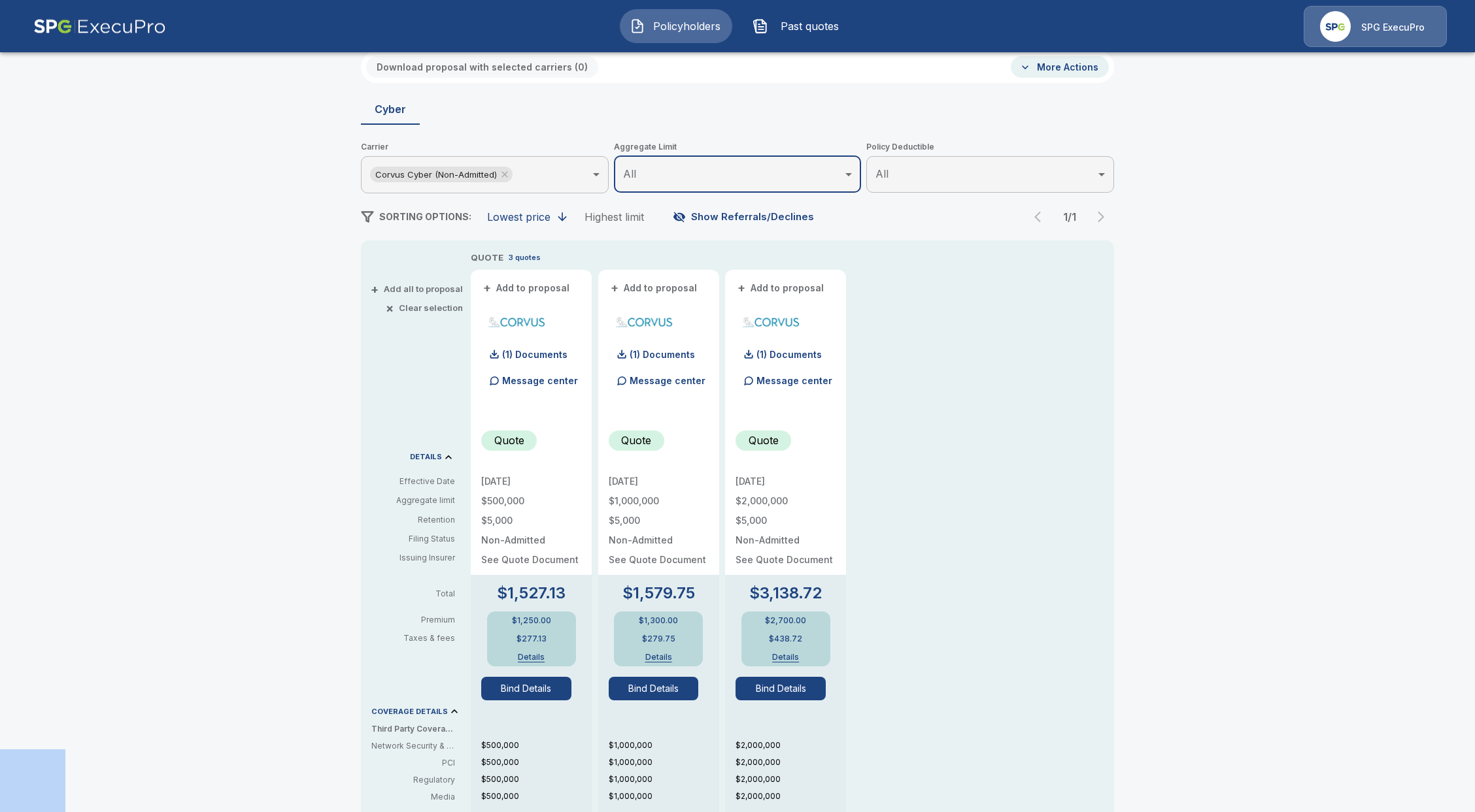
click at [795, 697] on button "Bind Details" at bounding box center [781, 688] width 91 height 24
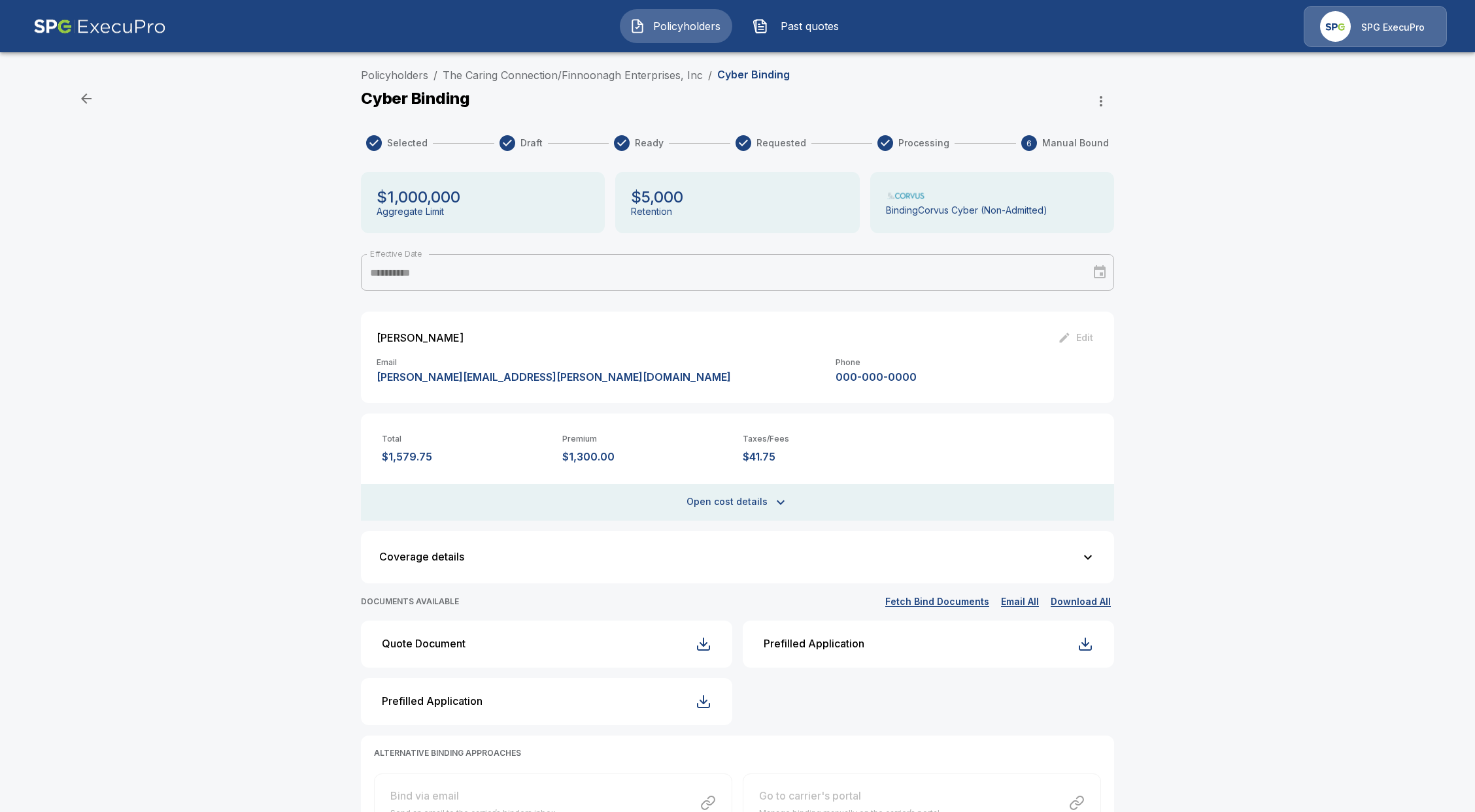
click at [593, 68] on li "The Caring Connection/Finnoonagh Enterprises, Inc" at bounding box center [572, 75] width 260 height 16
click at [593, 85] on div "Policyholders / The Caring Connection/Finnoonagh Enterprises, Inc / Cyber Bindi…" at bounding box center [738, 77] width 753 height 21
click at [595, 74] on link "The Caring Connection/Finnoonagh Enterprises, Inc" at bounding box center [572, 75] width 260 height 13
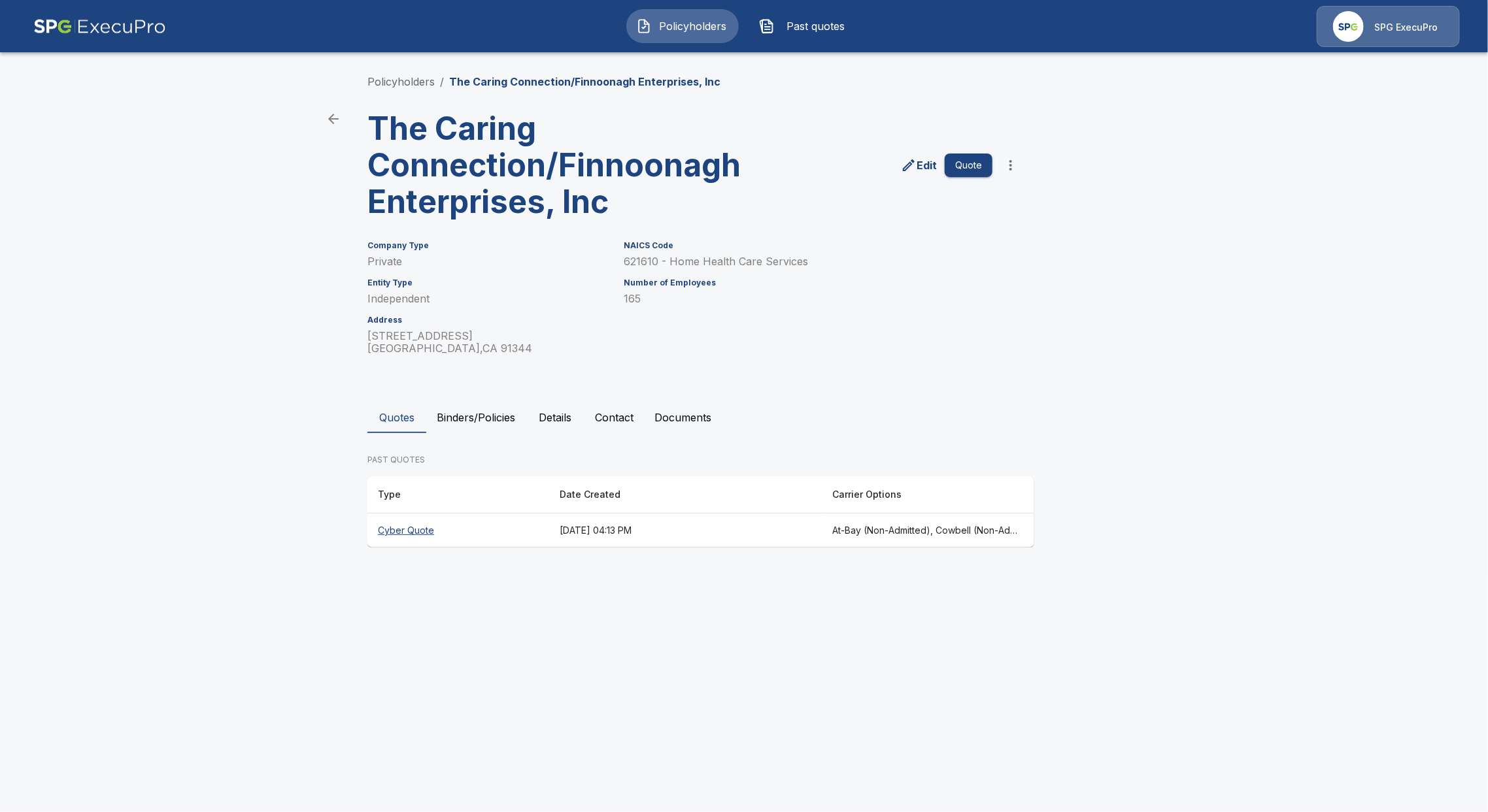
click at [457, 538] on th "Cyber Quote" at bounding box center [458, 531] width 182 height 35
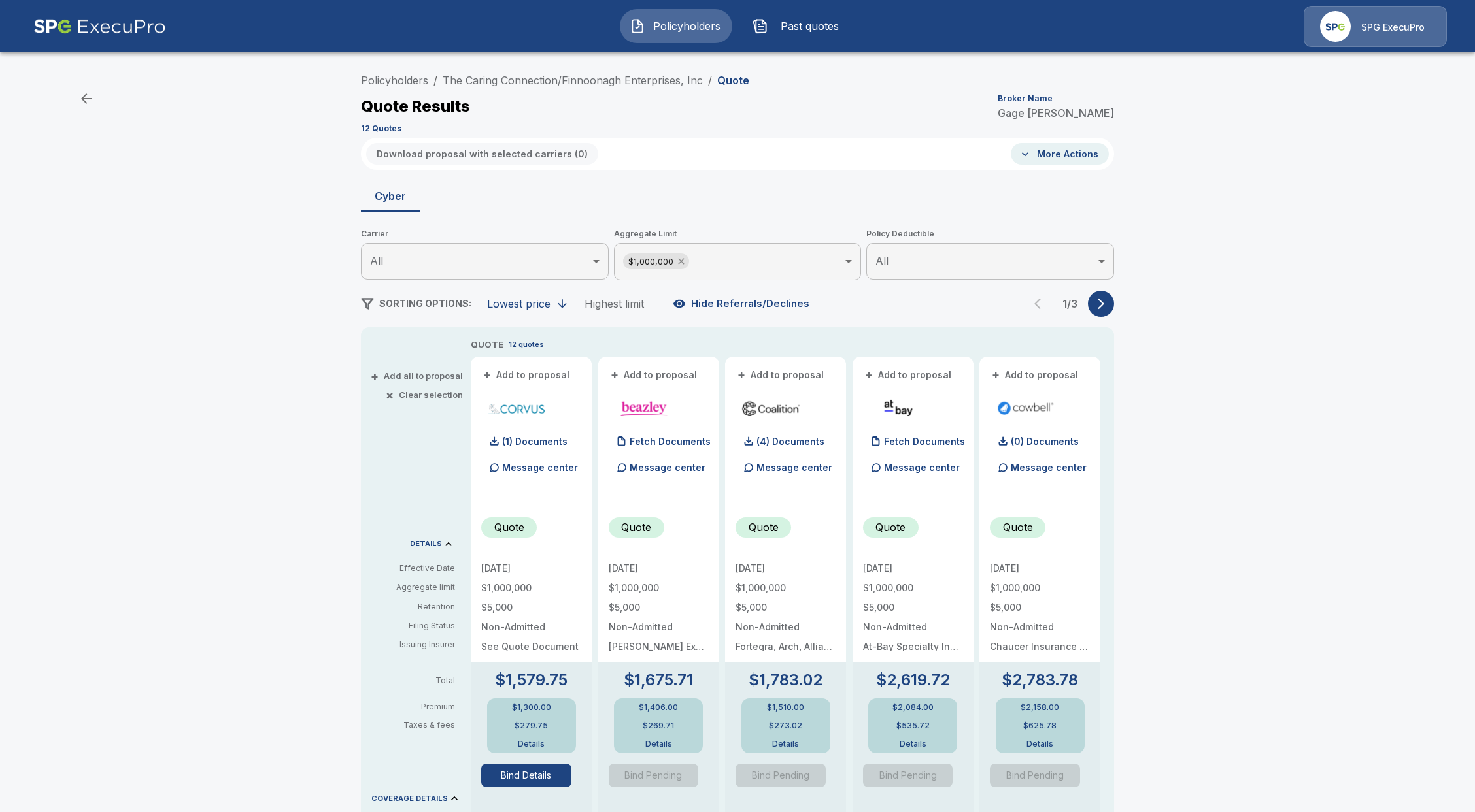
click at [687, 263] on icon at bounding box center [681, 261] width 10 height 10
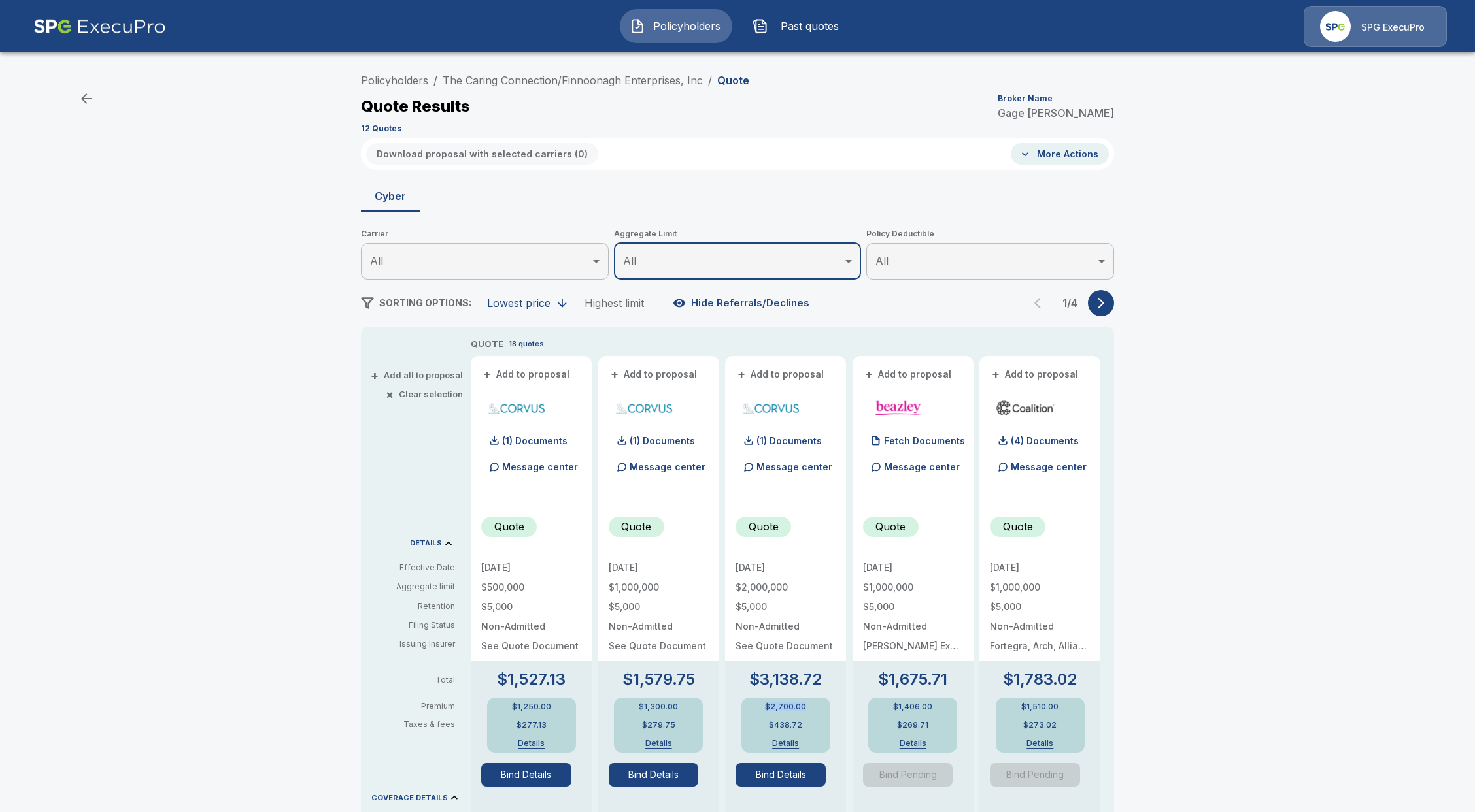
drag, startPoint x: 816, startPoint y: 704, endPoint x: 766, endPoint y: 703, distance: 50.0
click at [766, 703] on div "$2,700.00 $438.72 Details" at bounding box center [786, 725] width 89 height 55
copy p "$2,700.00"
click at [787, 740] on button "Details" at bounding box center [785, 744] width 52 height 8
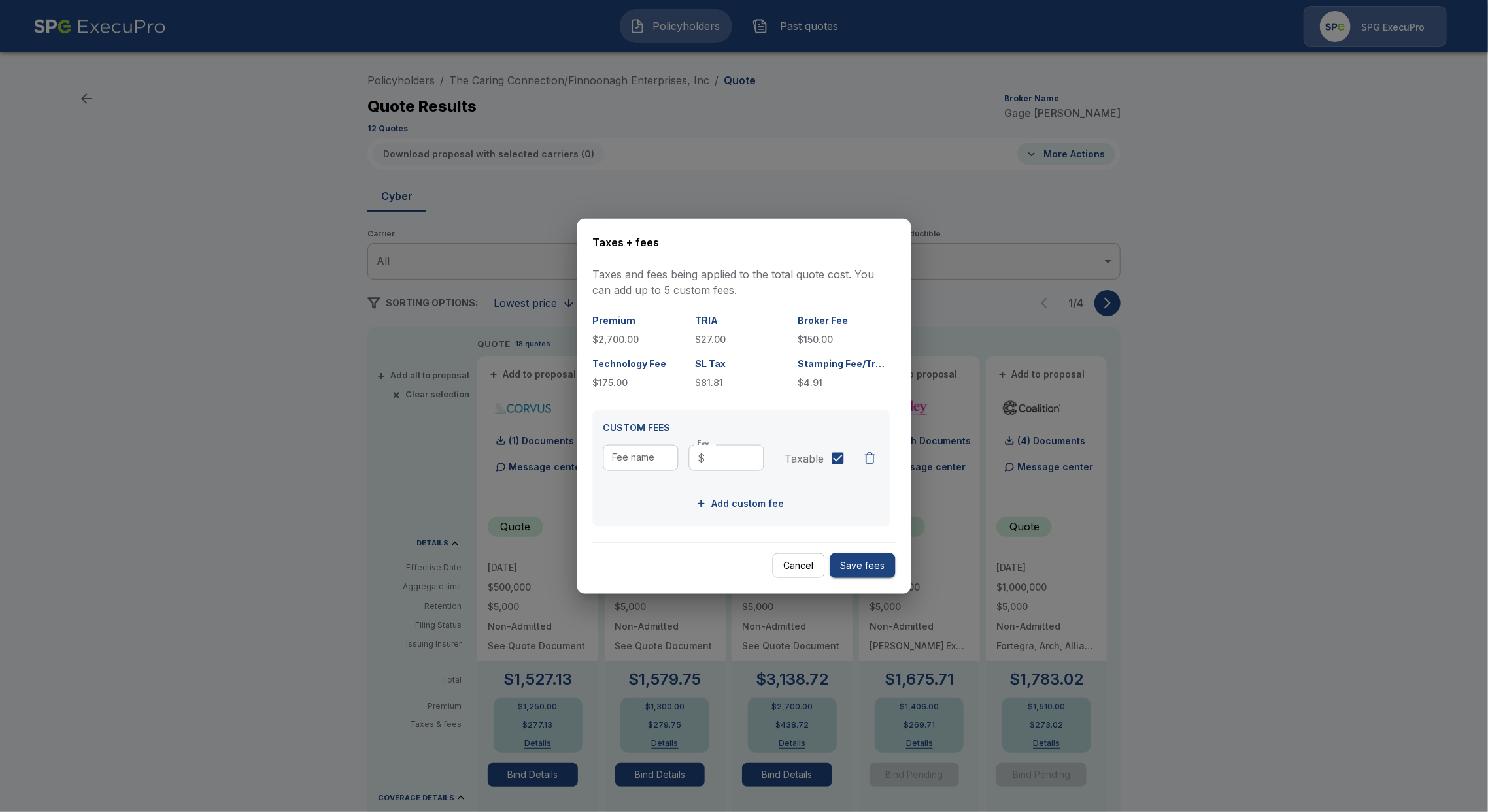
click at [759, 138] on div at bounding box center [744, 406] width 1488 height 812
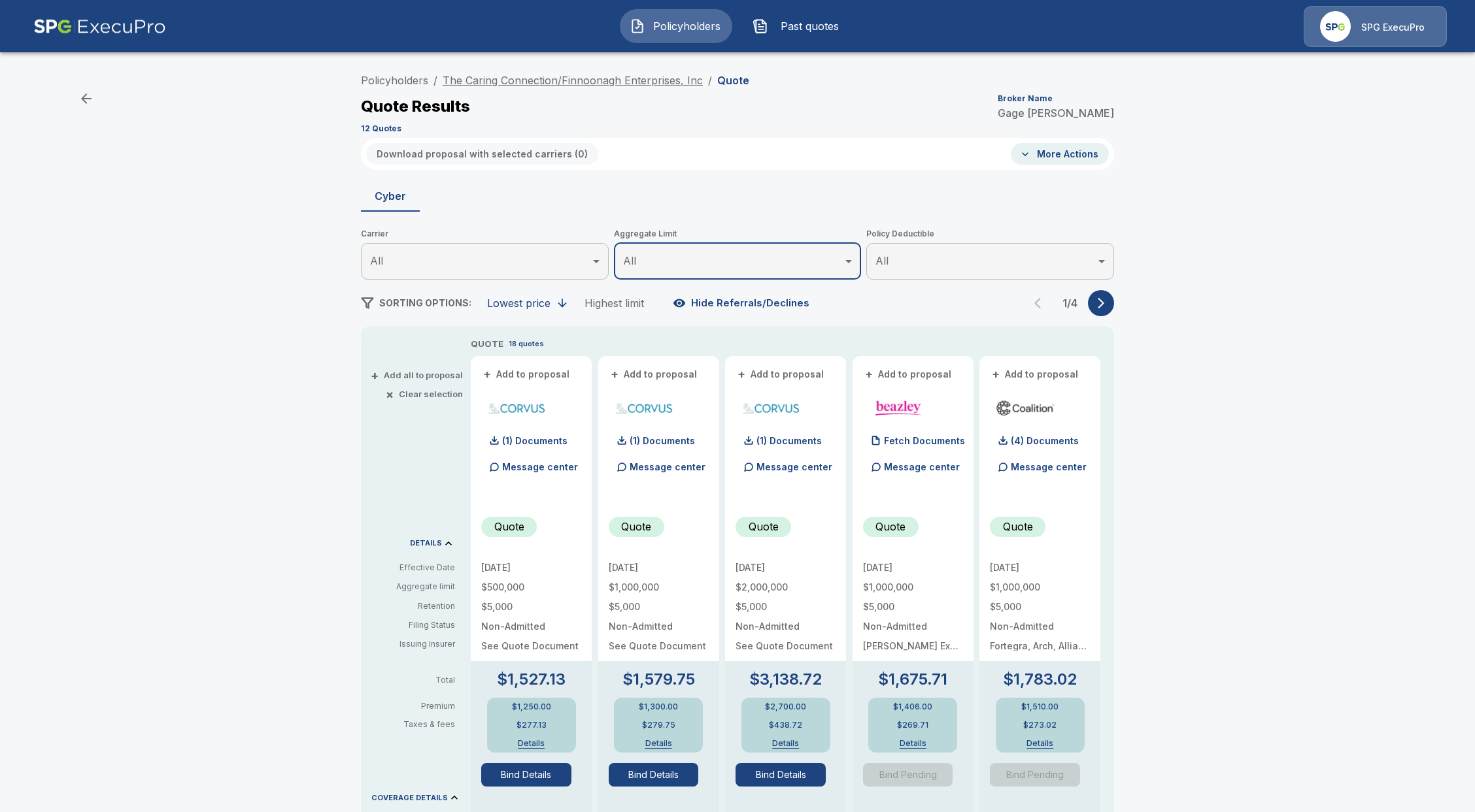
drag, startPoint x: 711, startPoint y: 76, endPoint x: 497, endPoint y: 82, distance: 214.1
click at [497, 82] on ol "Policyholders / The Caring Connection/Finnoonagh Enterprises, Inc / Quote" at bounding box center [555, 80] width 389 height 16
drag, startPoint x: 445, startPoint y: 82, endPoint x: 704, endPoint y: 69, distance: 259.3
click at [704, 69] on div "Policyholders / The Caring Connection/Finnoonagh Enterprises, Inc / Quote Quote…" at bounding box center [738, 102] width 753 height 71
copy link "The Caring Connection/Finnoonagh Enterprises, Inc"
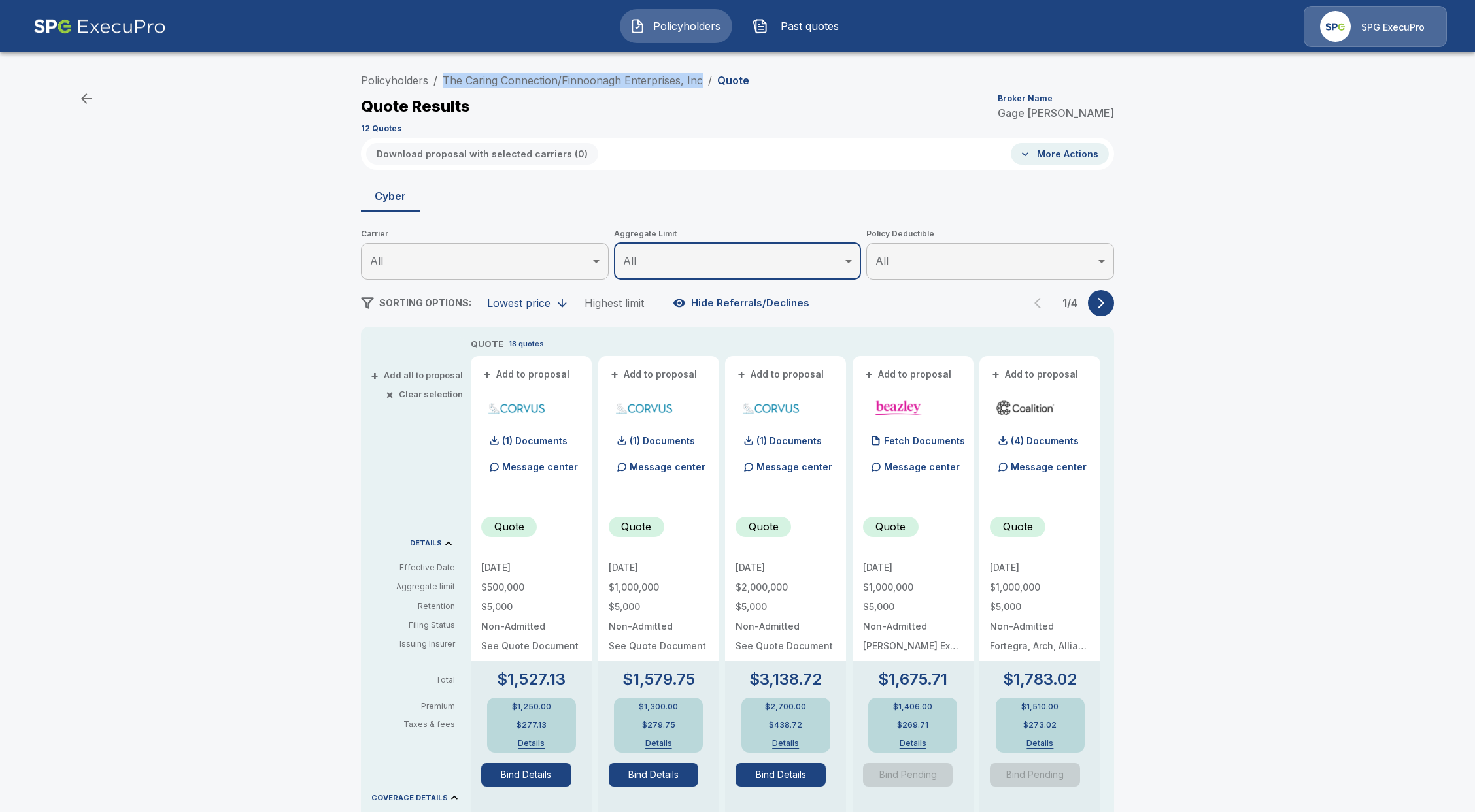
click at [1353, 27] on div "SPG ExecuPro" at bounding box center [1375, 26] width 143 height 41
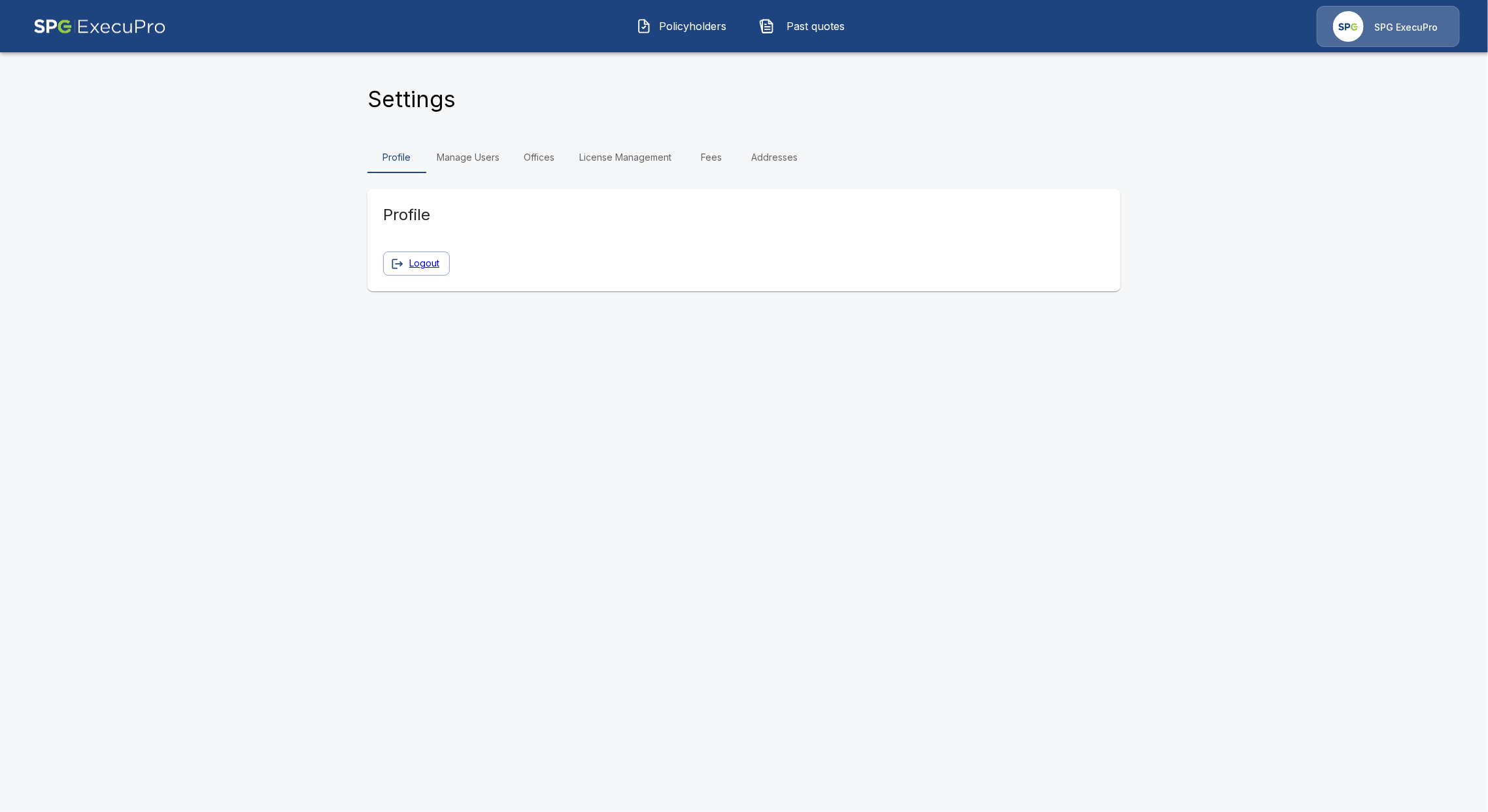
click at [702, 162] on link "Fees" at bounding box center [711, 157] width 59 height 31
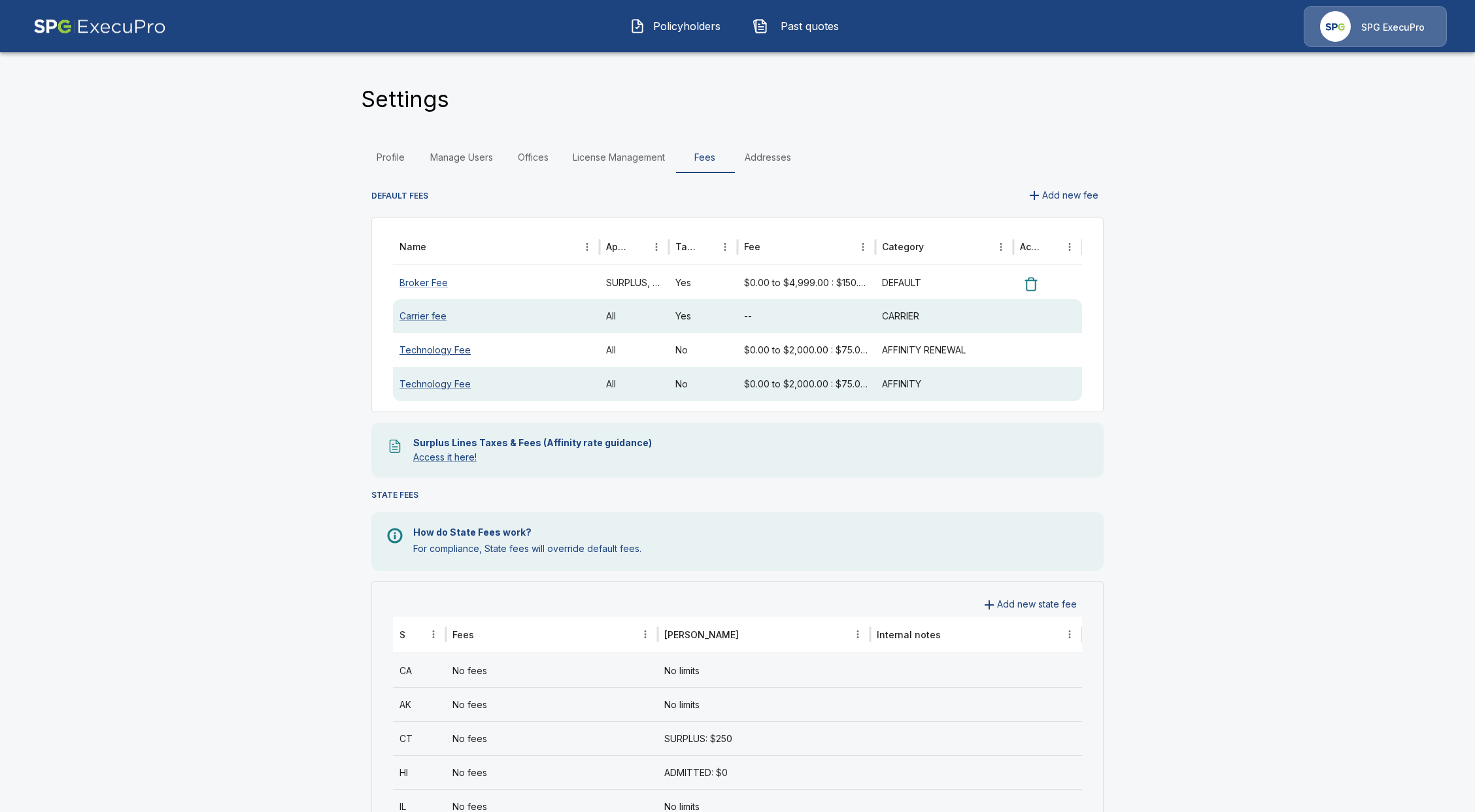
click at [463, 353] on link "Technology Fee" at bounding box center [435, 350] width 72 height 11
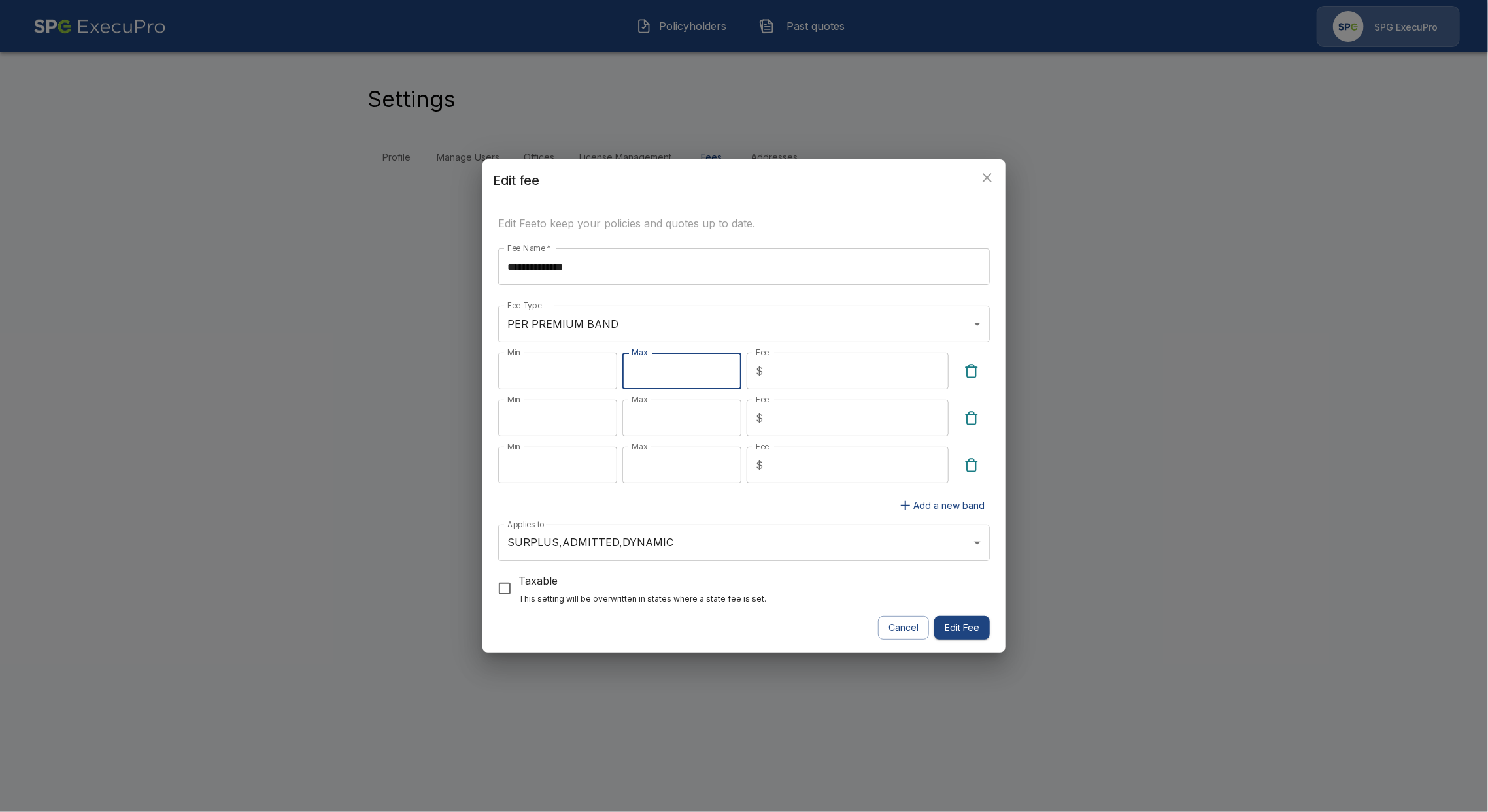
drag, startPoint x: 676, startPoint y: 370, endPoint x: 585, endPoint y: 373, distance: 91.0
click at [585, 373] on div "Min * Min Max **** Max Fee $ ** Fee" at bounding box center [744, 376] width 492 height 47
click at [914, 625] on button "Cancel" at bounding box center [904, 629] width 51 height 25
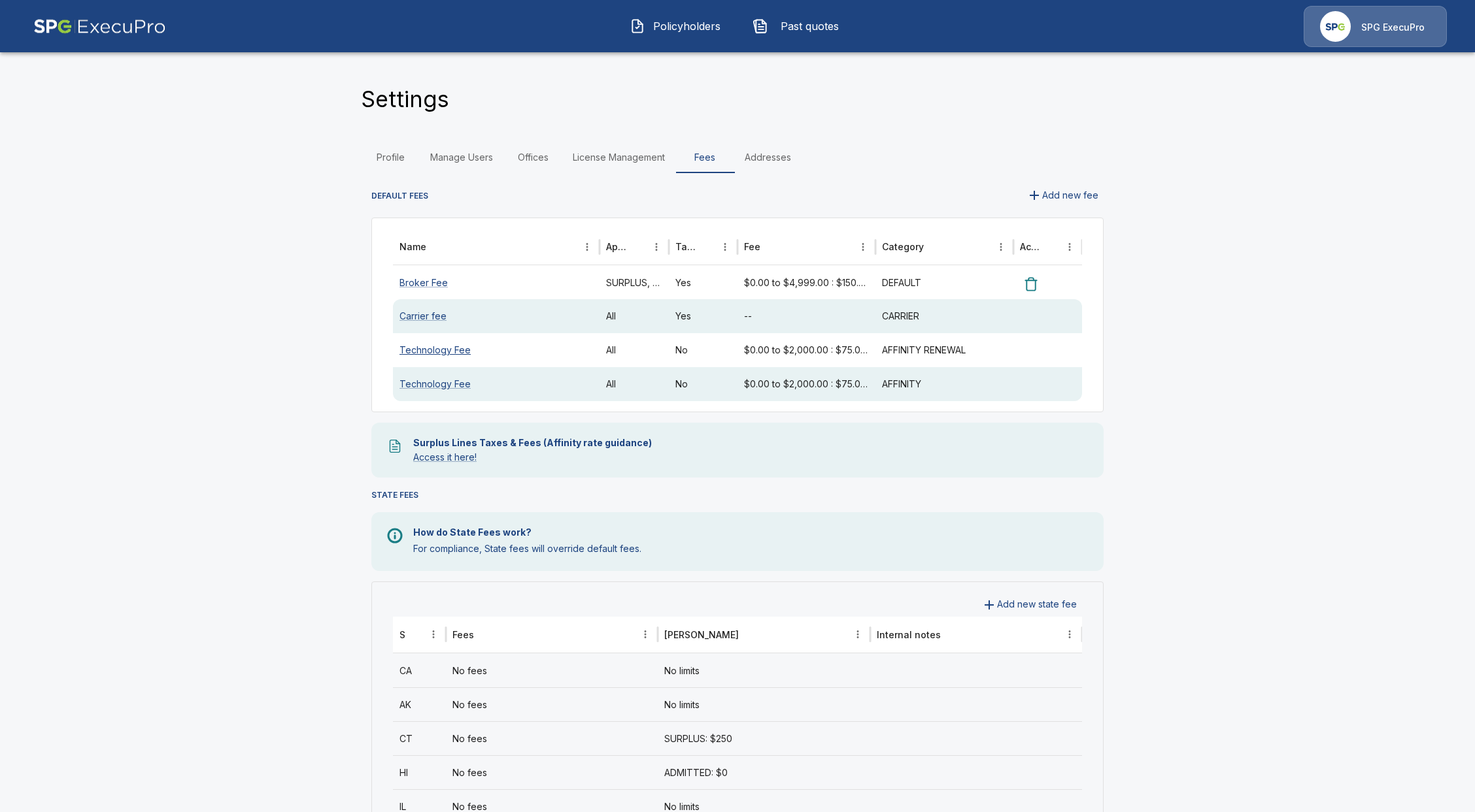
click at [456, 352] on link "Technology Fee" at bounding box center [435, 350] width 72 height 11
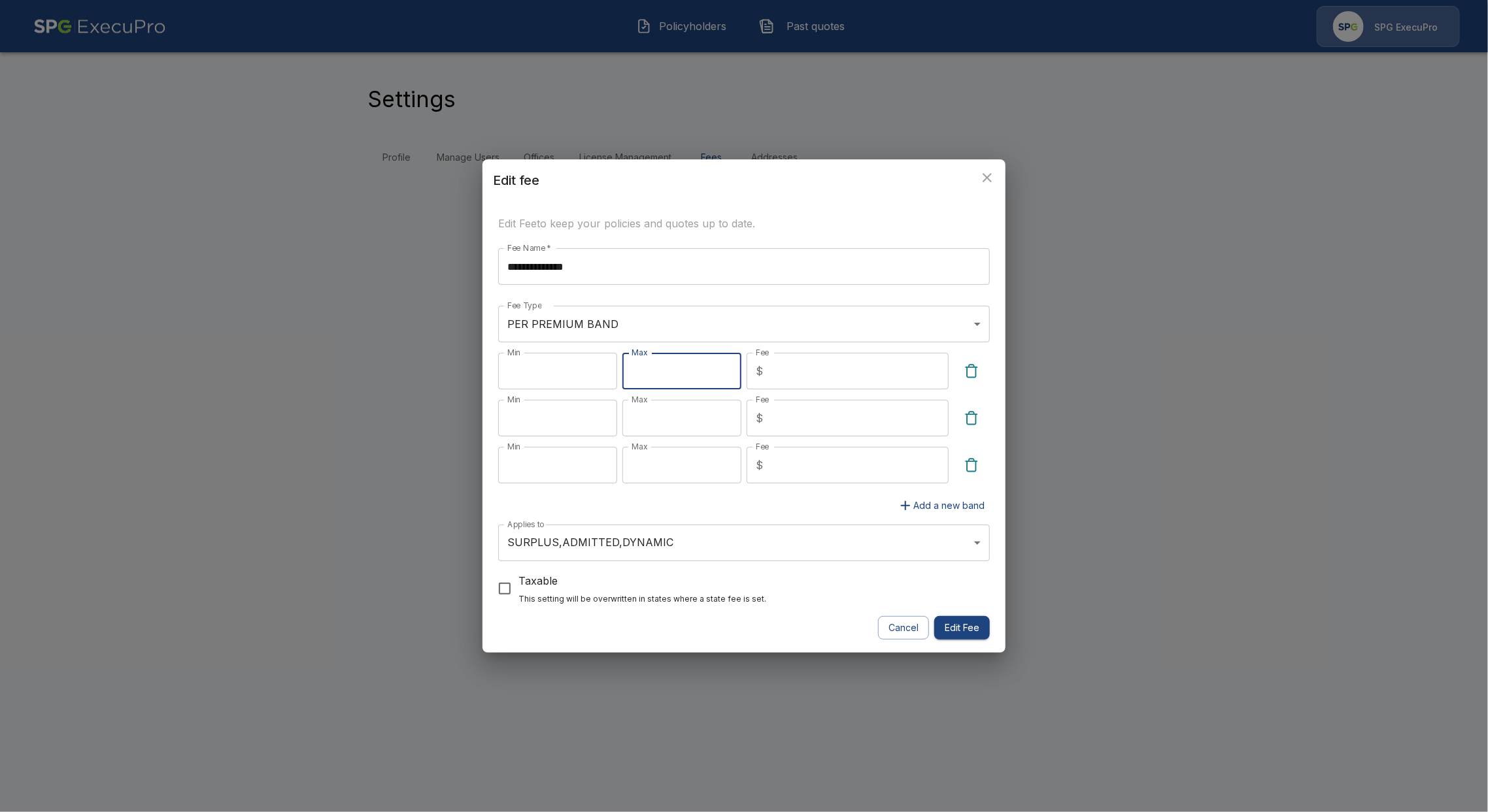
drag, startPoint x: 688, startPoint y: 373, endPoint x: 606, endPoint y: 373, distance: 82.0
click at [606, 373] on div "Min * Min Max **** Max Fee $ ** Fee" at bounding box center [744, 376] width 492 height 47
type input "***"
drag, startPoint x: 807, startPoint y: 370, endPoint x: 738, endPoint y: 371, distance: 69.0
click at [738, 371] on div "Min * Min Max *** Max Fee $ ** Fee" at bounding box center [744, 376] width 492 height 47
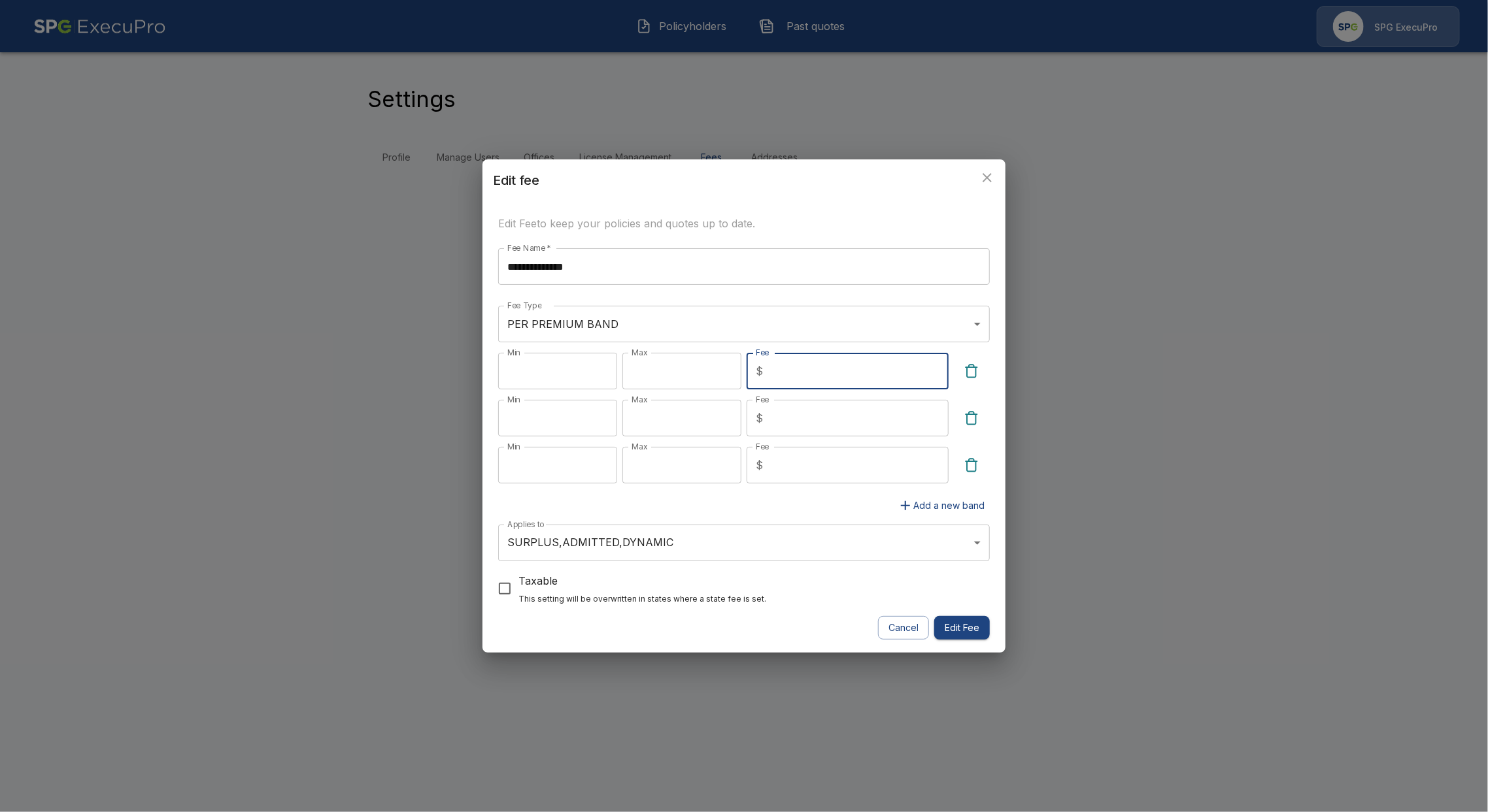
type input "*"
type input "**"
drag, startPoint x: 574, startPoint y: 424, endPoint x: 458, endPoint y: 437, distance: 116.7
click at [458, 437] on div "**********" at bounding box center [744, 406] width 1488 height 812
type input "****"
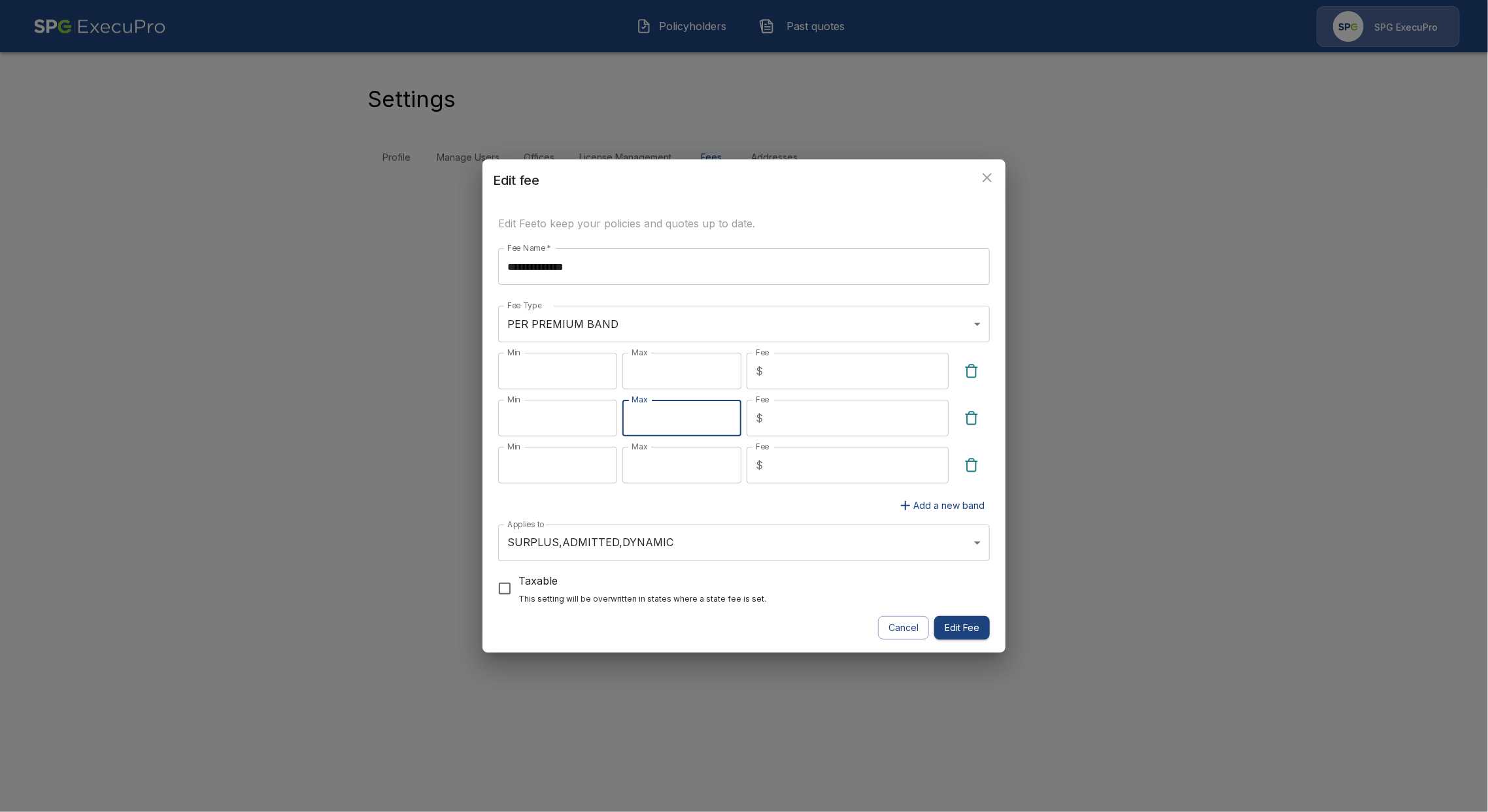
drag, startPoint x: 677, startPoint y: 416, endPoint x: 576, endPoint y: 427, distance: 101.6
click at [576, 427] on div "Min **** Min Max **** Max Fee $ *** Fee" at bounding box center [744, 423] width 492 height 47
type input "****"
drag, startPoint x: 807, startPoint y: 420, endPoint x: 754, endPoint y: 422, distance: 53.0
click at [754, 422] on div "$ *** Fee" at bounding box center [847, 418] width 202 height 37
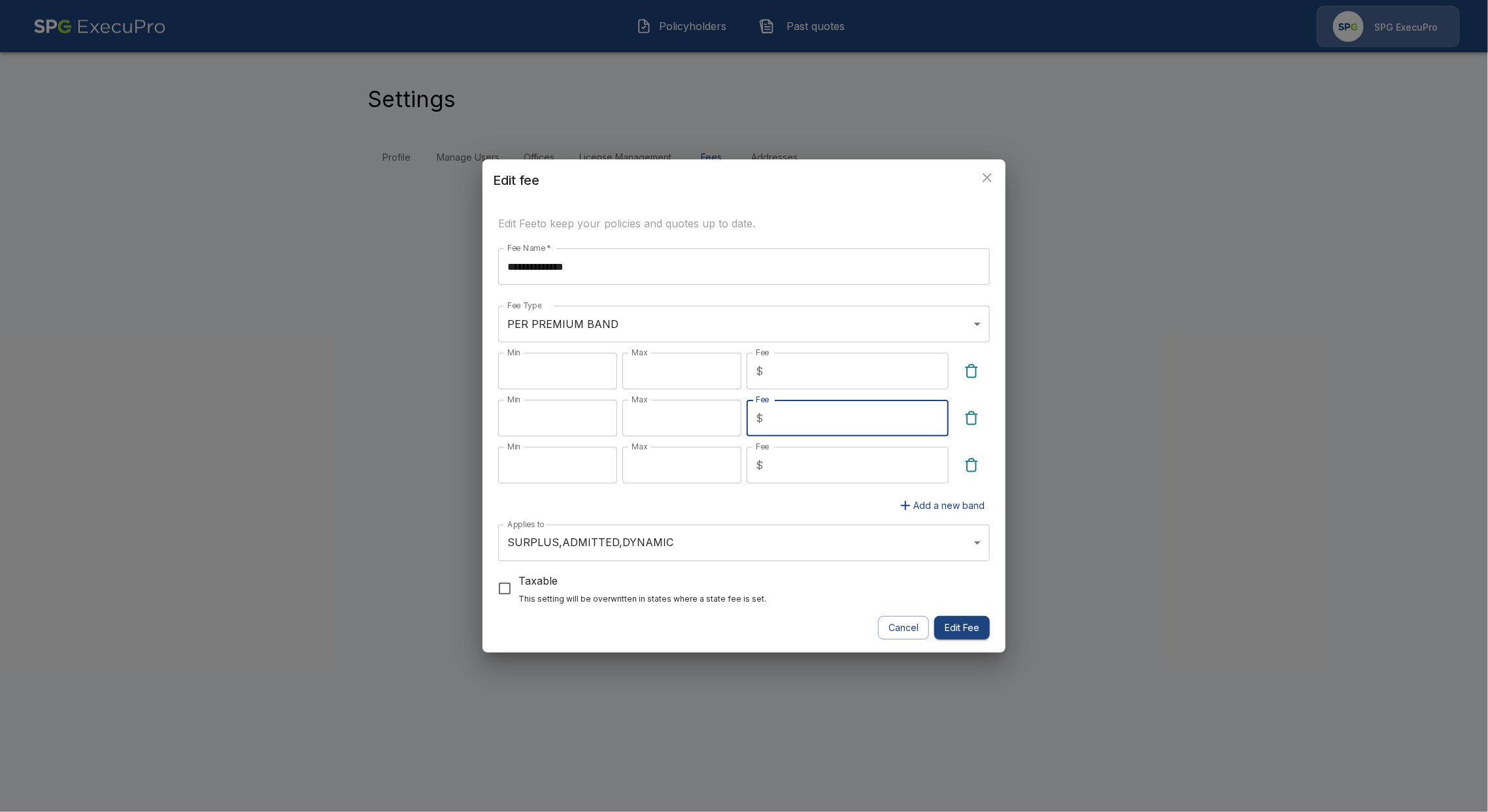
type input "**"
drag, startPoint x: 555, startPoint y: 470, endPoint x: 472, endPoint y: 465, distance: 83.2
click at [472, 465] on div "**********" at bounding box center [744, 406] width 1488 height 812
type input "****"
drag, startPoint x: 811, startPoint y: 464, endPoint x: 761, endPoint y: 464, distance: 50.0
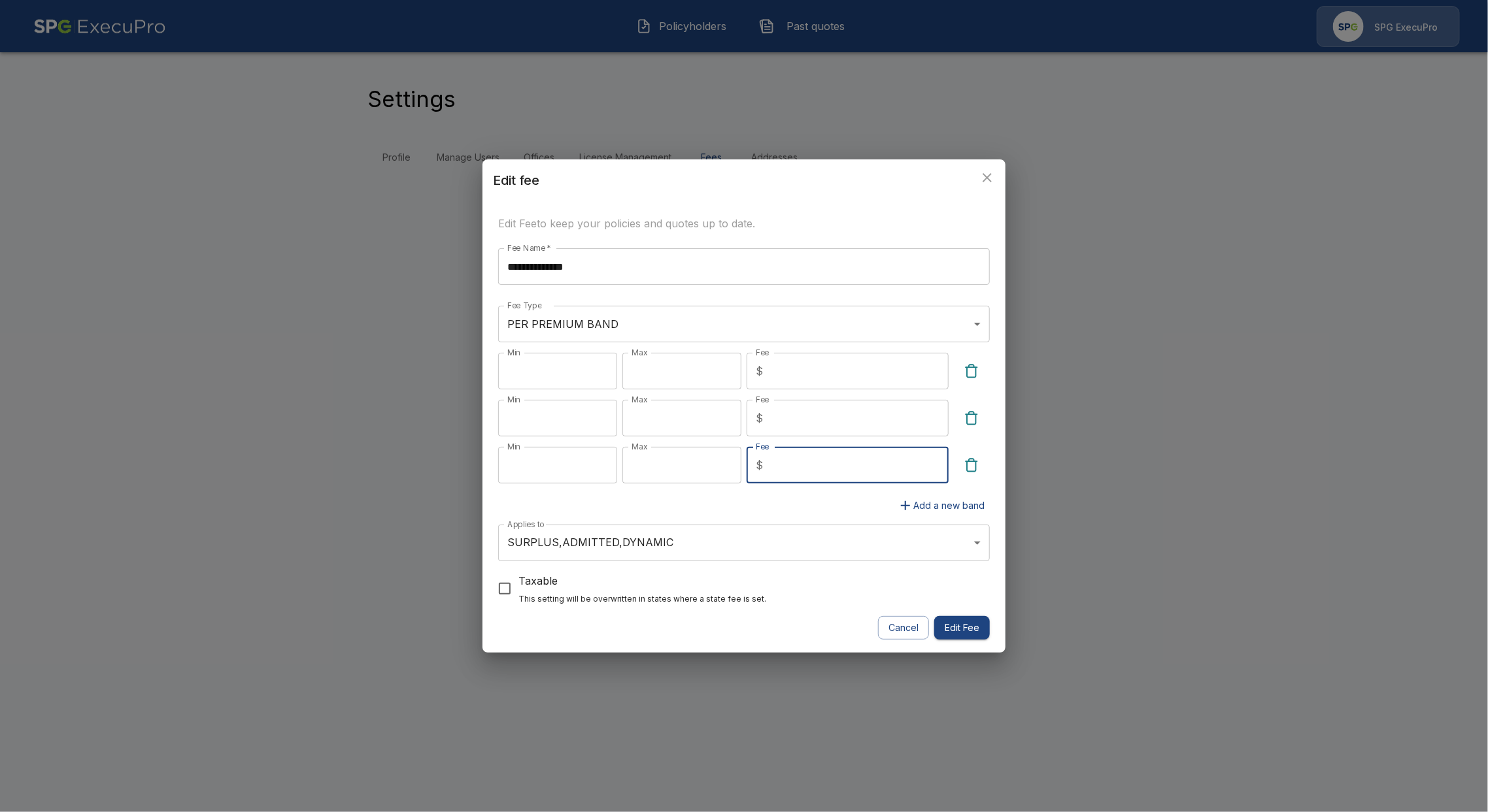
click at [761, 464] on div "$ *** Fee" at bounding box center [847, 465] width 202 height 37
type input "***"
click at [978, 624] on button "Edit Fee" at bounding box center [961, 629] width 56 height 25
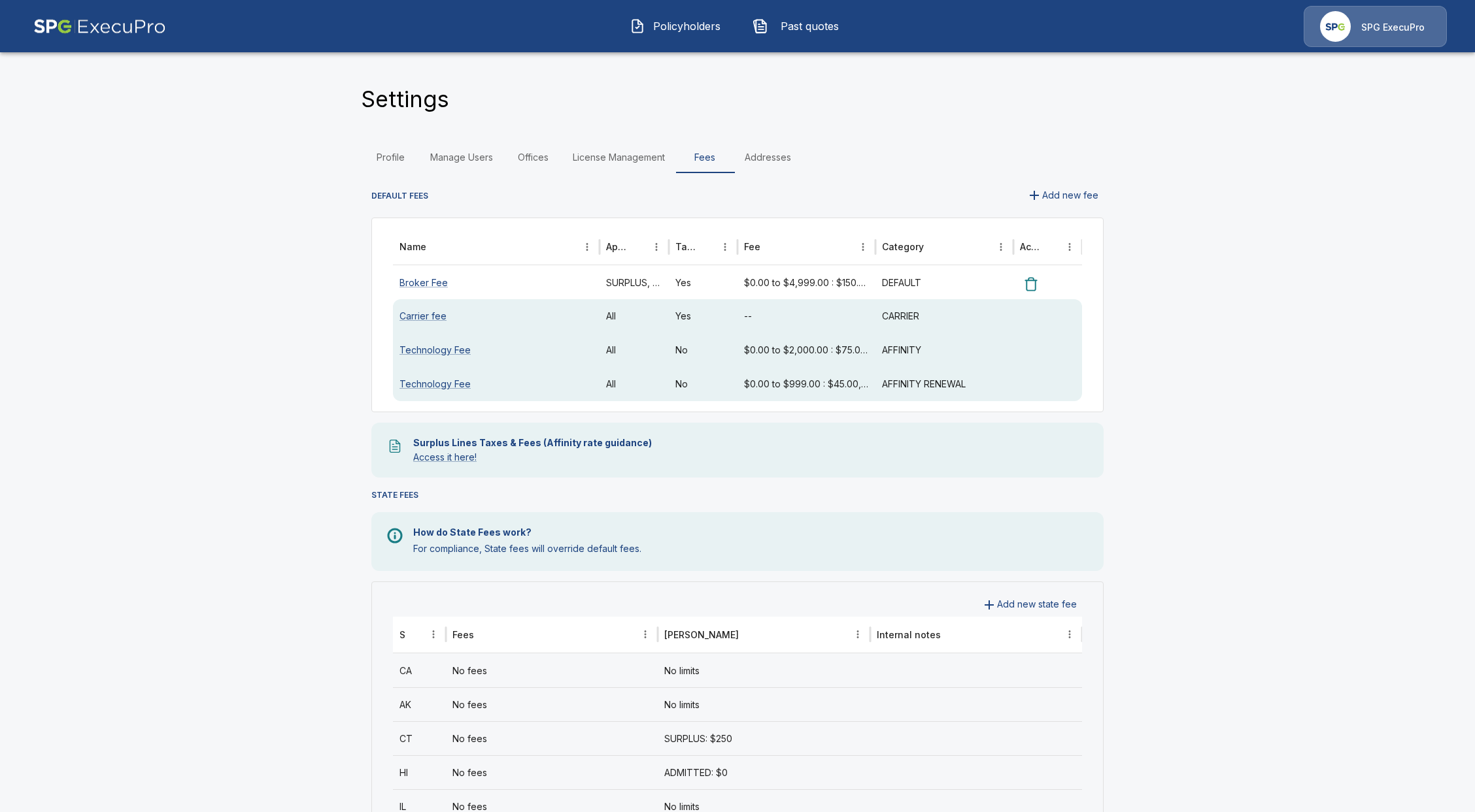
click at [670, 35] on button "Policyholders" at bounding box center [675, 26] width 112 height 34
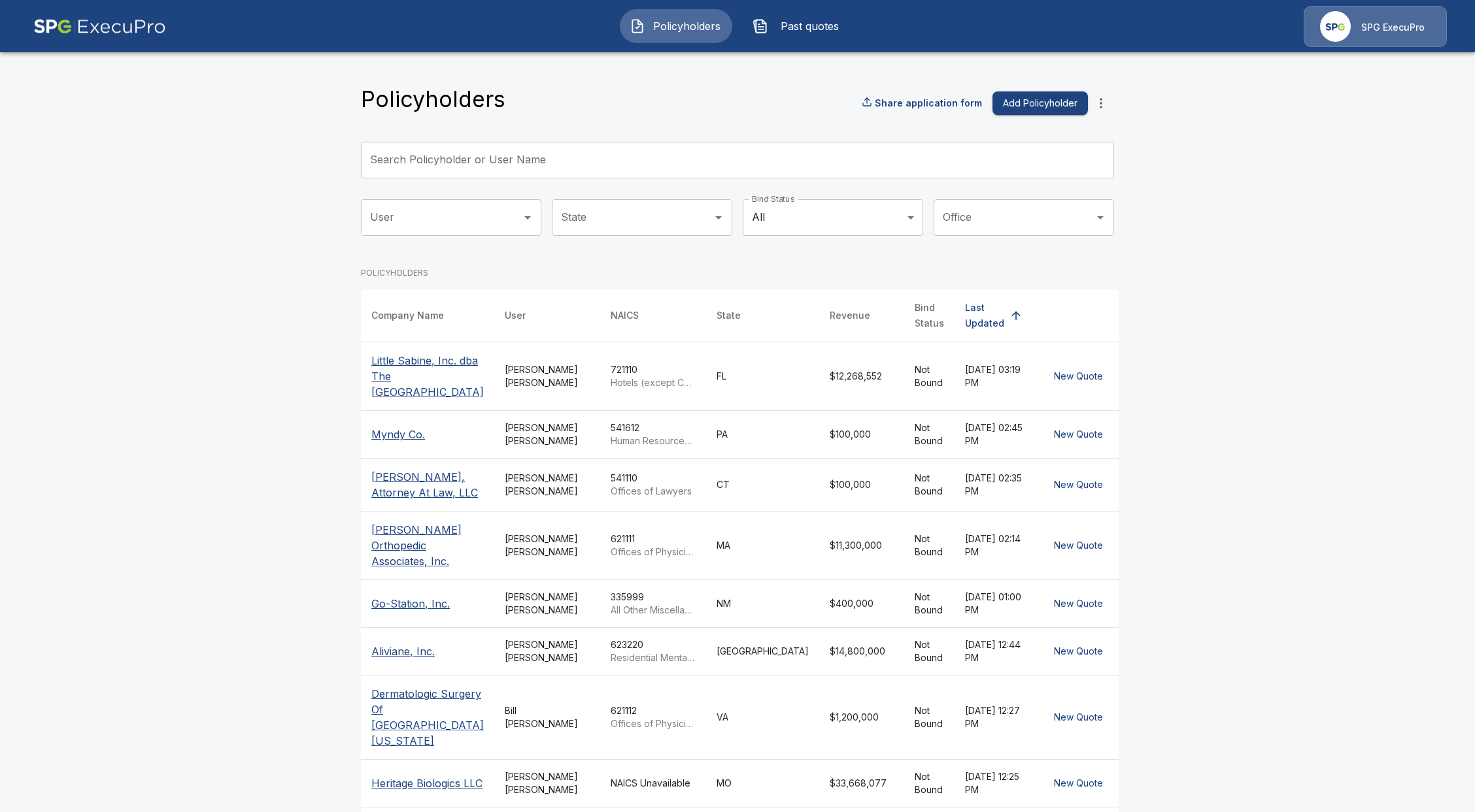
drag, startPoint x: 1294, startPoint y: 158, endPoint x: 1291, endPoint y: 169, distance: 11.4
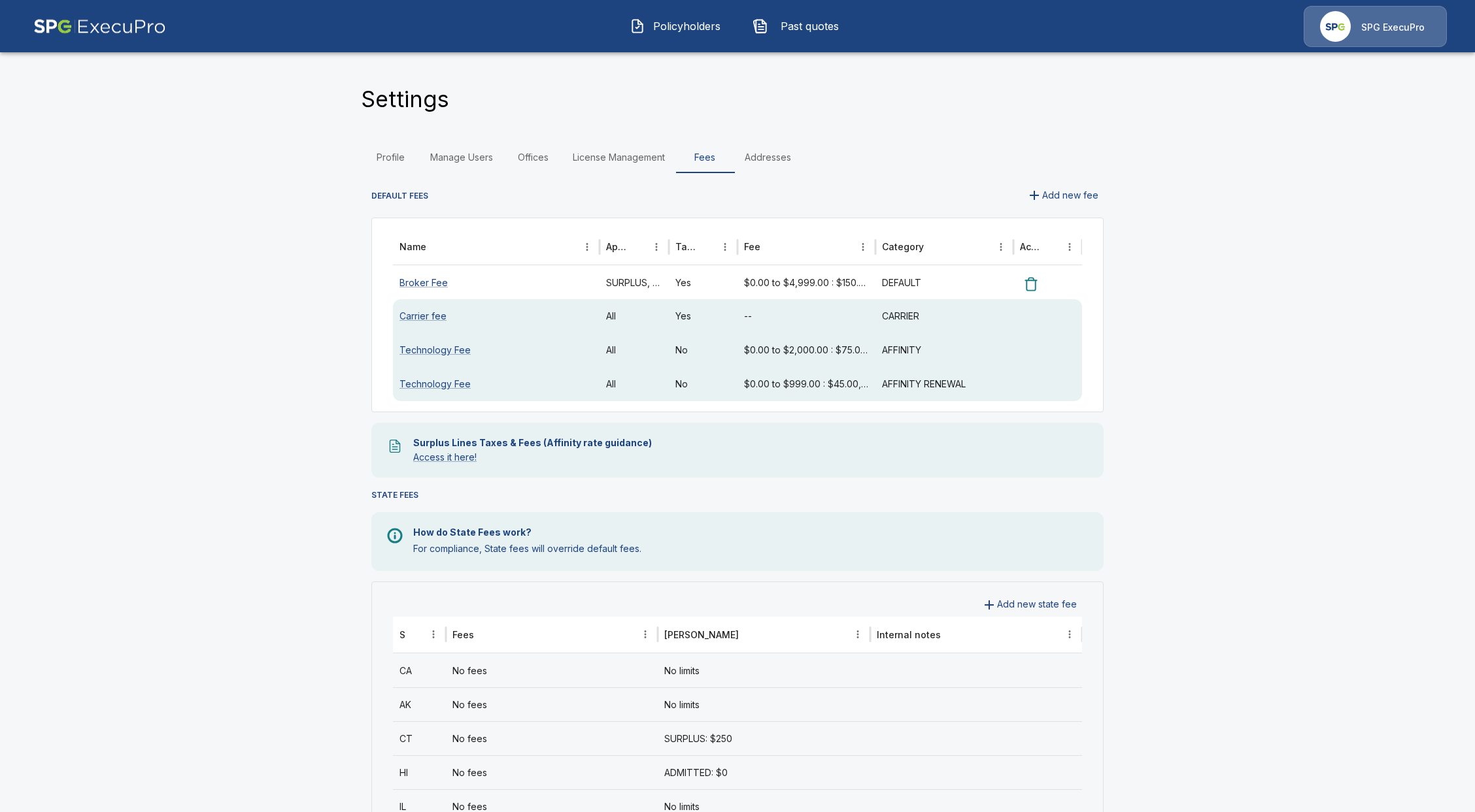
click at [680, 14] on button "Policyholders" at bounding box center [675, 26] width 112 height 34
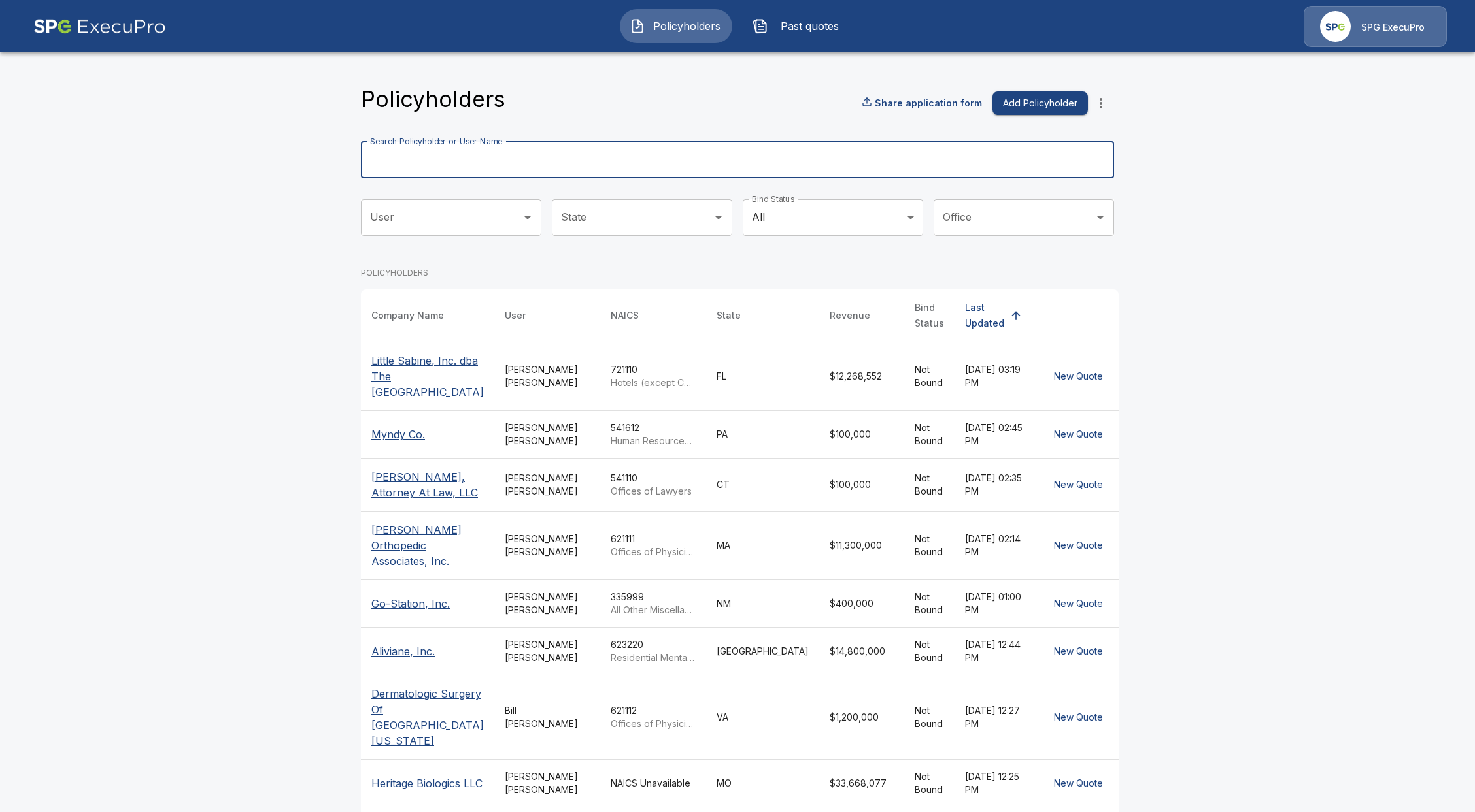
click at [574, 153] on input "Search Policyholder or User Name" at bounding box center [730, 159] width 738 height 37
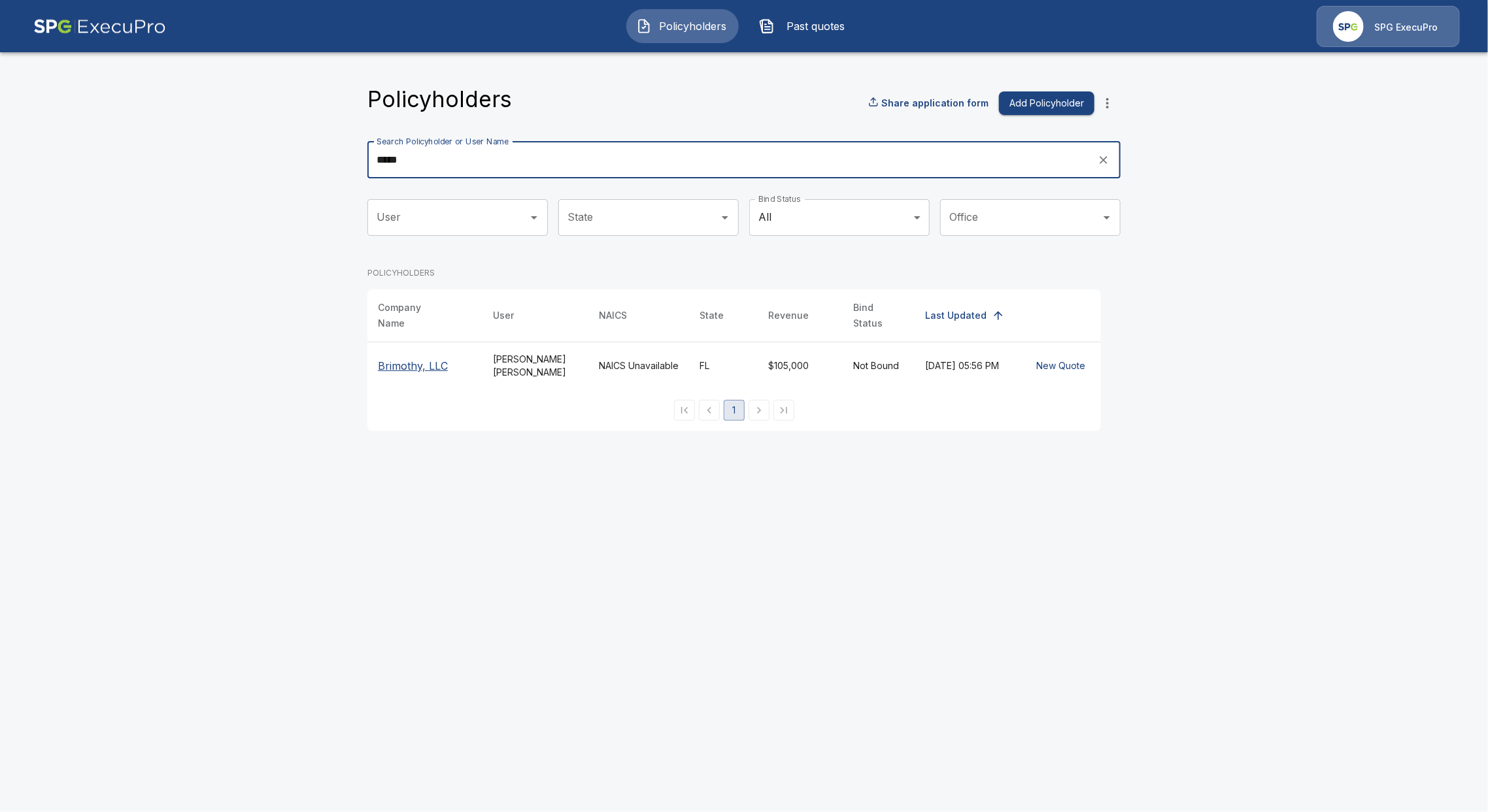
type input "*****"
click at [426, 358] on p "Brimothy, LLC" at bounding box center [426, 366] width 94 height 16
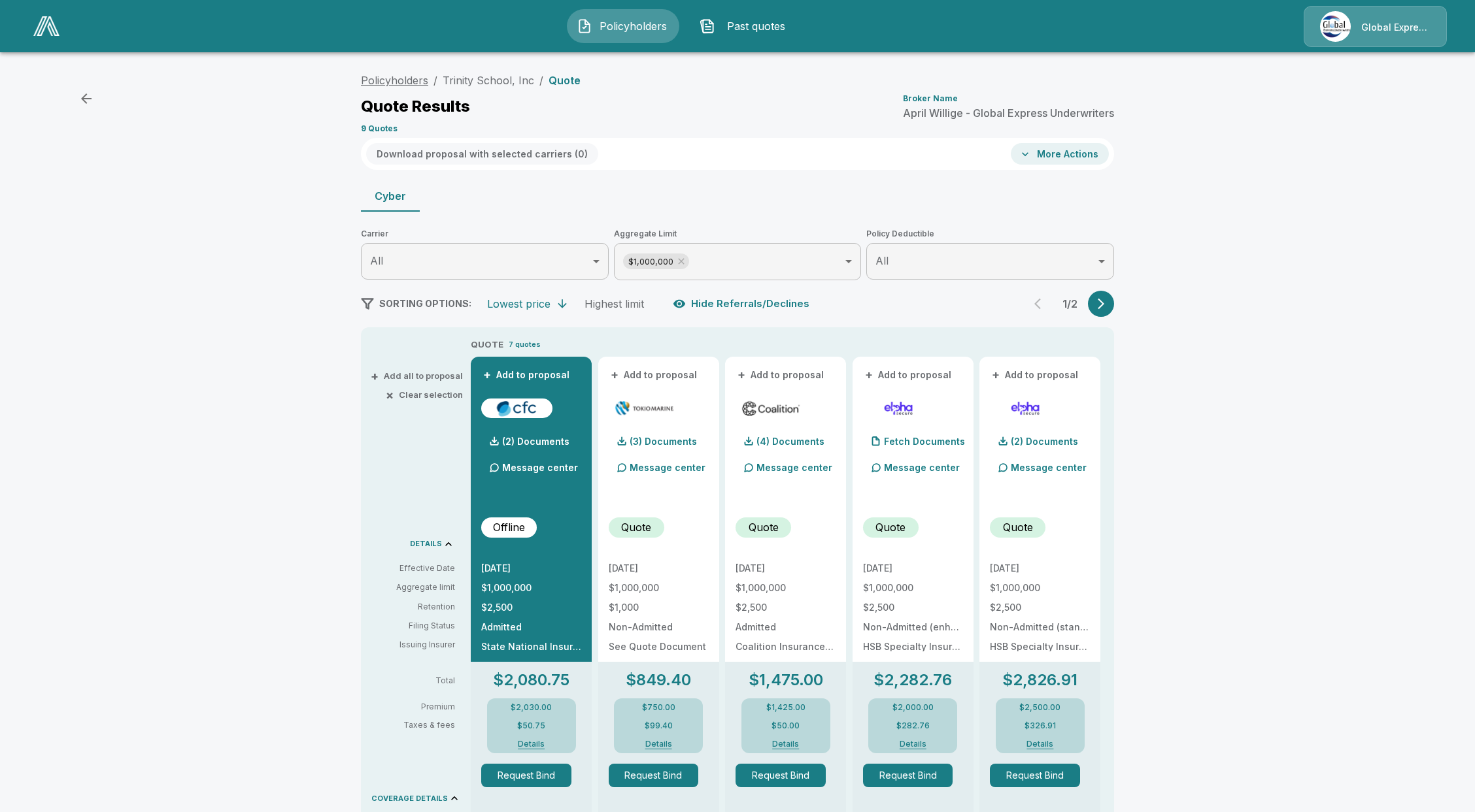
click at [395, 82] on link "Policyholders" at bounding box center [394, 80] width 67 height 13
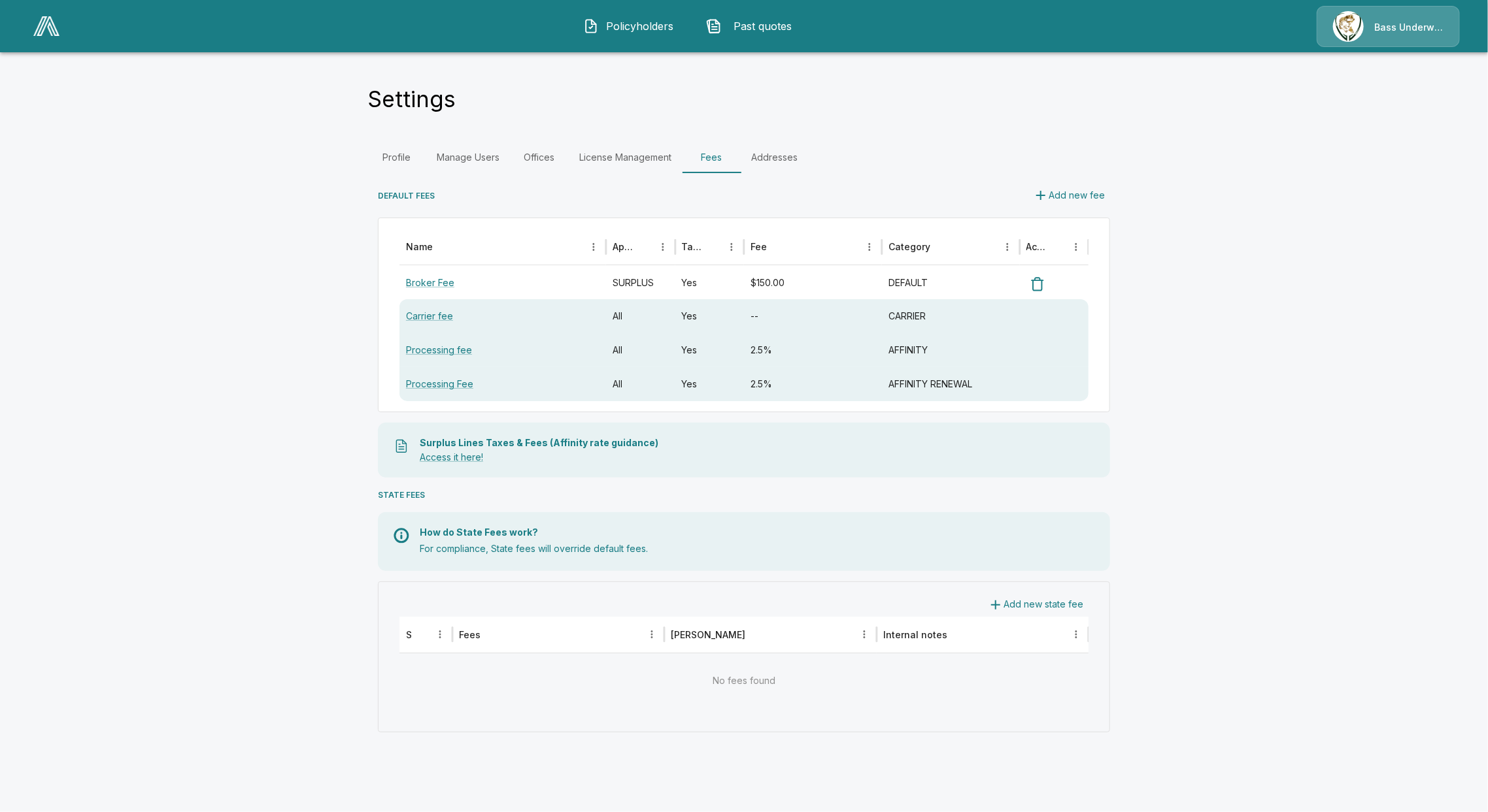
click at [644, 21] on span "Policyholders" at bounding box center [640, 25] width 72 height 16
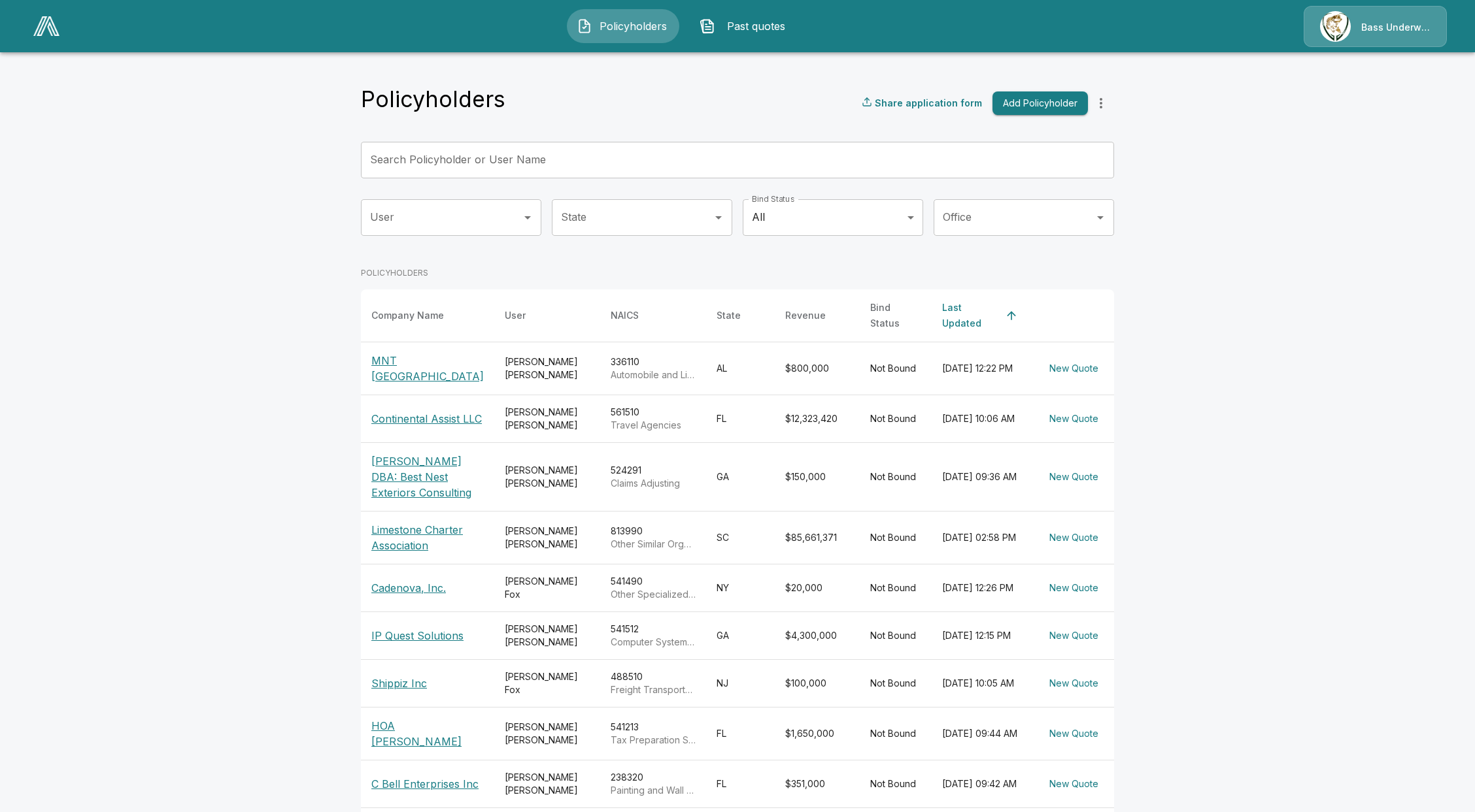
click at [539, 163] on input "Search Policyholder or User Name" at bounding box center [730, 159] width 738 height 37
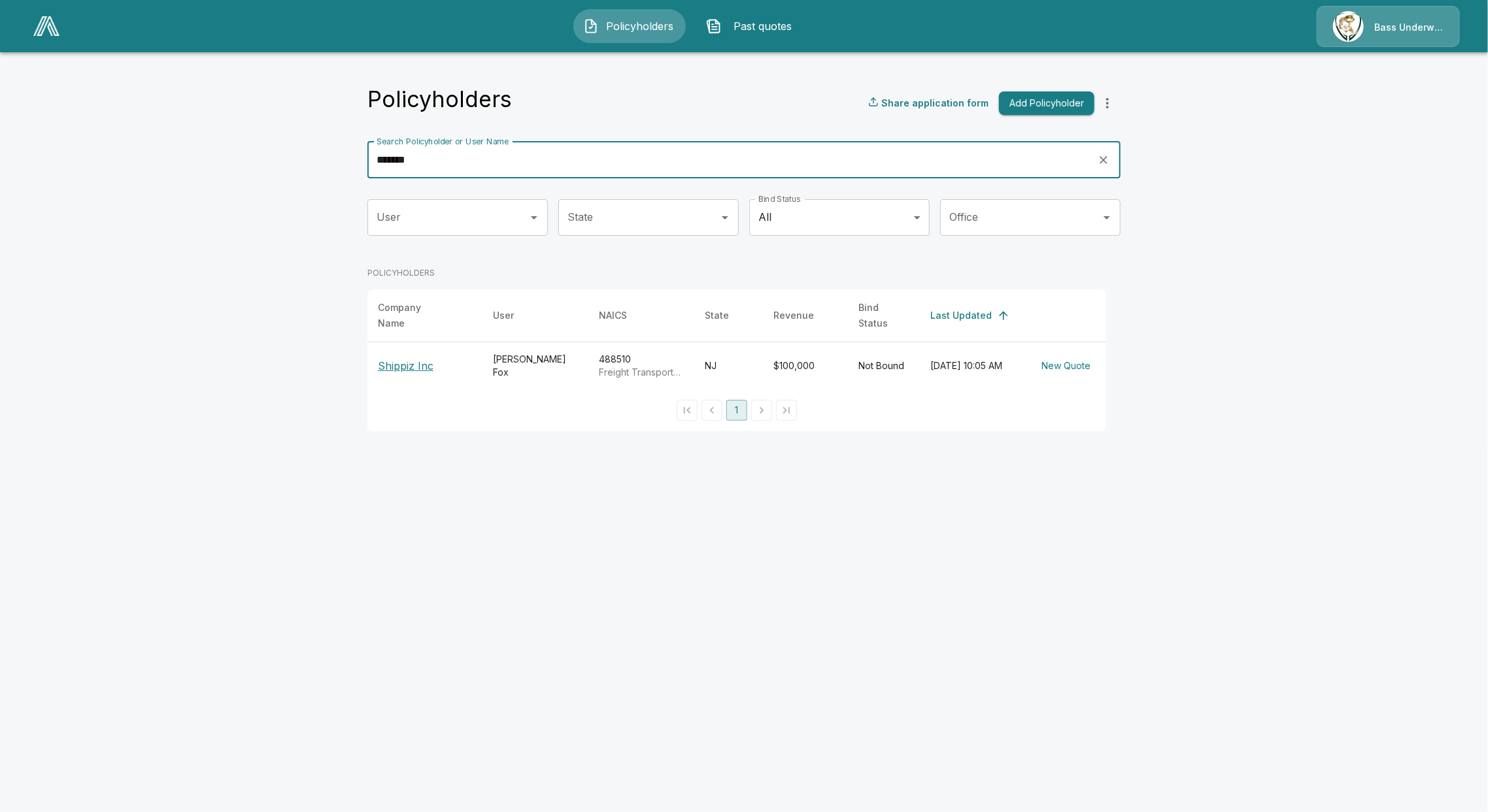
type input "*******"
click at [406, 358] on p "Shippiz Inc" at bounding box center [426, 366] width 94 height 16
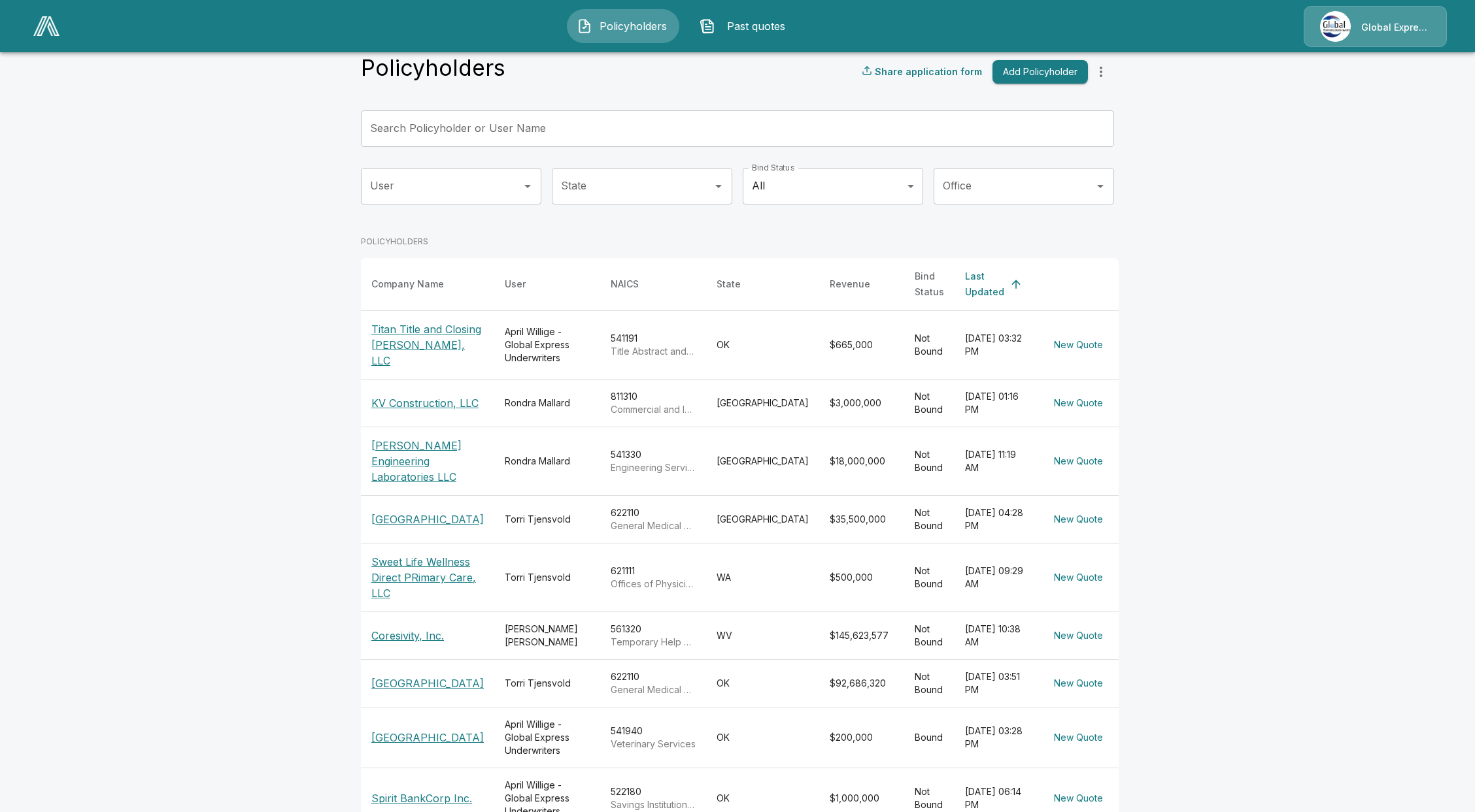
scroll to position [87, 0]
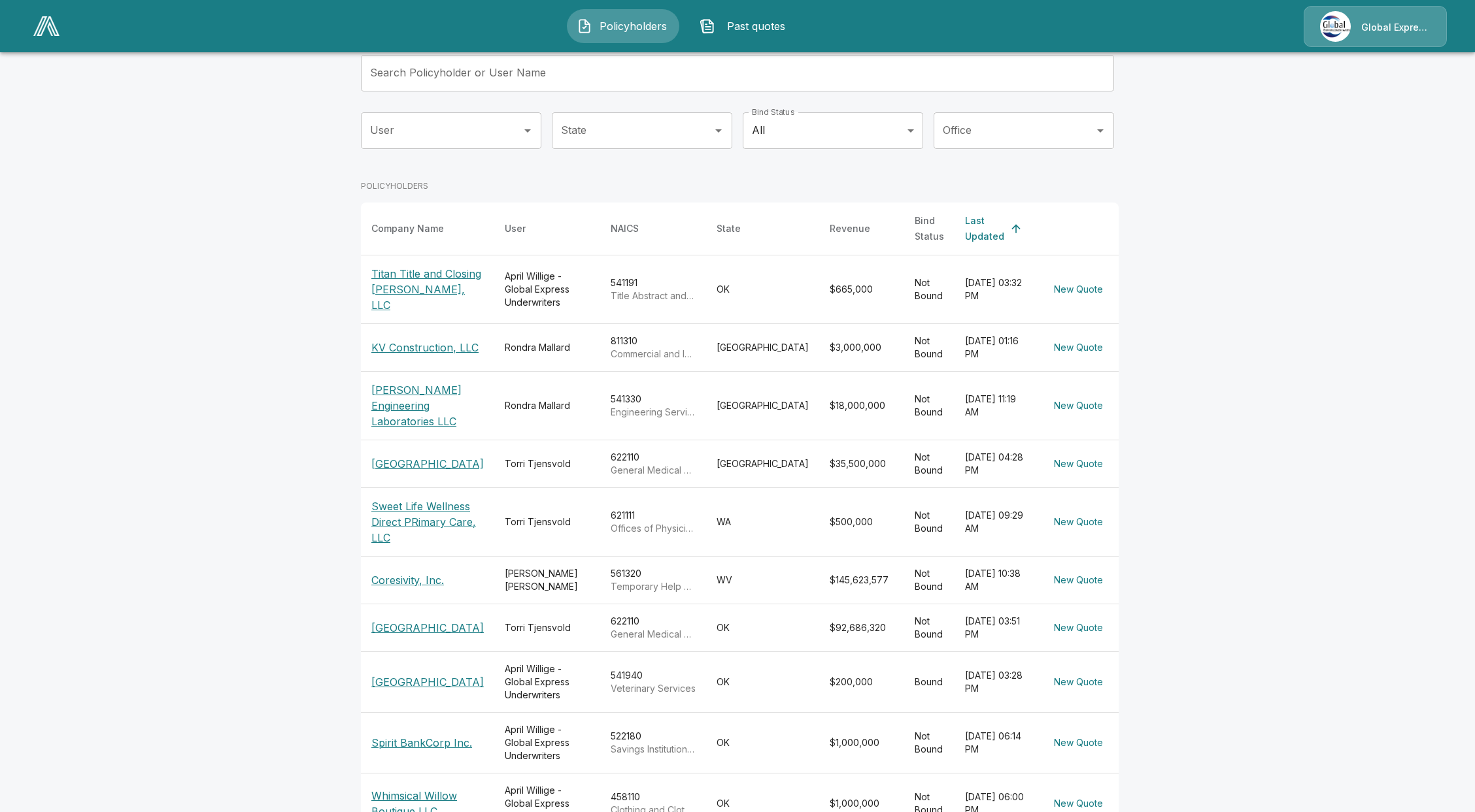
click at [423, 636] on p "[GEOGRAPHIC_DATA]" at bounding box center [427, 628] width 112 height 16
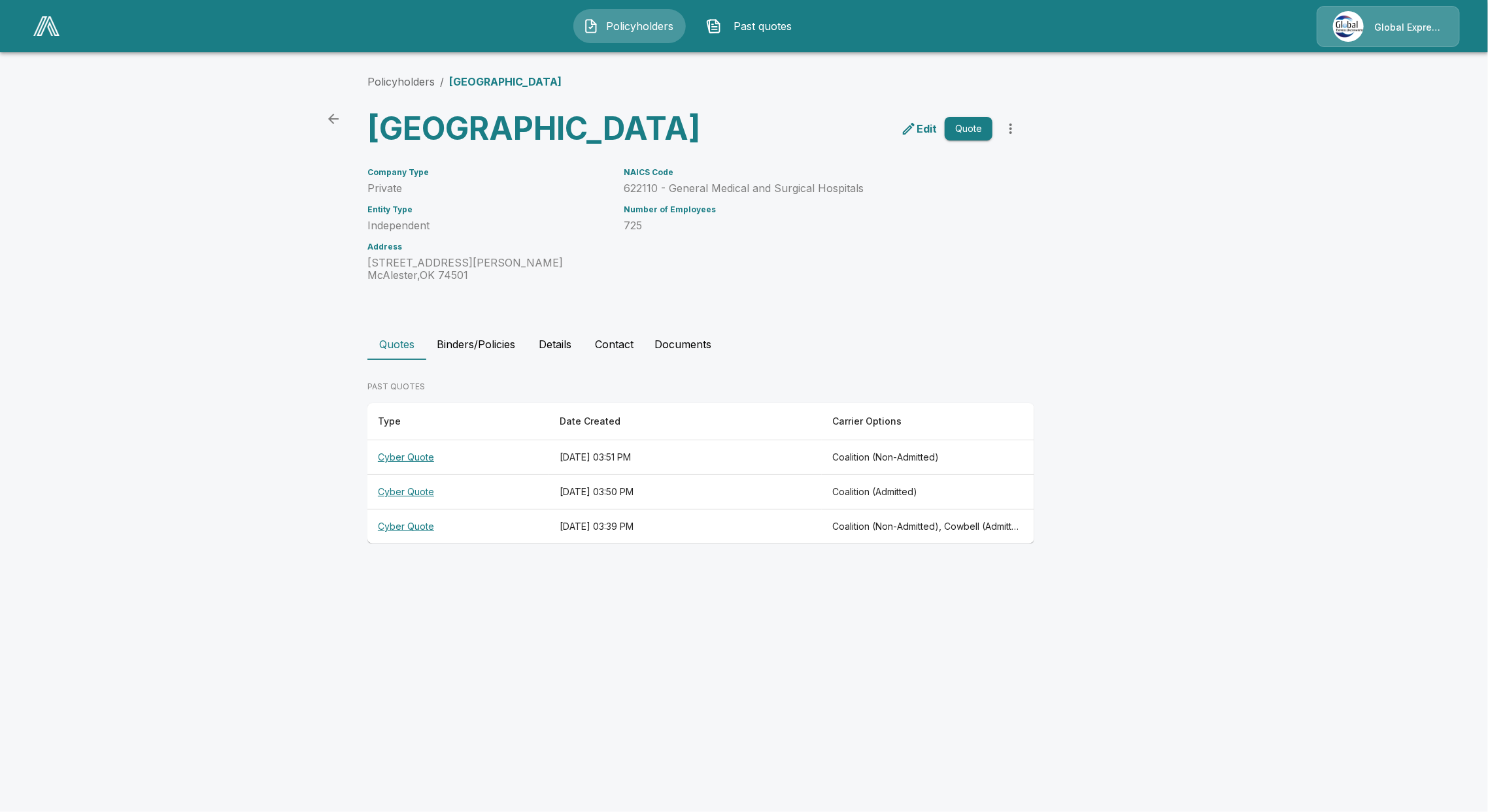
click at [416, 475] on th "Cyber Quote" at bounding box center [458, 457] width 182 height 35
click at [397, 544] on th "Cyber Quote" at bounding box center [458, 527] width 182 height 35
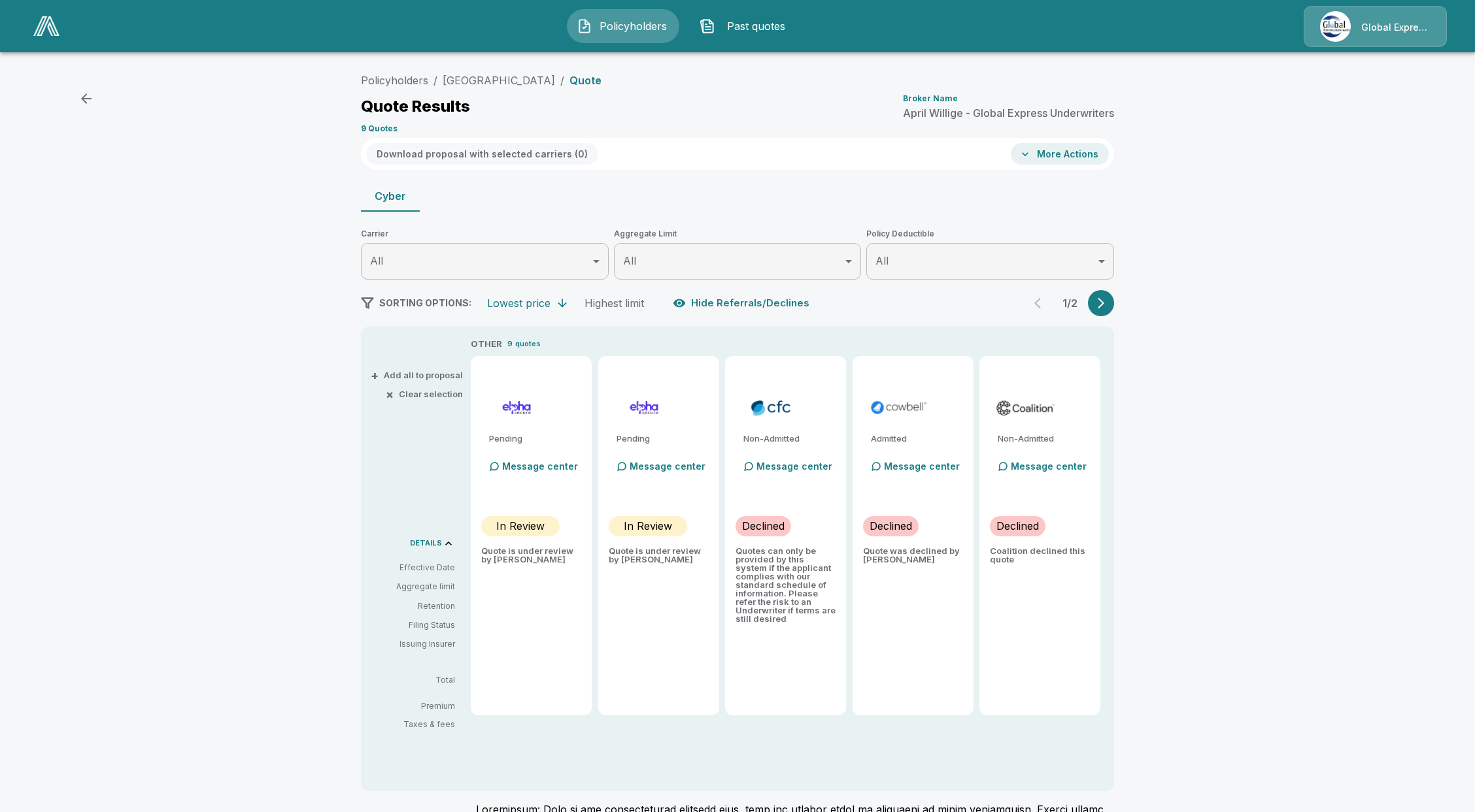
click at [1104, 318] on div "Policyholders / McAlester Regional Health Center / Quote Quote Results Broker N…" at bounding box center [738, 528] width 785 height 923
click at [1107, 311] on button "button" at bounding box center [1101, 304] width 26 height 26
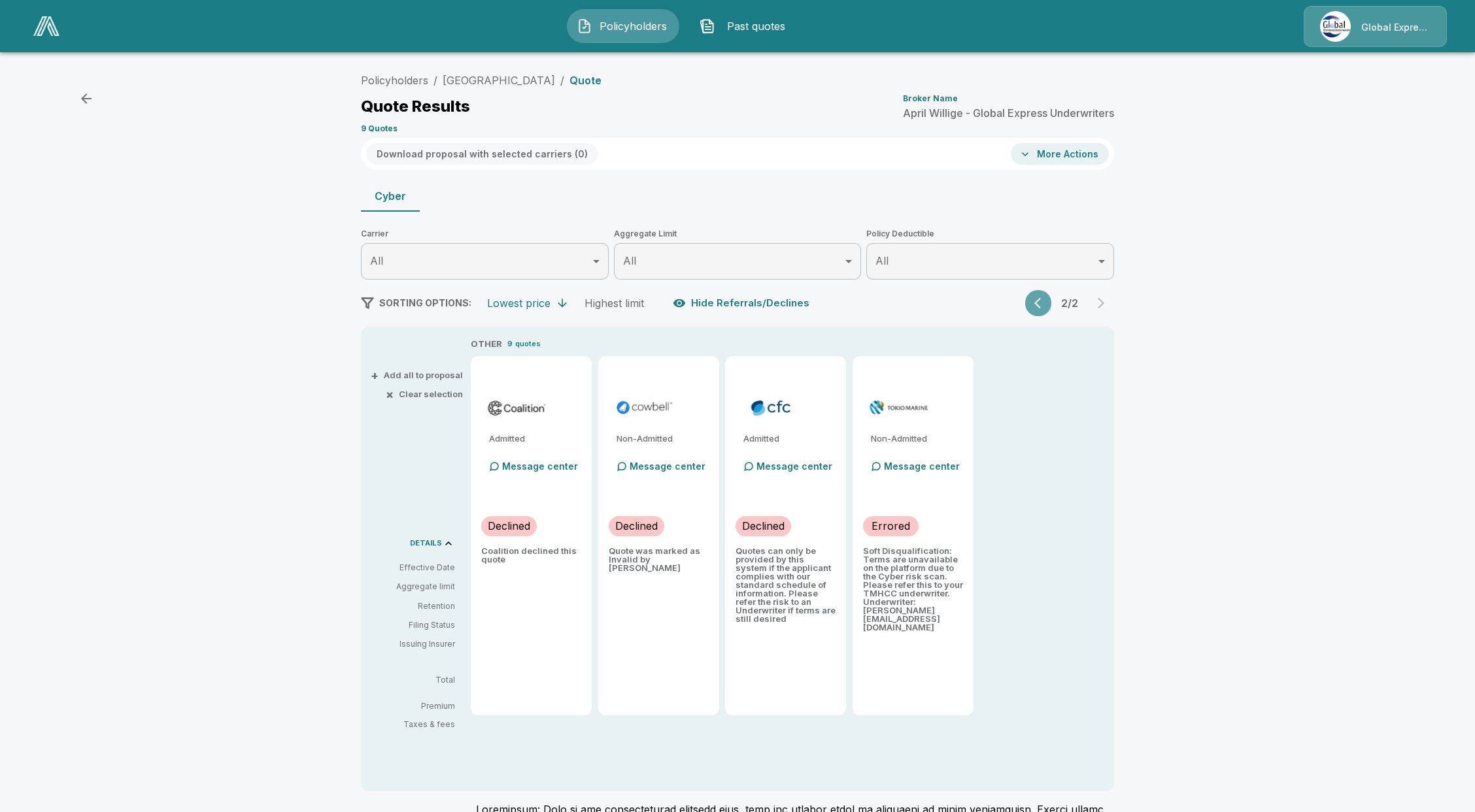
click at [1038, 305] on button "button" at bounding box center [1038, 304] width 26 height 26
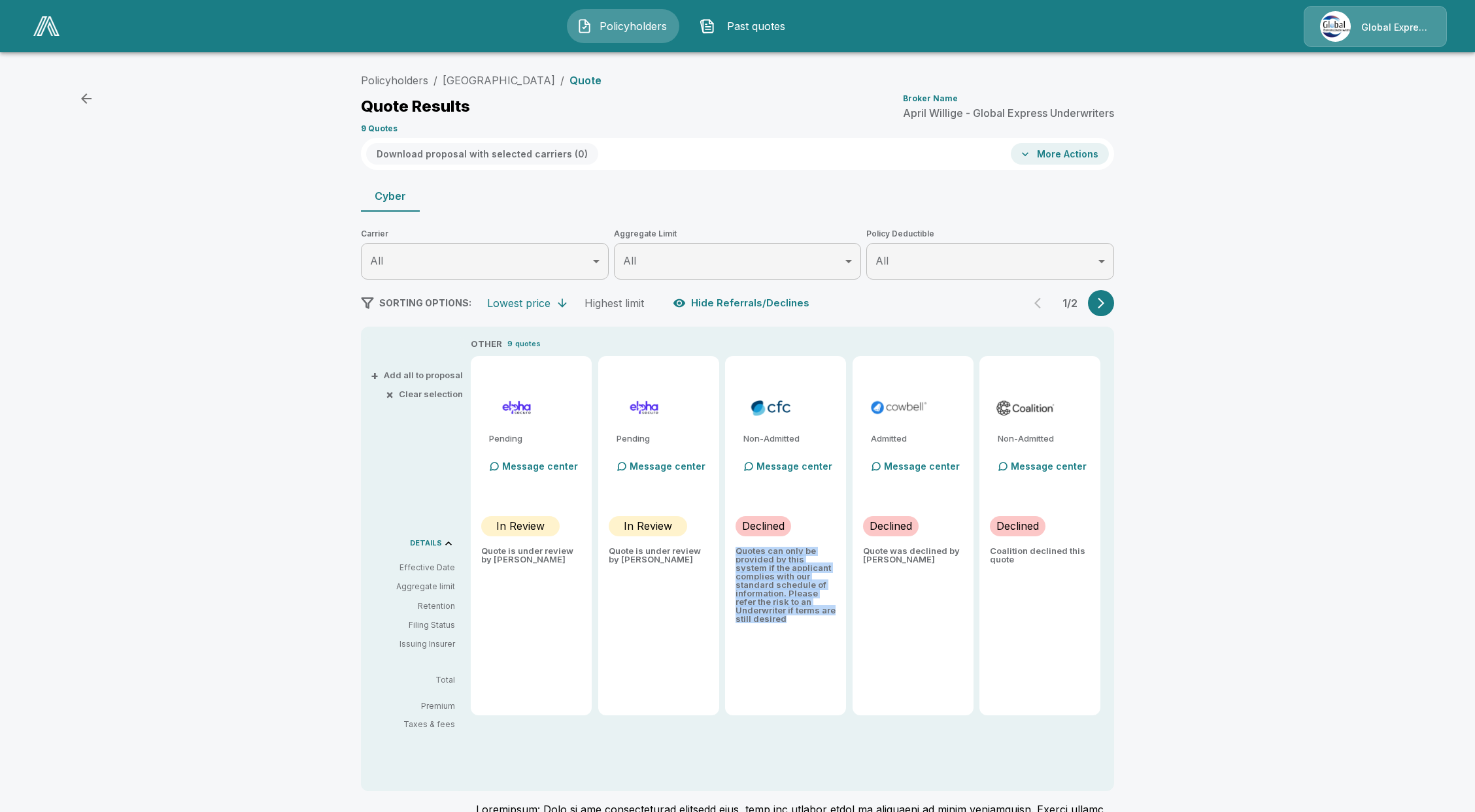
drag, startPoint x: 744, startPoint y: 552, endPoint x: 813, endPoint y: 630, distance: 104.1
click at [813, 630] on div "Non-Admitted Message center Declined Quotes can only be provided by this system…" at bounding box center [786, 536] width 121 height 359
copy p "Quotes can only be provided by this system if the applicant complies with our s…"
drag, startPoint x: 795, startPoint y: 607, endPoint x: 787, endPoint y: 657, distance: 50.6
click at [787, 657] on div "Non-Admitted Message center Declined Quotes can only be provided by this system…" at bounding box center [786, 536] width 121 height 359
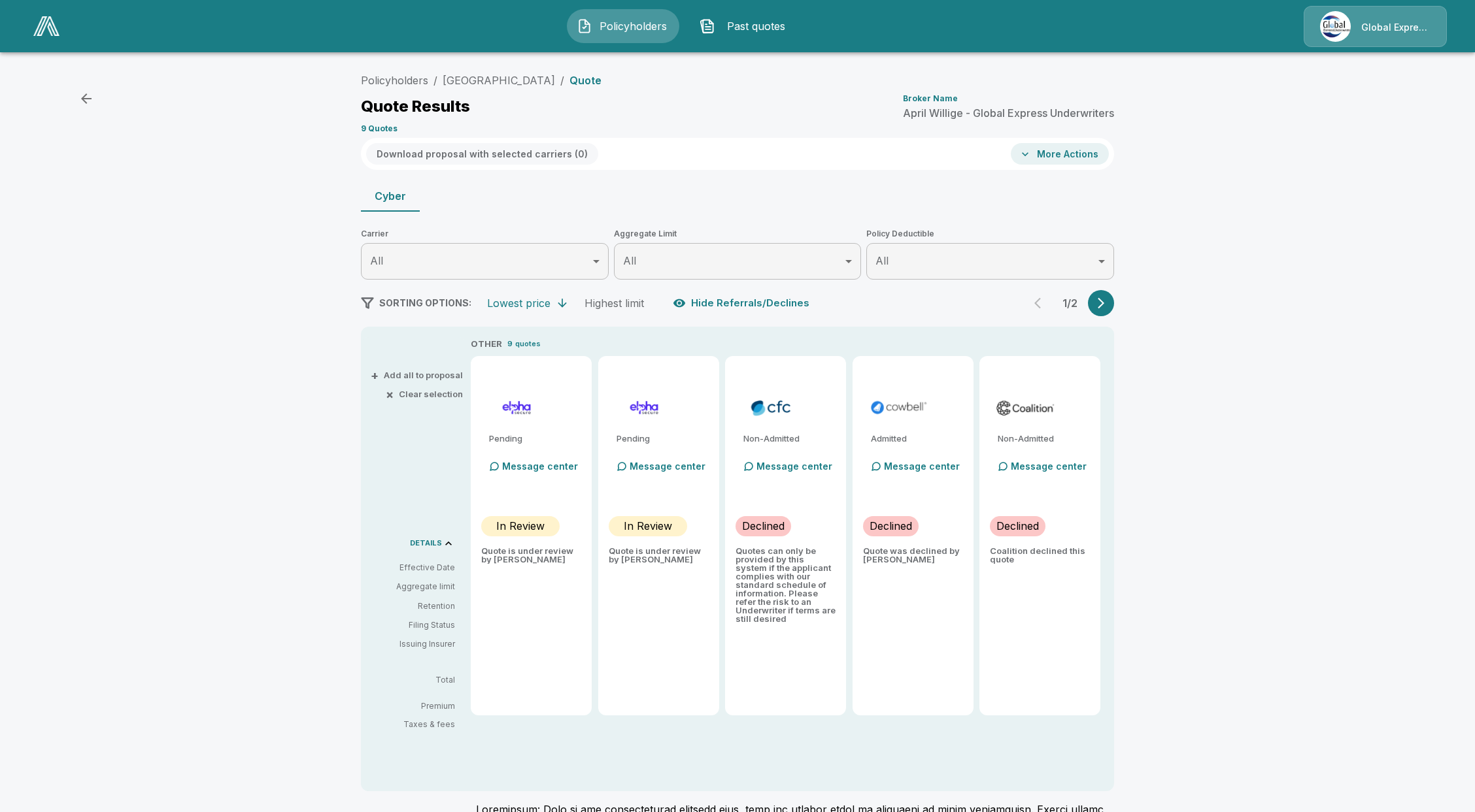
click at [126, 532] on div "Policyholders / McAlester Regional Health Center / Quote Quote Results Broker N…" at bounding box center [738, 526] width 1475 height 928
drag, startPoint x: 797, startPoint y: 617, endPoint x: 743, endPoint y: 550, distance: 86.1
click at [743, 550] on p "Quotes can only be provided by this system if the applicant complies with our s…" at bounding box center [786, 585] width 100 height 76
copy p "Quotes can only be provided by this system if the applicant complies with our s…"
click at [1211, 570] on div "Policyholders / McAlester Regional Health Center / Quote Quote Results Broker N…" at bounding box center [738, 526] width 1475 height 928
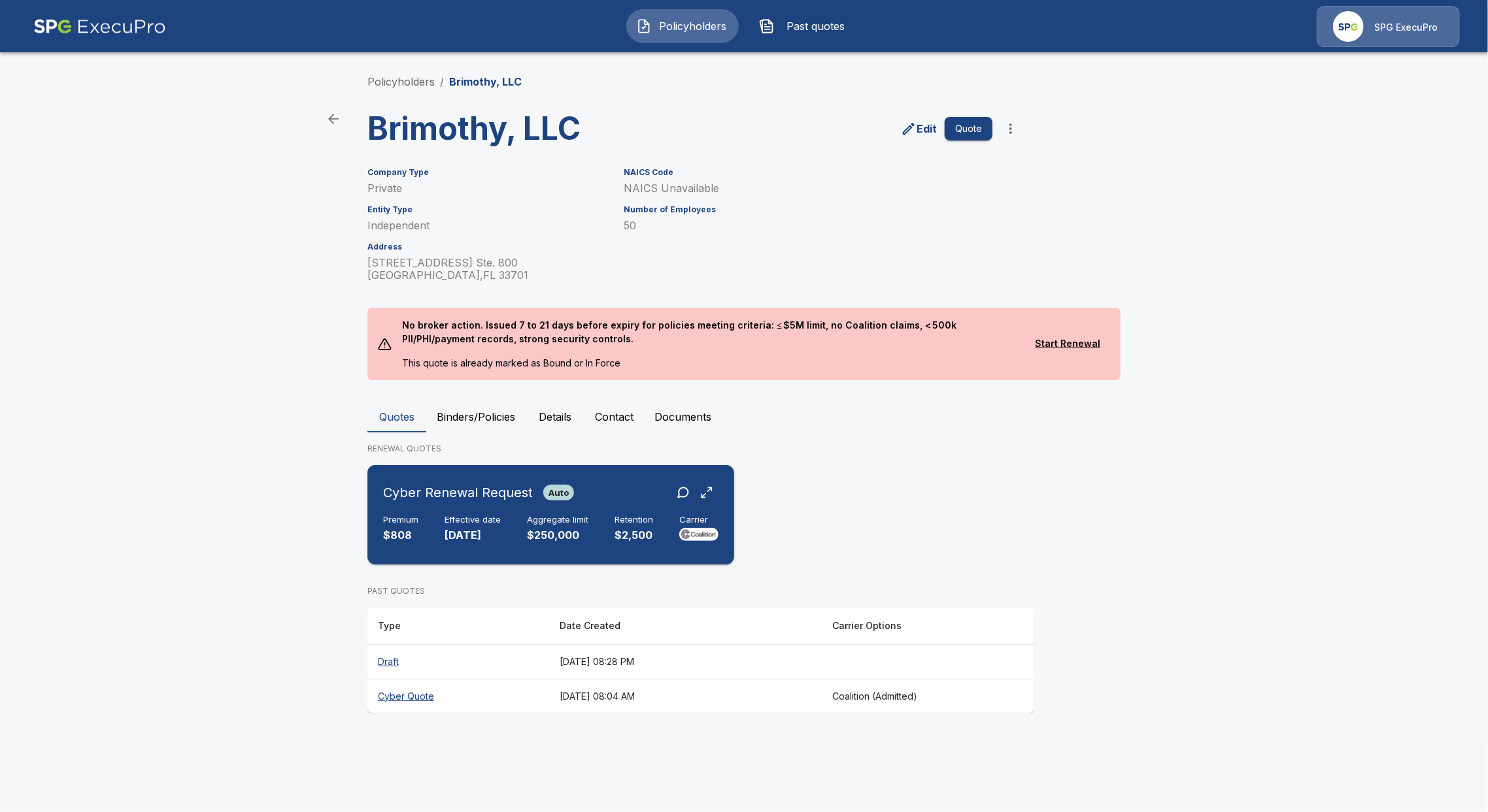
click at [428, 522] on div "Premium $808 Effective date [DATE] Aggregate limit $250,000 Retention $2,500 Ca…" at bounding box center [551, 529] width 336 height 28
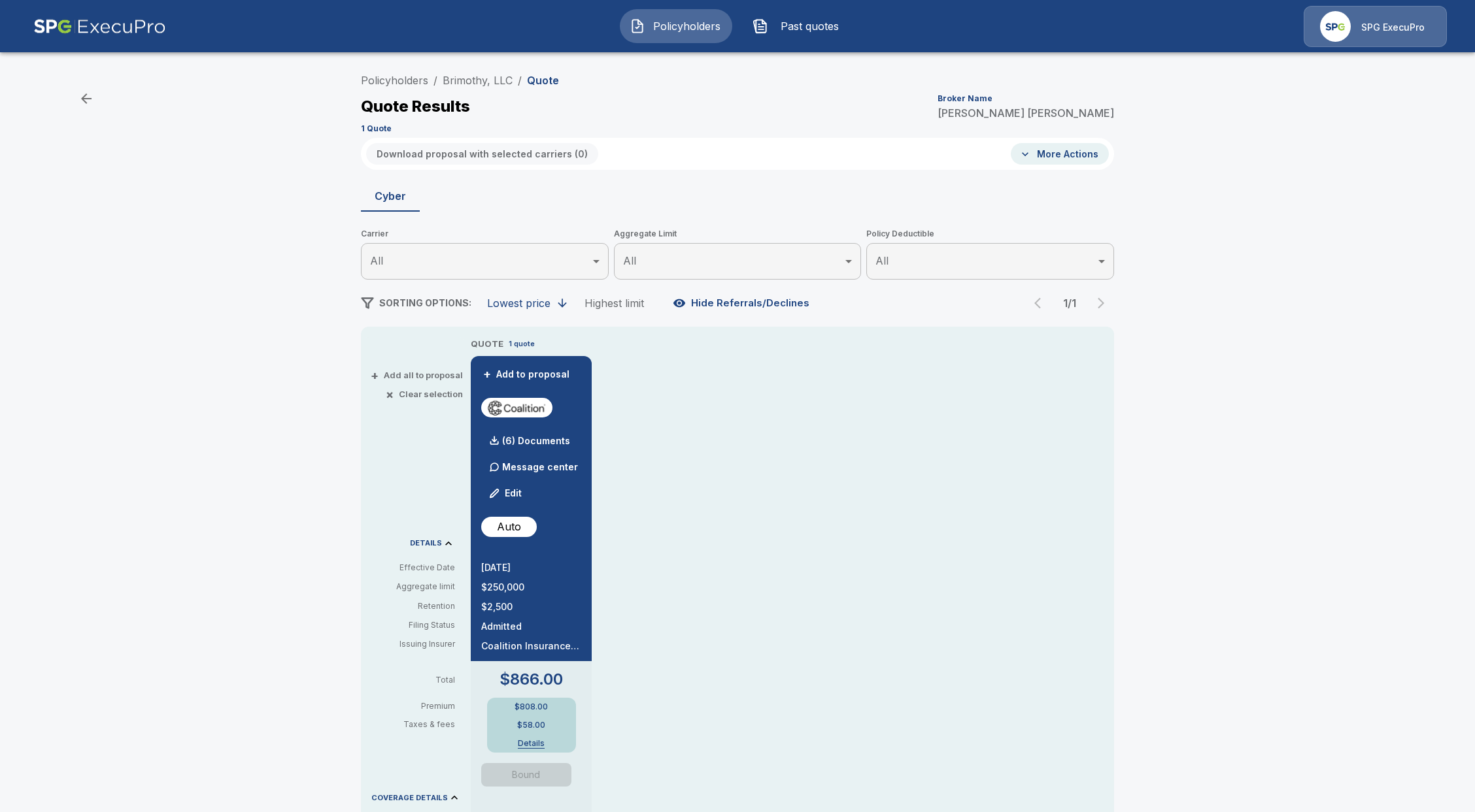
click at [524, 780] on span "Bound" at bounding box center [531, 774] width 100 height 24
click at [472, 81] on link "Brimothy, LLC" at bounding box center [477, 80] width 70 height 13
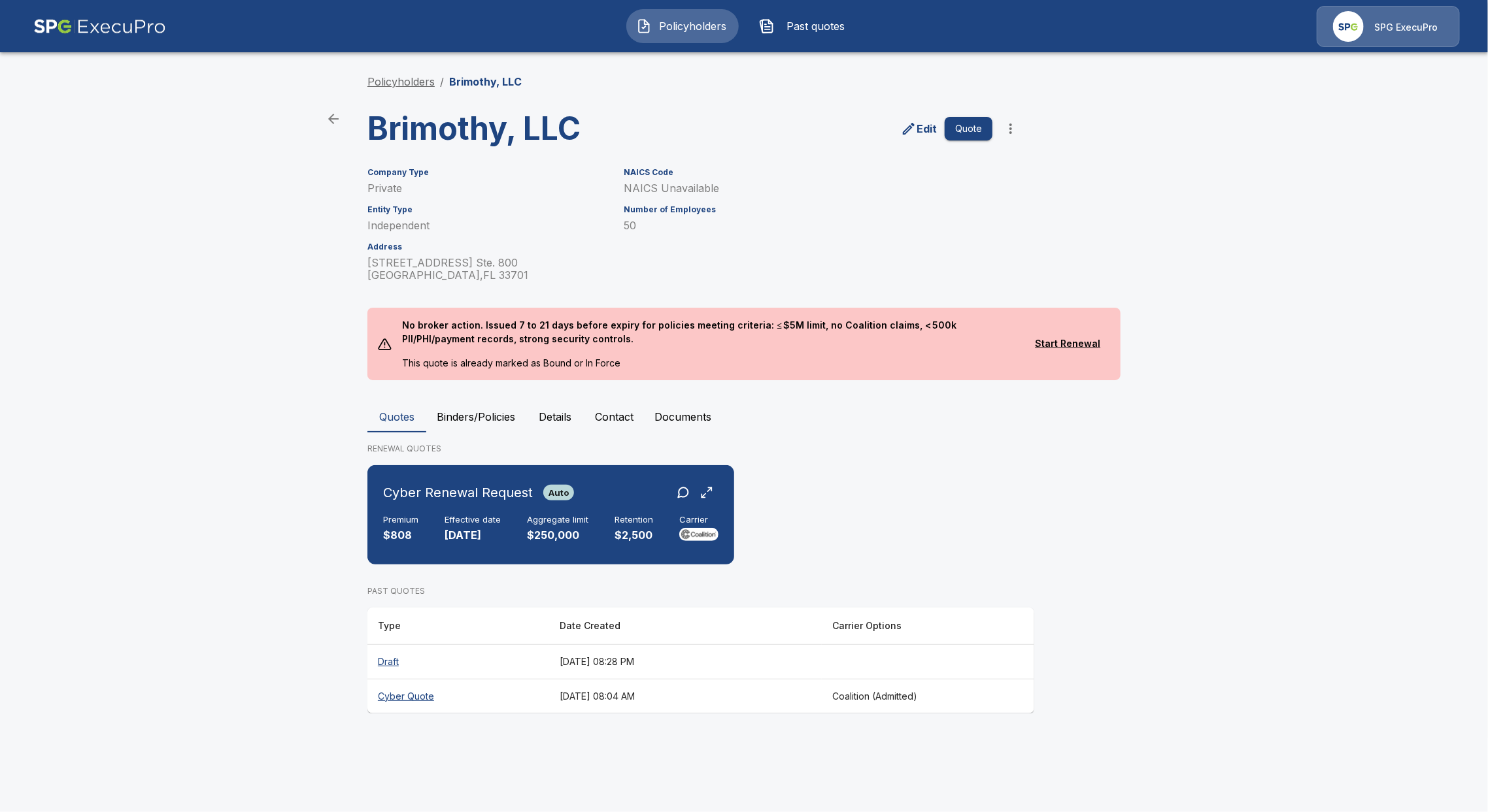
click at [384, 76] on link "Policyholders" at bounding box center [400, 82] width 67 height 13
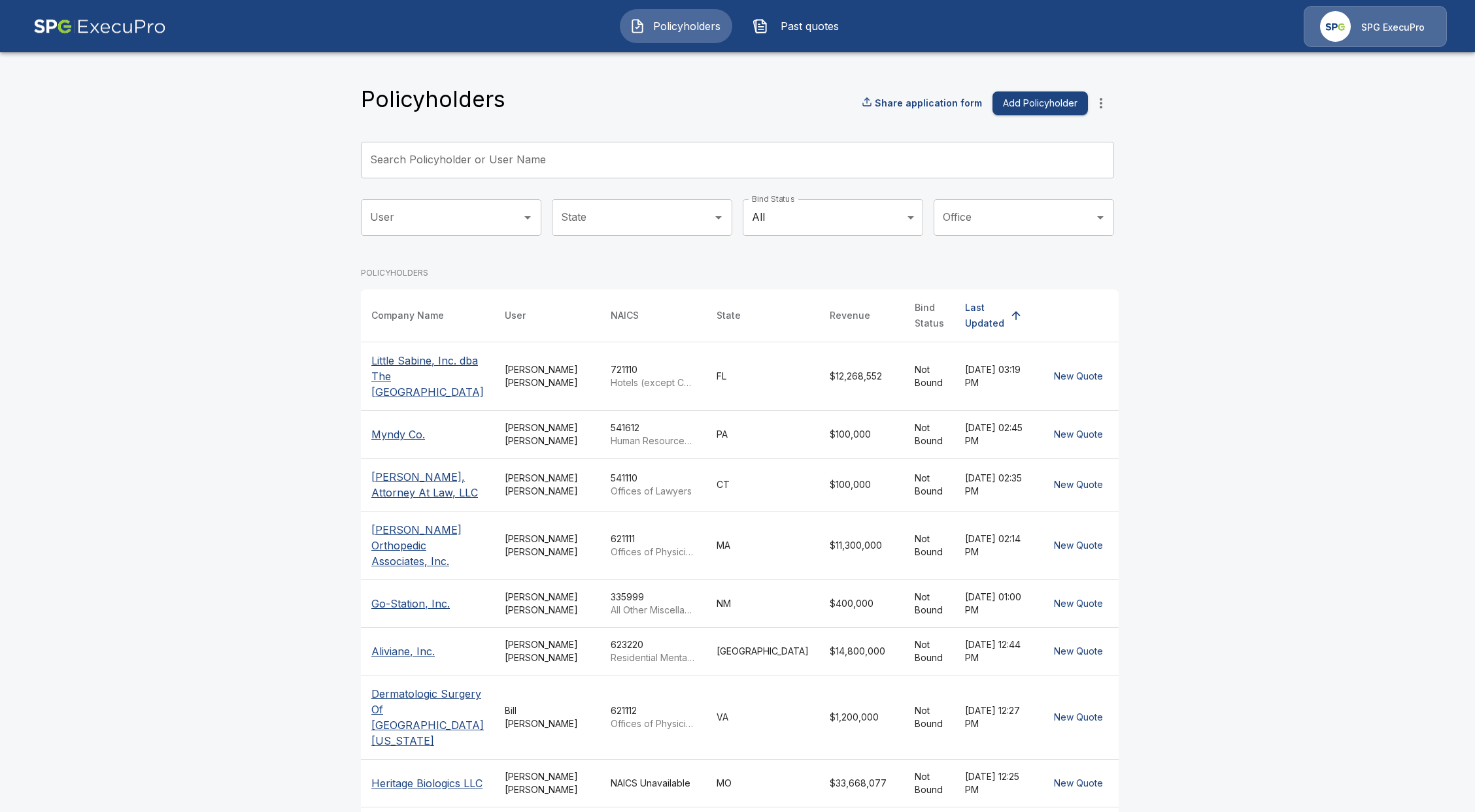
click at [489, 156] on div "Search Policyholder or User Name Search Policyholder or User Name" at bounding box center [738, 159] width 753 height 37
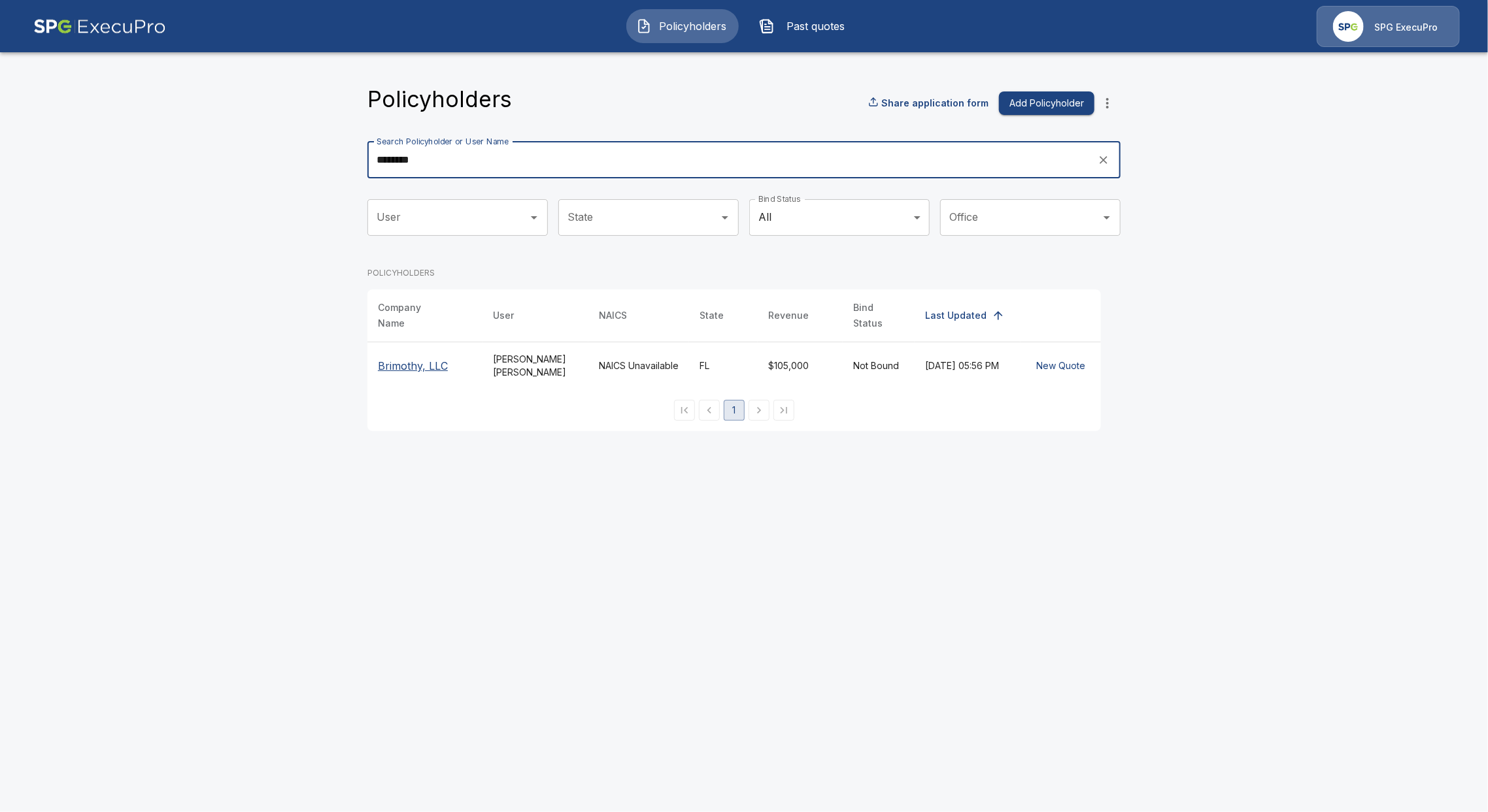
type input "********"
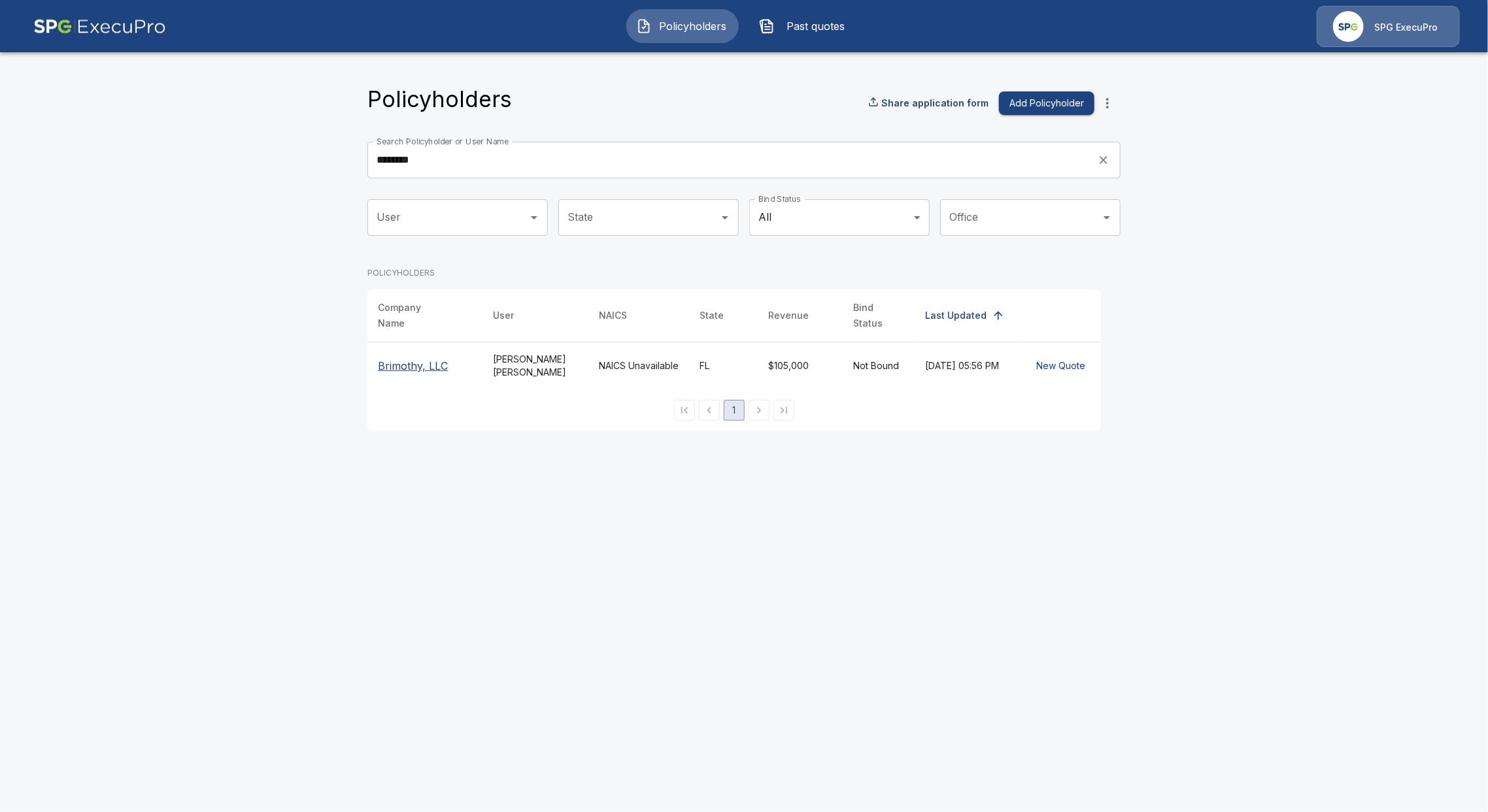
click at [420, 358] on p "Brimothy, LLC" at bounding box center [426, 366] width 94 height 16
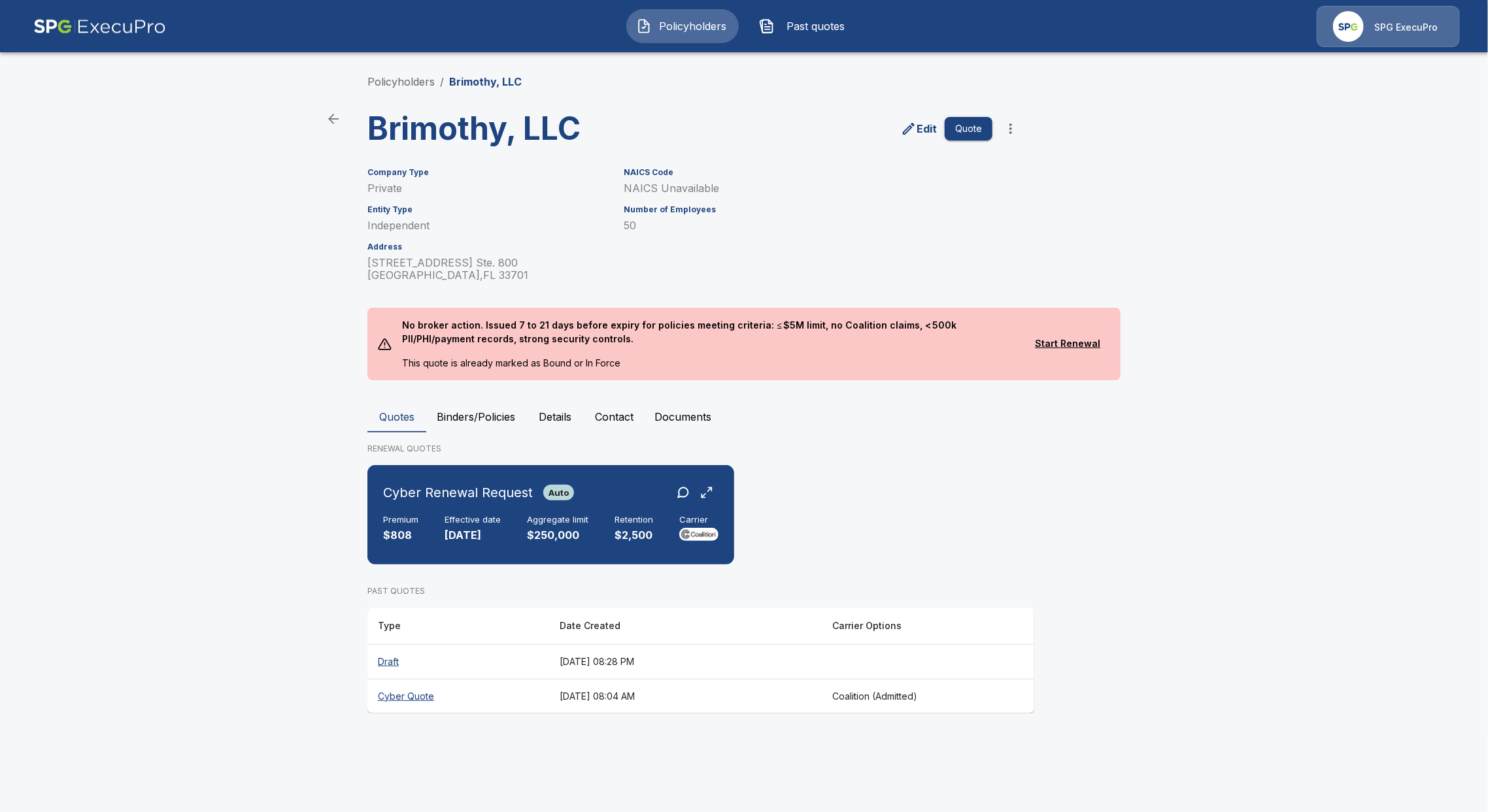
click at [410, 697] on th "Cyber Quote" at bounding box center [458, 696] width 182 height 35
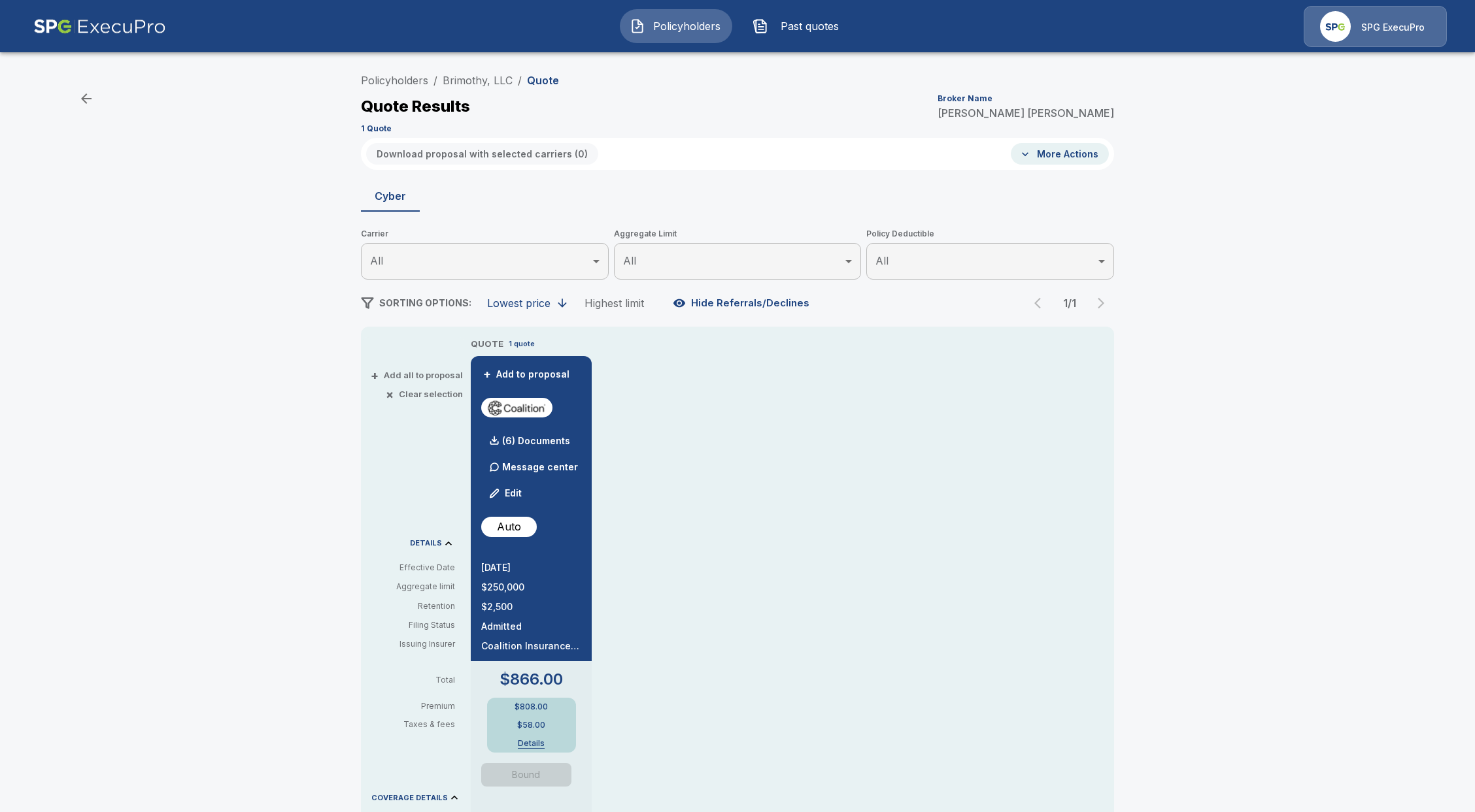
click at [532, 740] on button "Details" at bounding box center [531, 744] width 52 height 8
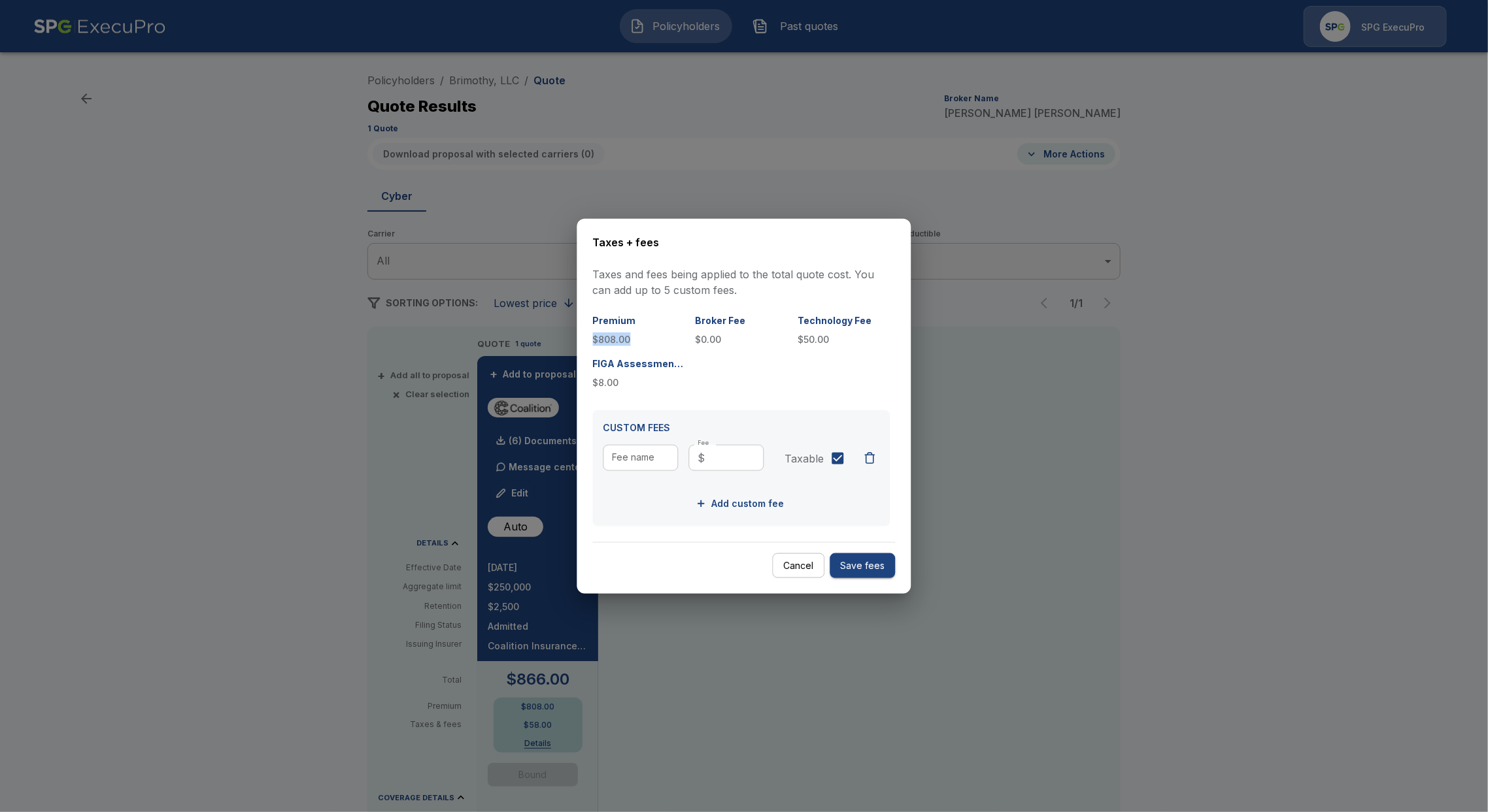
drag, startPoint x: 634, startPoint y: 341, endPoint x: 589, endPoint y: 344, distance: 45.1
click at [589, 344] on div "Taxes + fees Taxes and fees being applied to the total quote cost. You can add …" at bounding box center [744, 406] width 334 height 376
copy p "$808.00"
click at [552, 217] on div at bounding box center [744, 406] width 1488 height 812
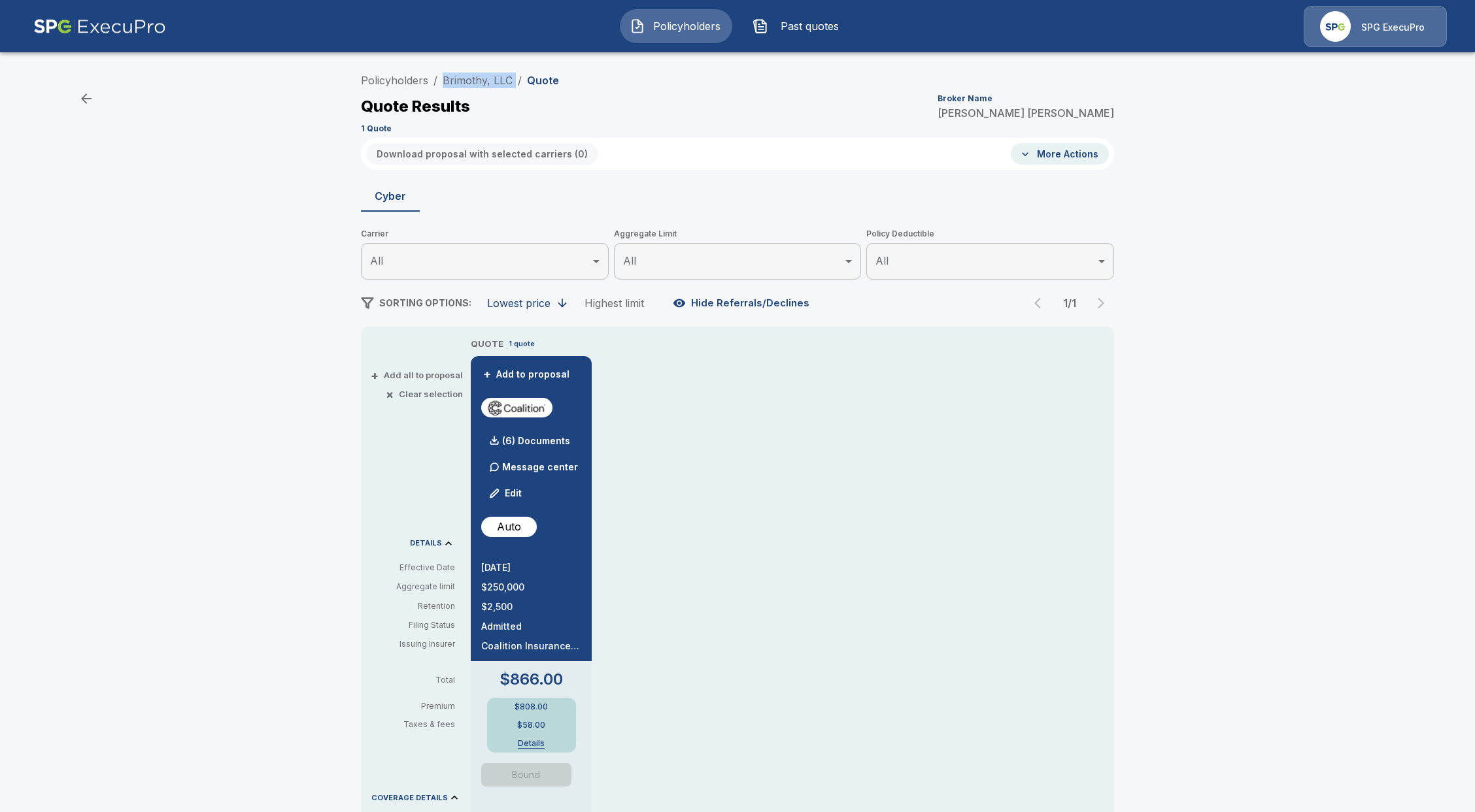
drag, startPoint x: 522, startPoint y: 76, endPoint x: 440, endPoint y: 86, distance: 82.6
click at [440, 86] on ol "Policyholders / Brimothy, LLC / Quote" at bounding box center [460, 80] width 198 height 16
copy ol "Brimothy, LLC /"
click at [540, 737] on div "$808.00 $58.00 Details" at bounding box center [531, 725] width 89 height 55
click at [533, 741] on button "Details" at bounding box center [531, 744] width 52 height 8
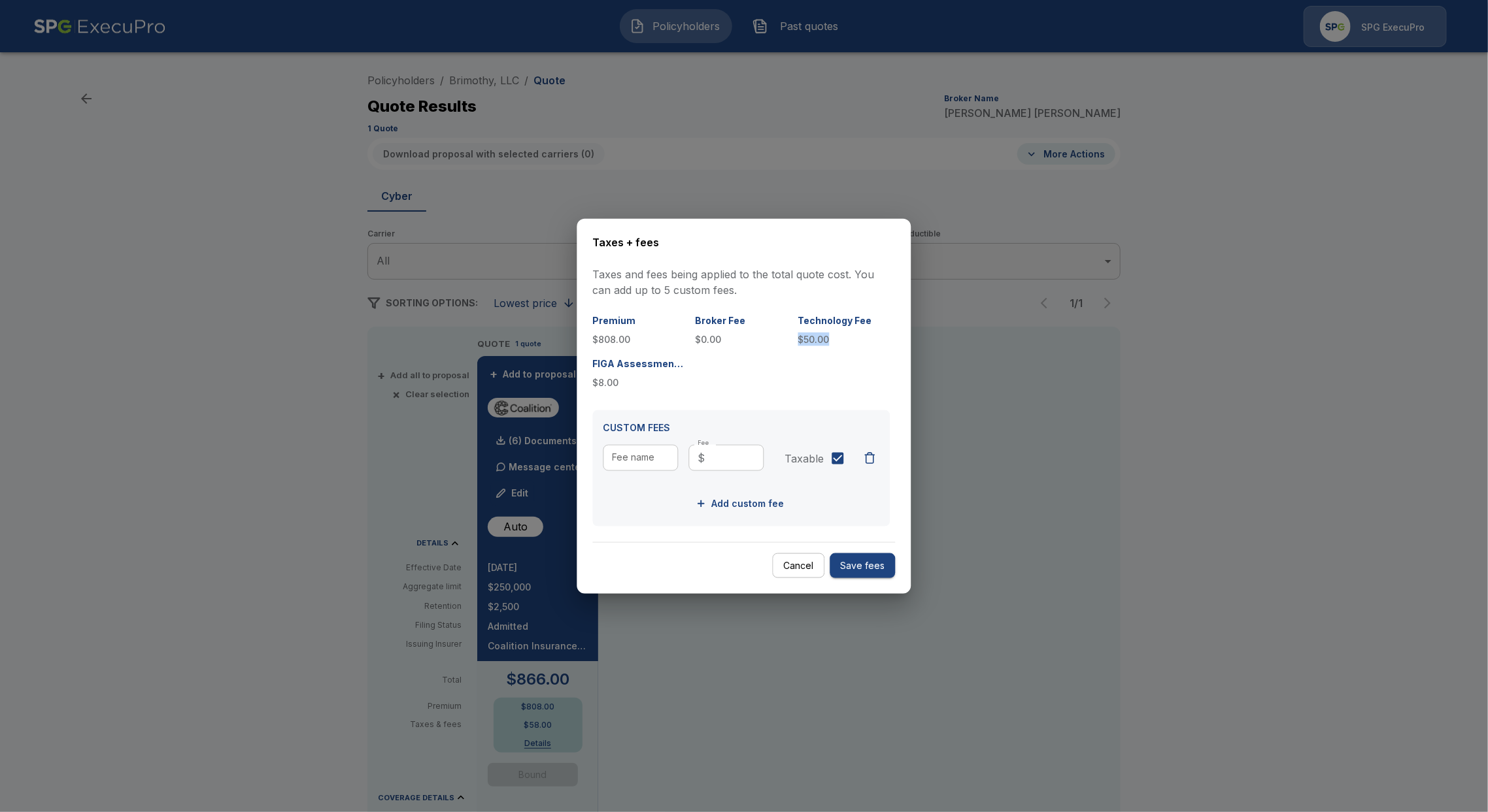
drag, startPoint x: 832, startPoint y: 334, endPoint x: 795, endPoint y: 344, distance: 38.3
click at [795, 344] on div "Premium $808.00 Broker Fee $0.00 Technology Fee $50.00 FIGA Assessment Surcharg…" at bounding box center [742, 352] width 297 height 75
copy p "$50.00"
click at [811, 578] on div "Taxes + fees Taxes and fees being applied to the total quote cost. You can add …" at bounding box center [744, 406] width 334 height 376
click at [804, 573] on button "Cancel" at bounding box center [798, 565] width 52 height 25
